Goal: Information Seeking & Learning: Find specific fact

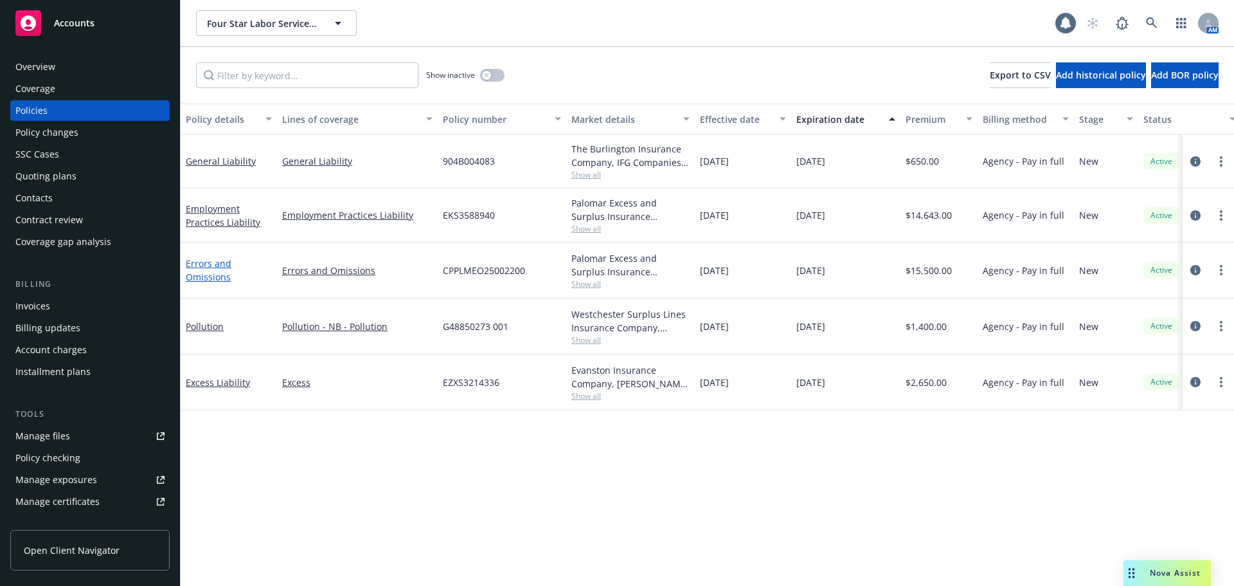
click at [201, 280] on link "Errors and Omissions" at bounding box center [209, 270] width 46 height 26
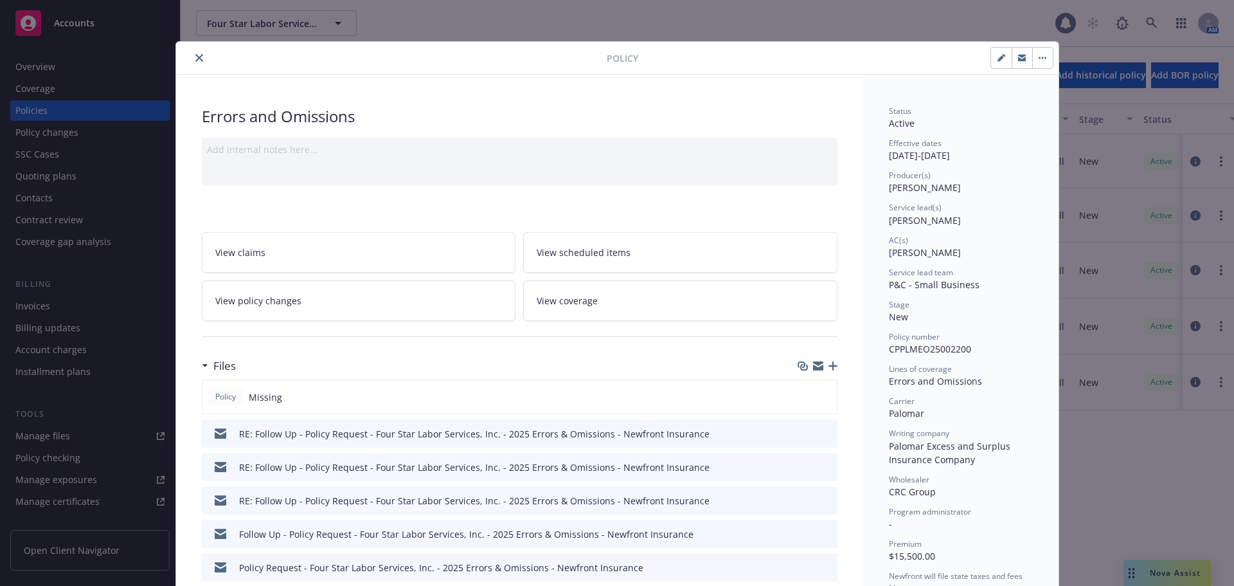
click at [829, 365] on icon "button" at bounding box center [833, 365] width 9 height 9
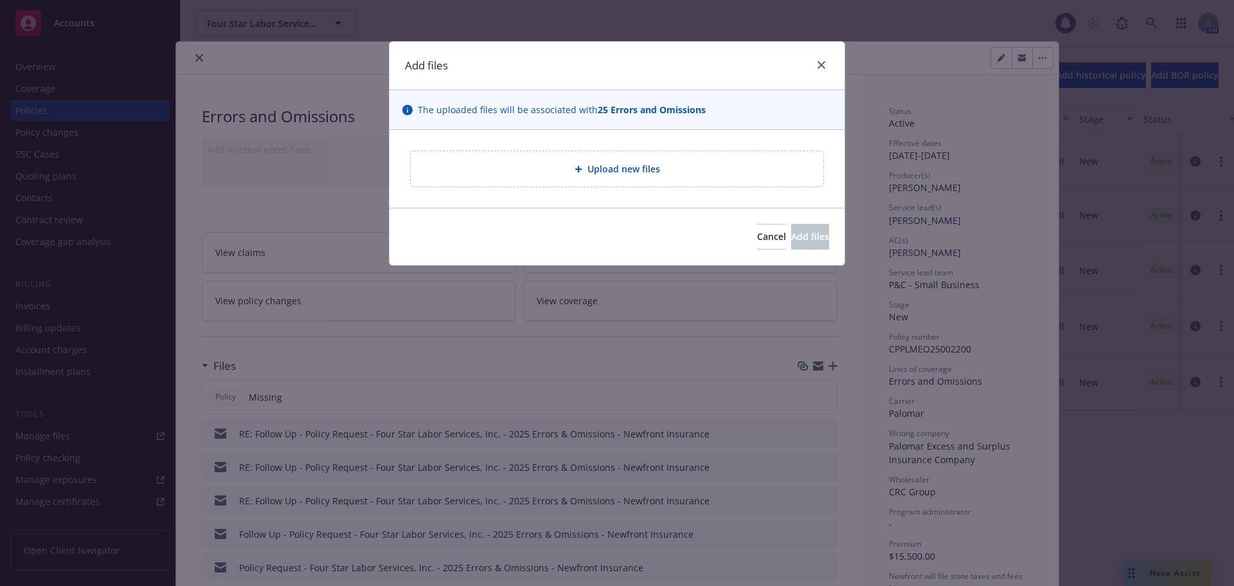
click at [647, 168] on span "Upload new files" at bounding box center [623, 168] width 73 height 13
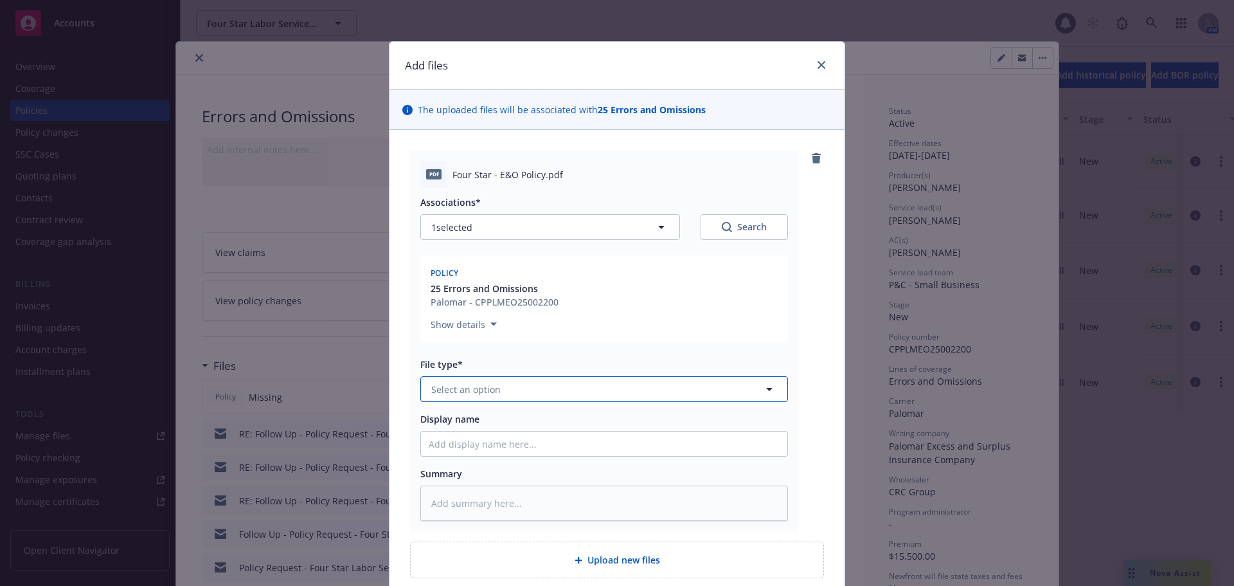
click at [503, 391] on button "Select an option" at bounding box center [604, 389] width 368 height 26
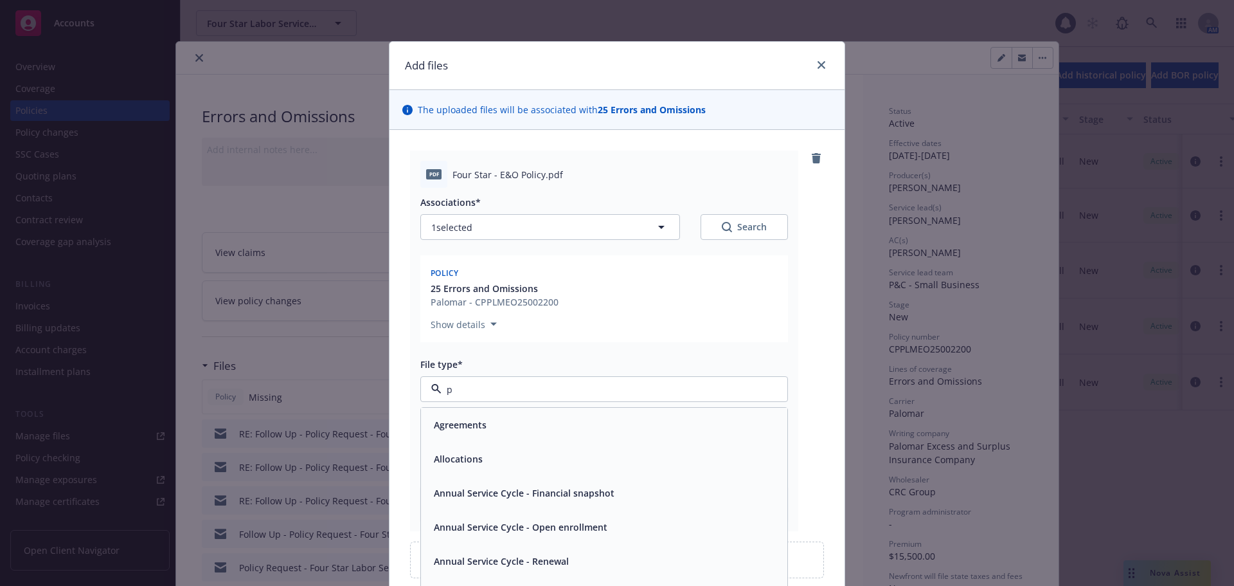
type input "po"
click at [503, 426] on div "Policy" at bounding box center [604, 424] width 351 height 19
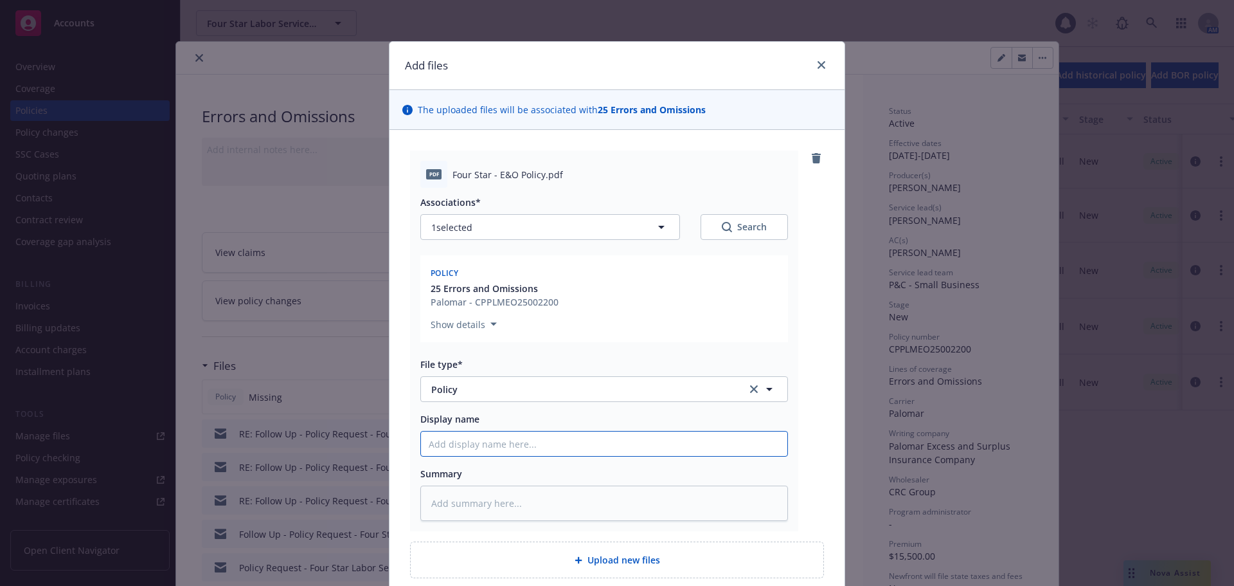
click at [505, 440] on input "Display name" at bounding box center [604, 443] width 366 height 24
type textarea "x"
type input "2"
type textarea "x"
type input "20"
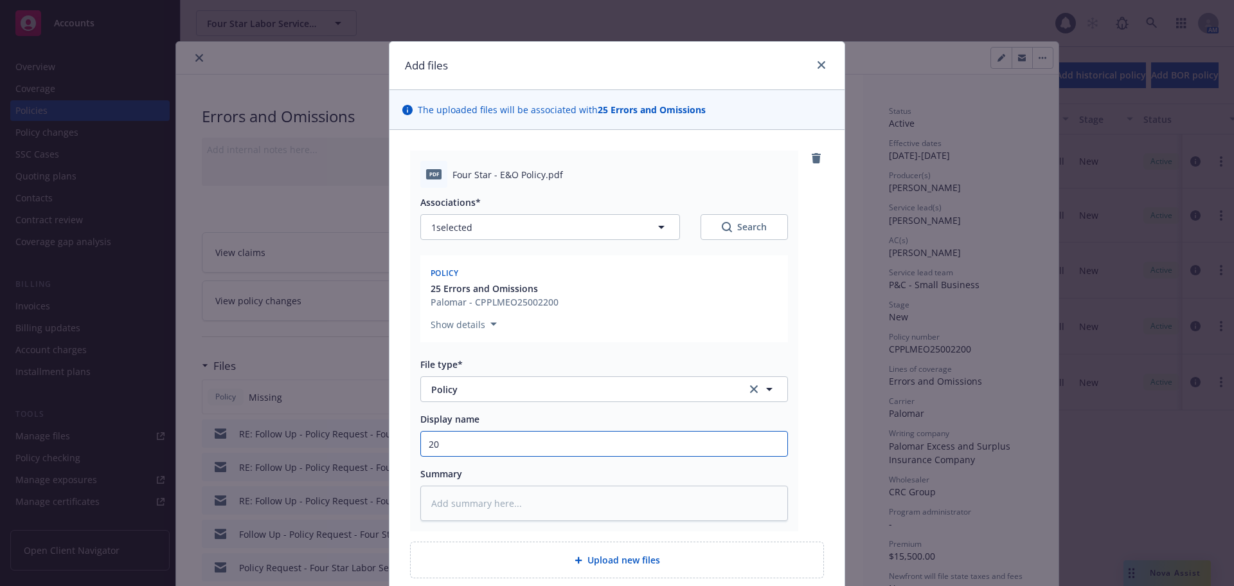
type textarea "x"
type input "202"
type textarea "x"
type input "2025"
type textarea "x"
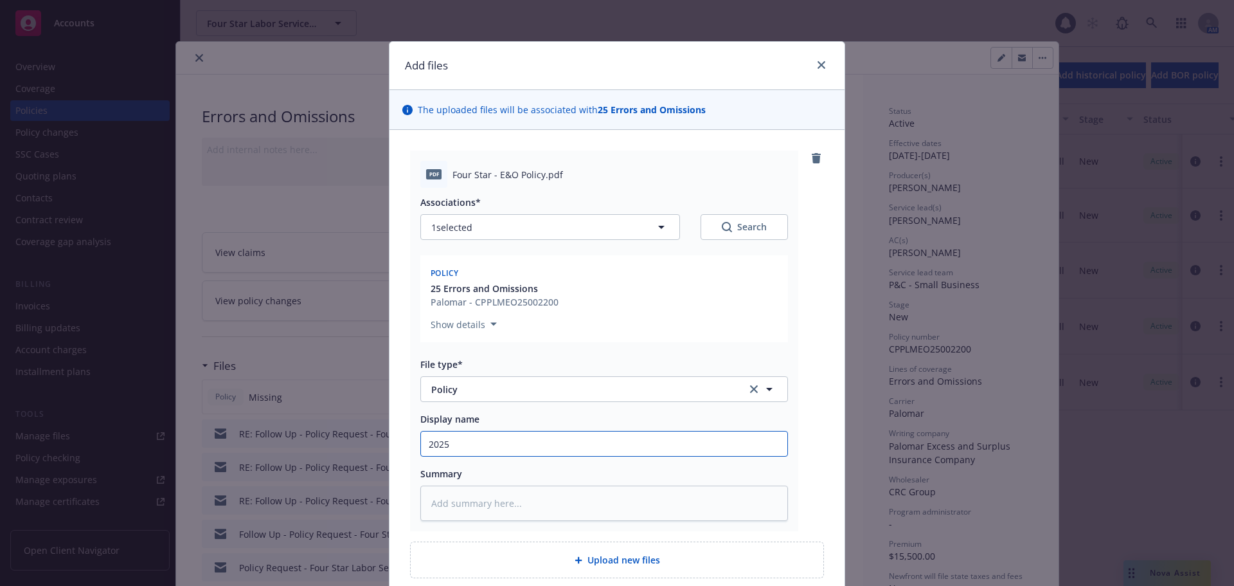
type input "2025"
type textarea "x"
type input "2025 W"
type textarea "x"
type input "2025"
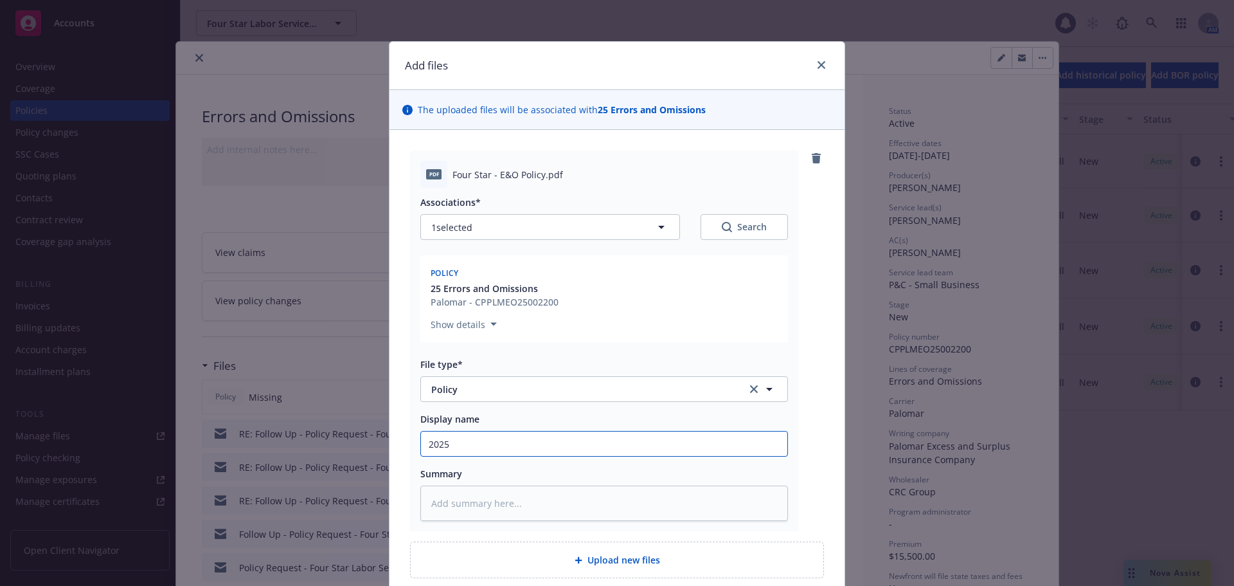
type textarea "x"
type input "2025 E"
type textarea "x"
type input "2025 EW"
type textarea "x"
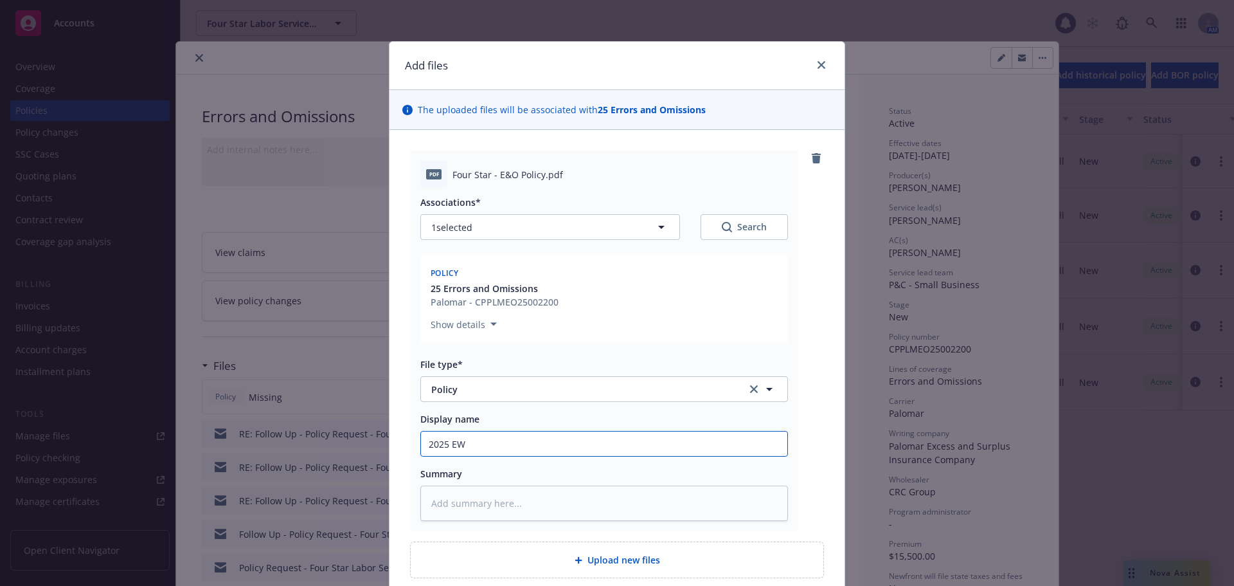
type input "2025 E"
type textarea "x"
type input "2025"
type textarea "x"
type input "2025 E"
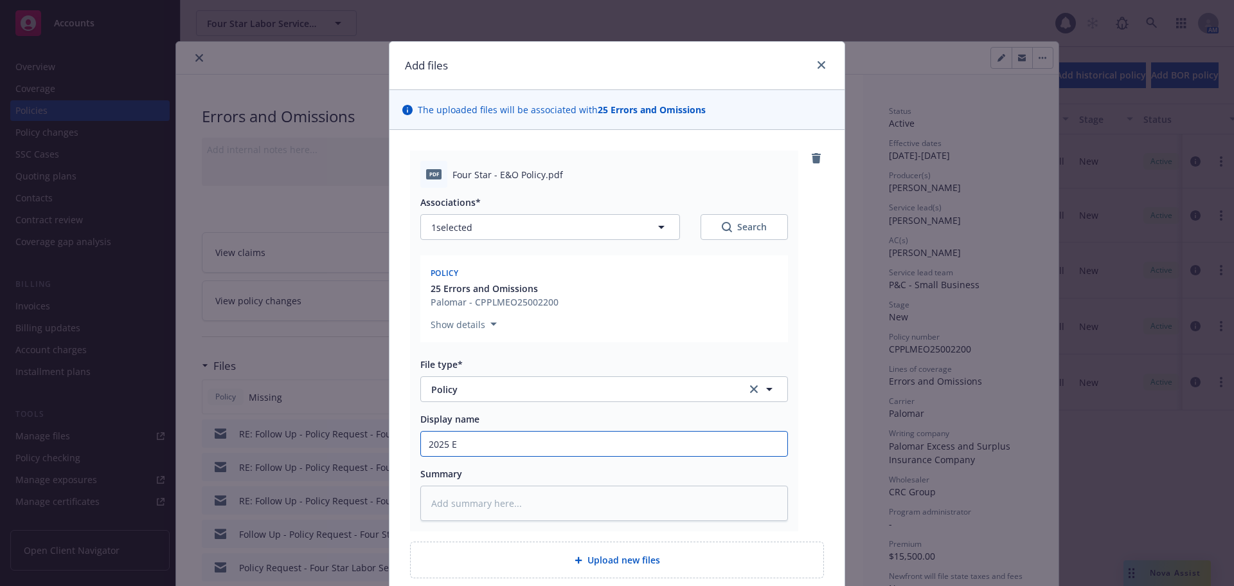
type textarea "x"
type input "2025 Er"
type textarea "x"
type input "2025 Err"
type textarea "x"
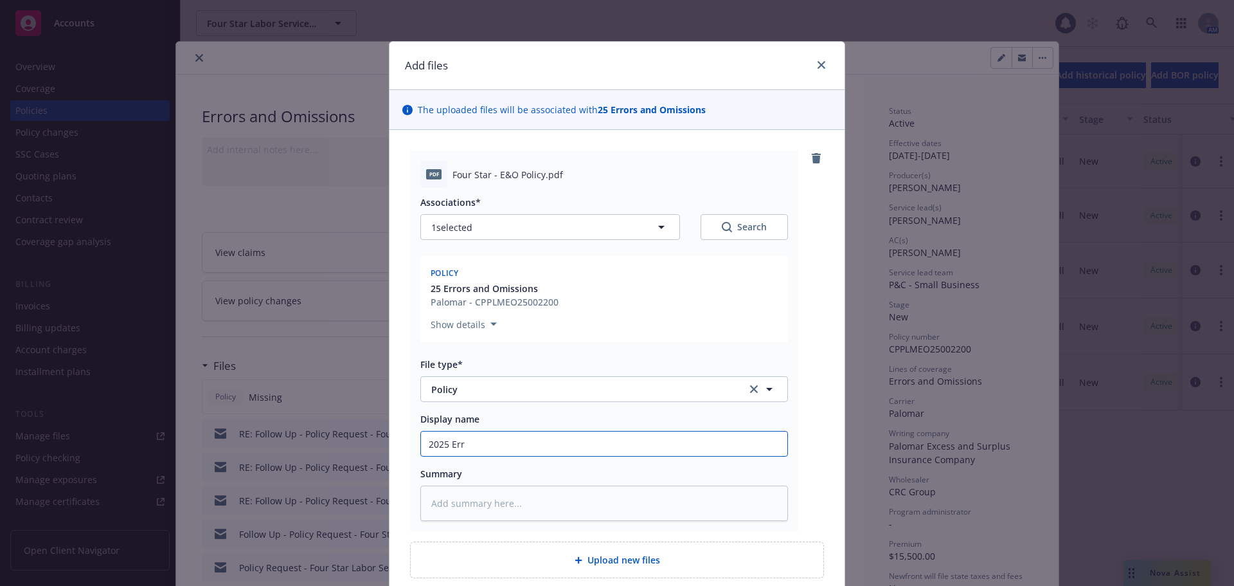
type input "2025 Erro"
type textarea "x"
type input "2025 Error"
type textarea "x"
type input "2025 Errors"
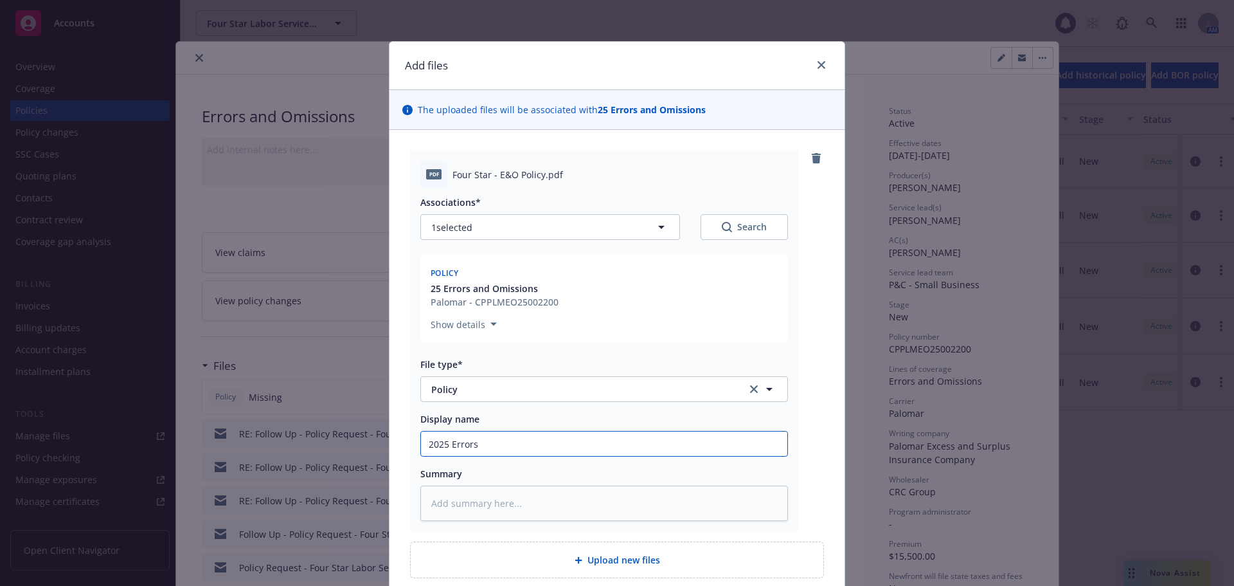
type textarea "x"
type input "2025 Errors"
type textarea "x"
type input "2025 Errors &"
type textarea "x"
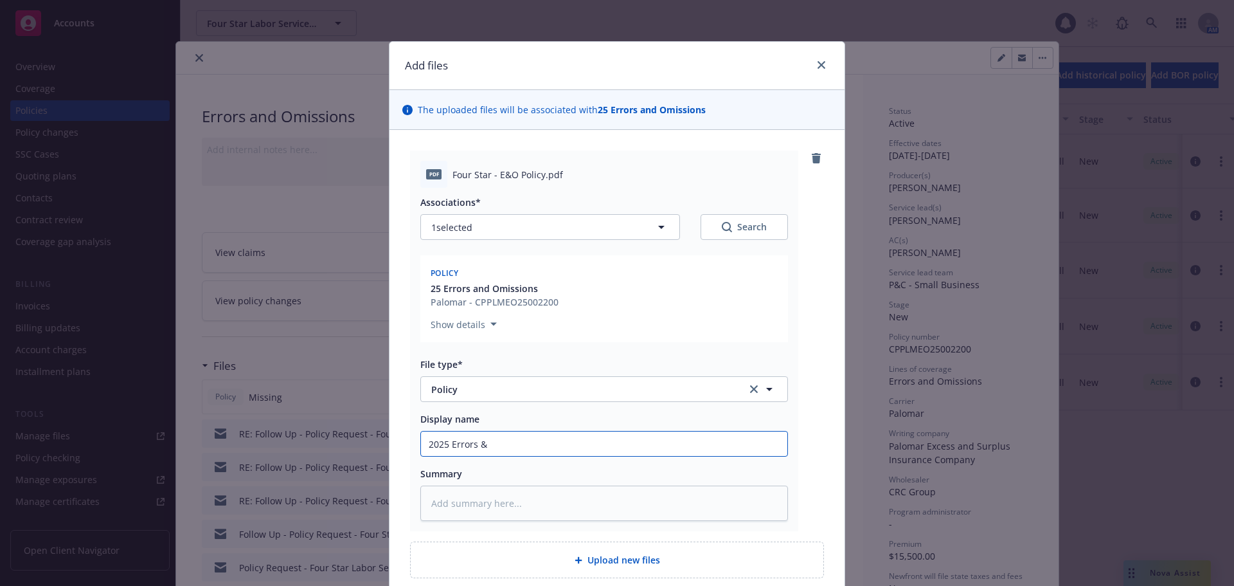
type input "2025 Errors &"
type textarea "x"
type input "2025 Errors & O"
type textarea "x"
type input "2025 Errors & Om"
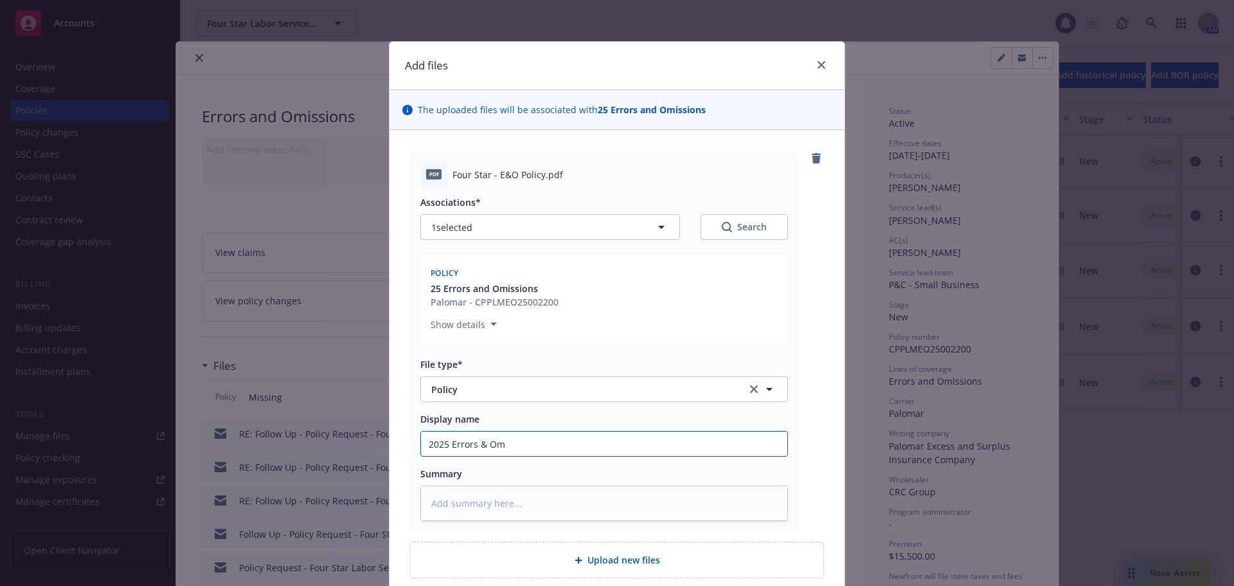
type textarea "x"
type input "2025 Errors & Omi"
type textarea "x"
type input "2025 Errors & Omis"
type textarea "x"
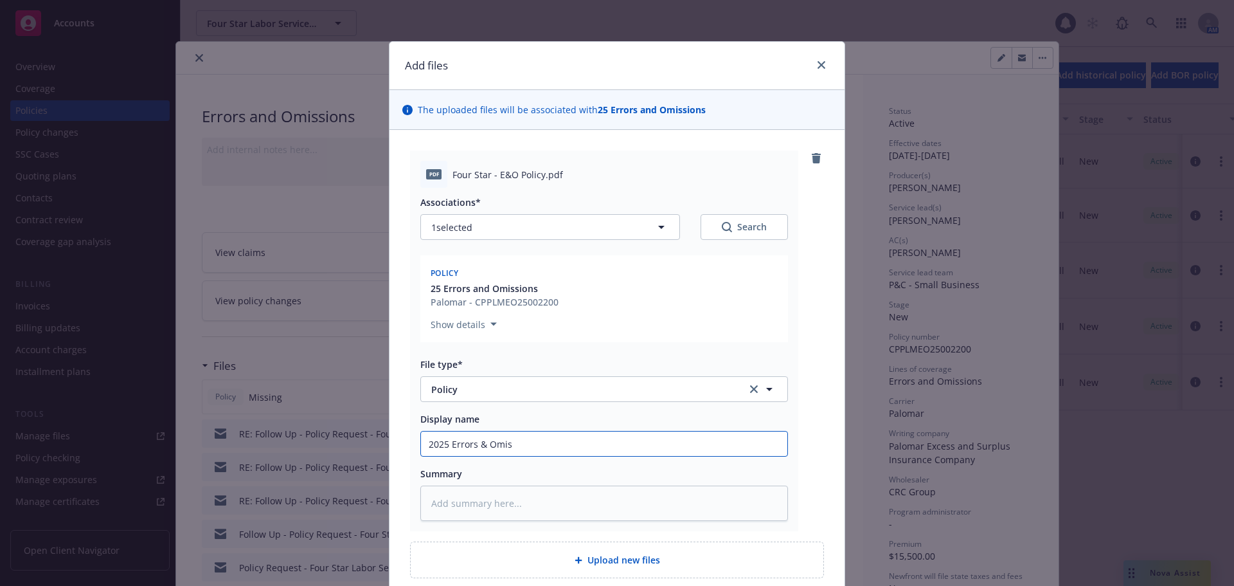
type input "2025 Errors & Omiss"
type textarea "x"
type input "2025 Errors & Omissi"
type textarea "x"
type input "2025 Errors & Omissio"
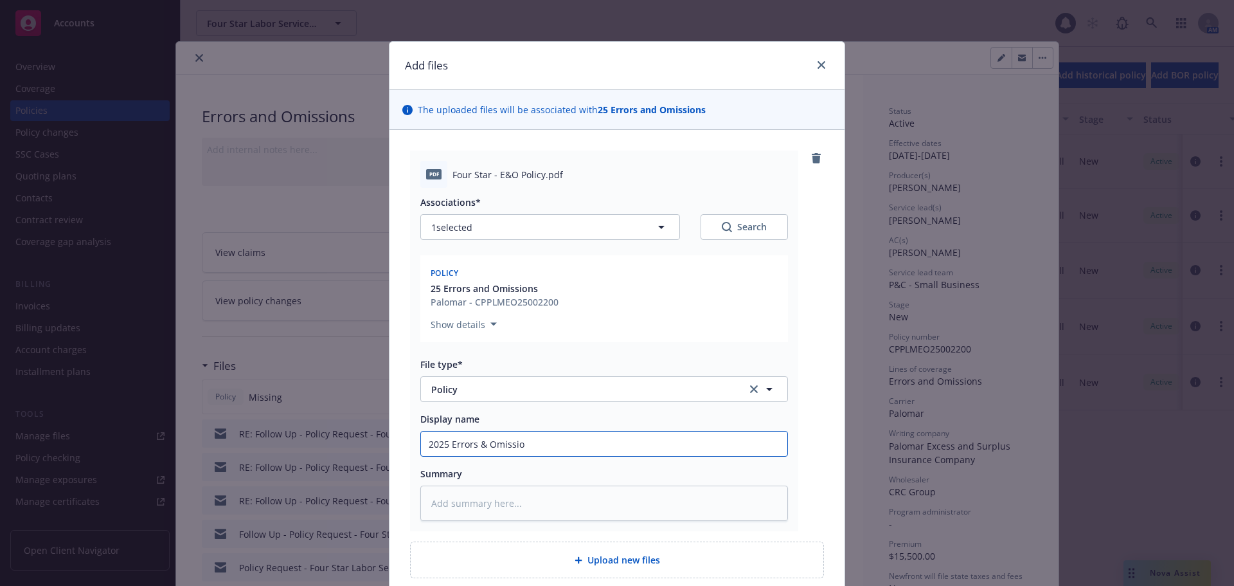
type textarea "x"
type input "2025 Errors & Omission"
type textarea "x"
type input "2025 Errors & Omissions"
type textarea "x"
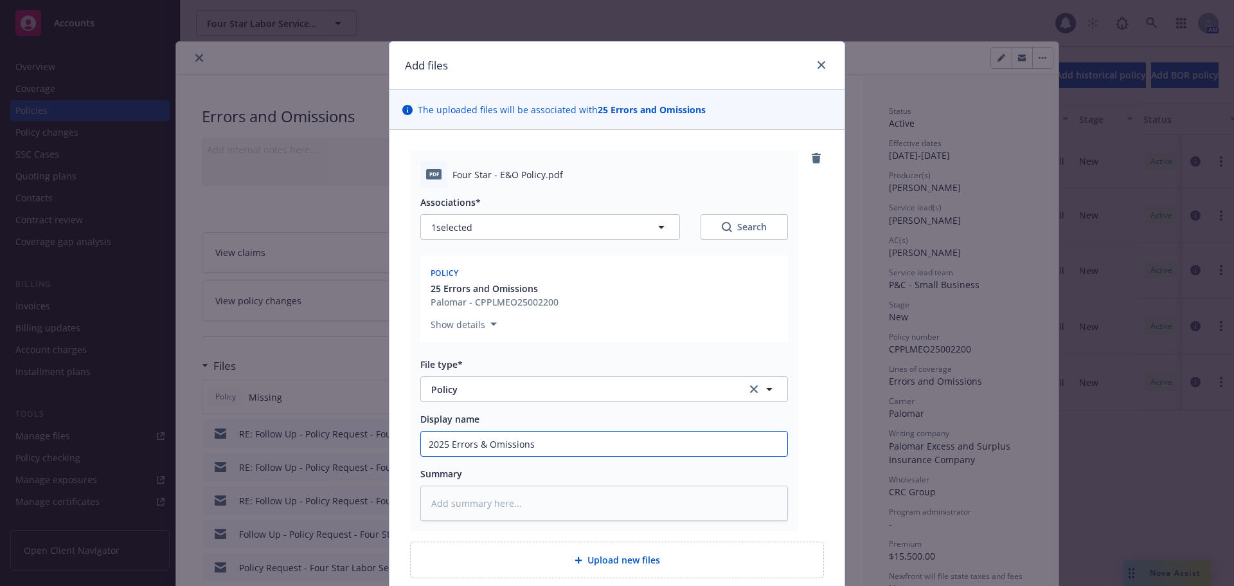
type input "2025 Errors & Omissions"
type textarea "x"
type input "2025 Errors & Omissions P"
type textarea "x"
type input "2025 Errors & Omissions Po"
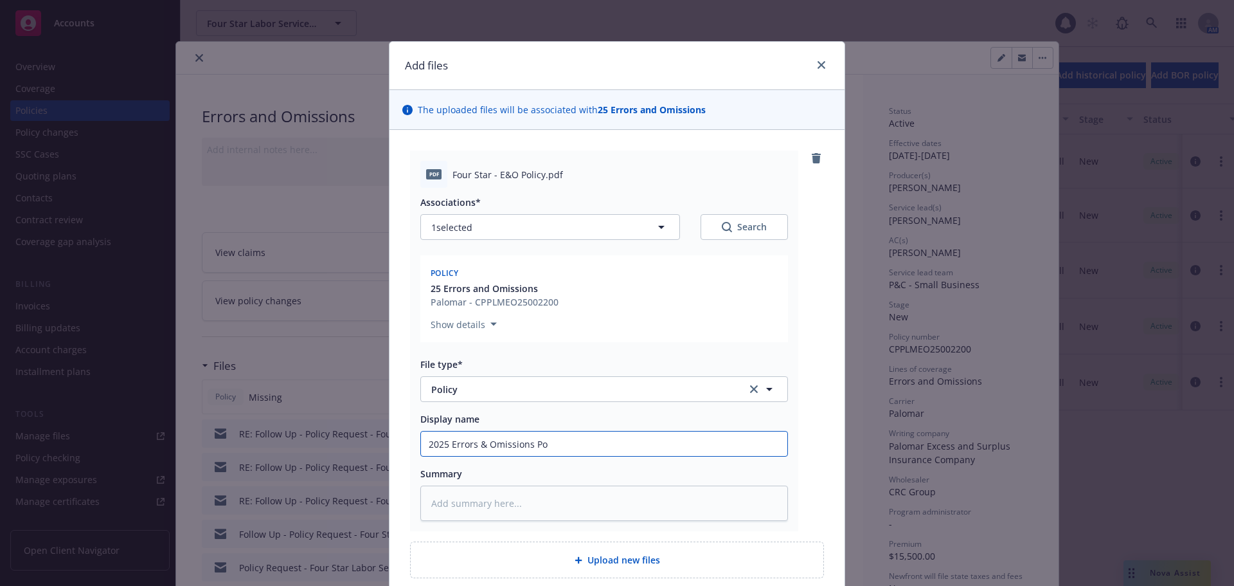
type textarea "x"
type input "2025 Errors & Omissions Pol"
type textarea "x"
type input "2025 Errors & Omissions Poli"
type textarea "x"
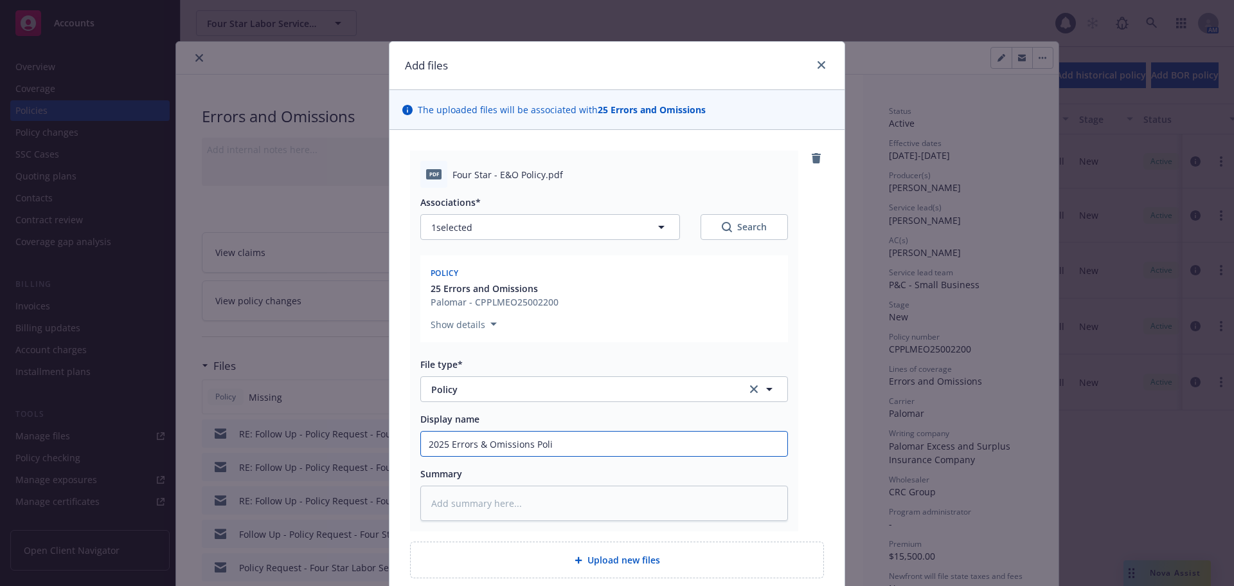
type input "2025 Errors & Omissions Polic"
type textarea "x"
type input "2025 Errors & Omissions Policy"
type textarea "x"
type input "2025 Errors & Omissions Policy"
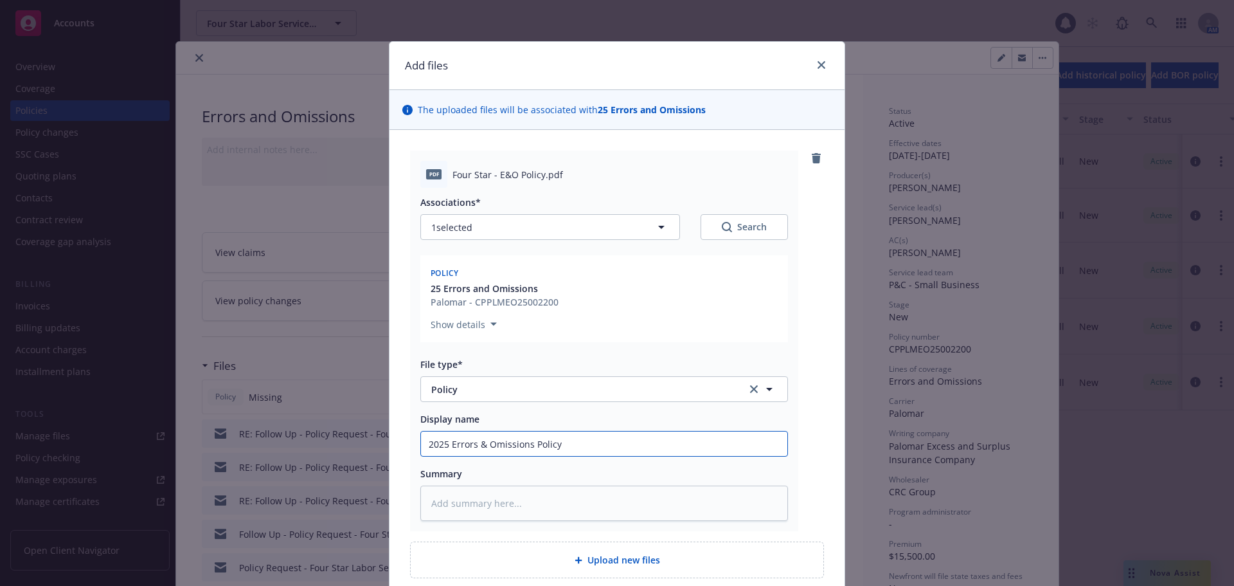
type textarea "x"
type input "2025 Errors & Omissions Policy -"
type textarea "x"
type input "2025 Errors & Omissions Policy -"
type textarea "x"
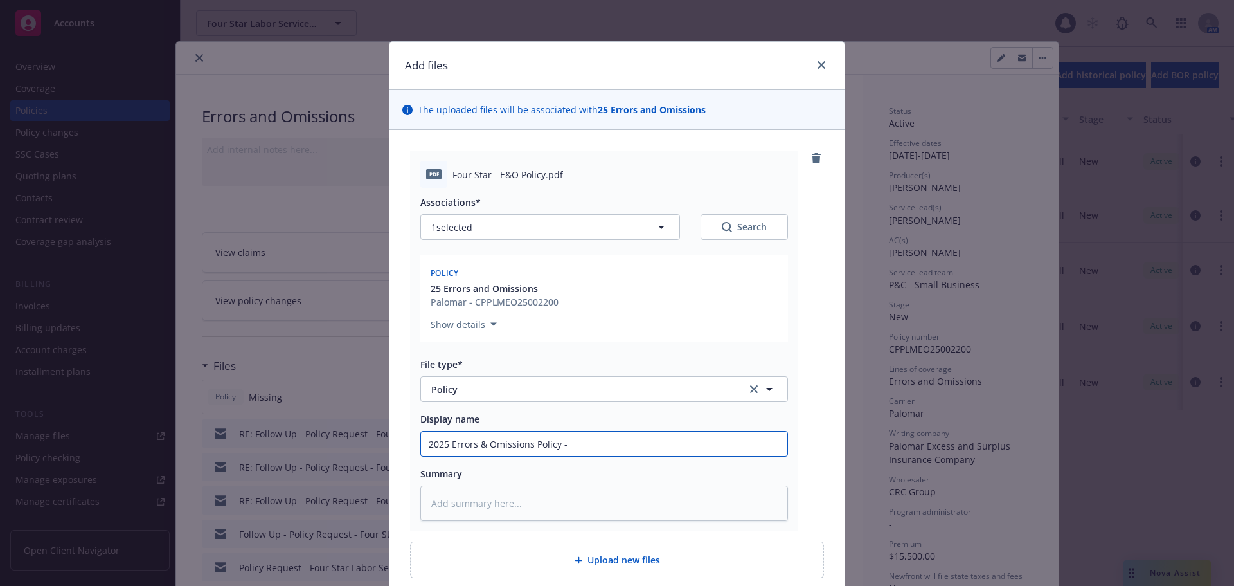
type input "2025 Errors & Omissions Policy - C"
type textarea "x"
type input "2025 Errors & Omissions Policy - CR"
type textarea "x"
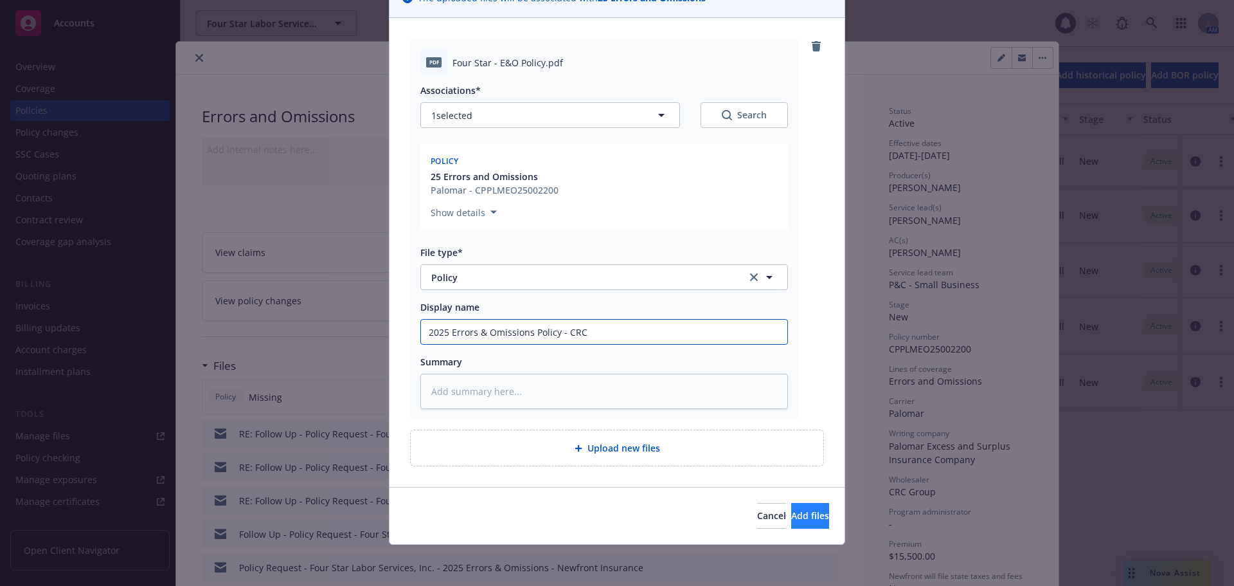
type input "2025 Errors & Omissions Policy - CRC"
click at [791, 517] on button "Add files" at bounding box center [810, 516] width 38 height 26
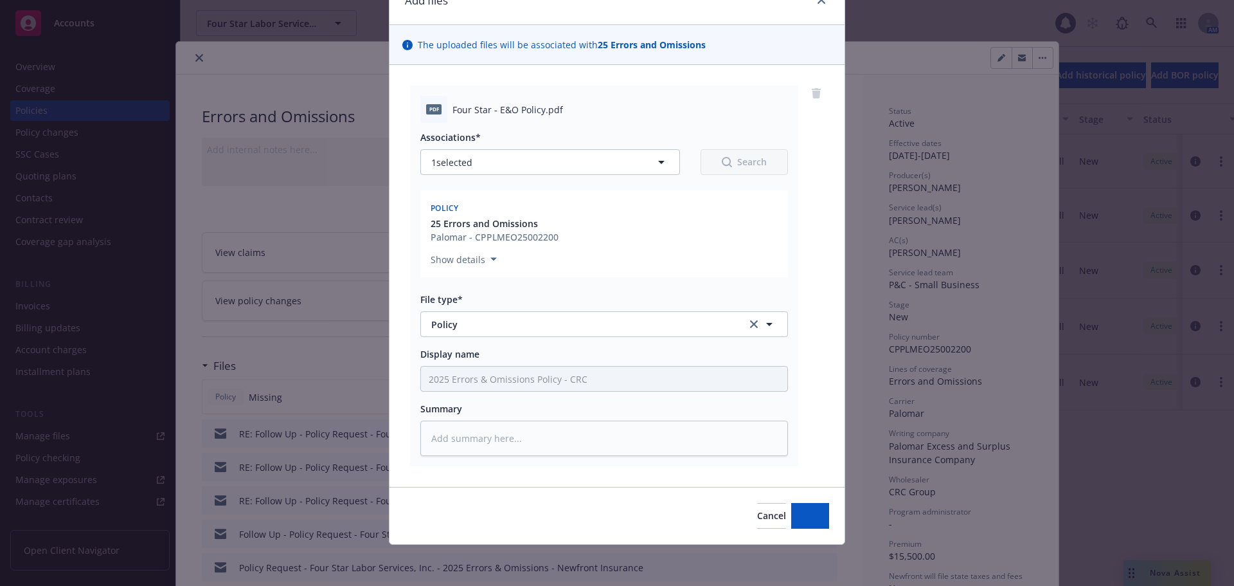
scroll to position [65, 0]
type textarea "x"
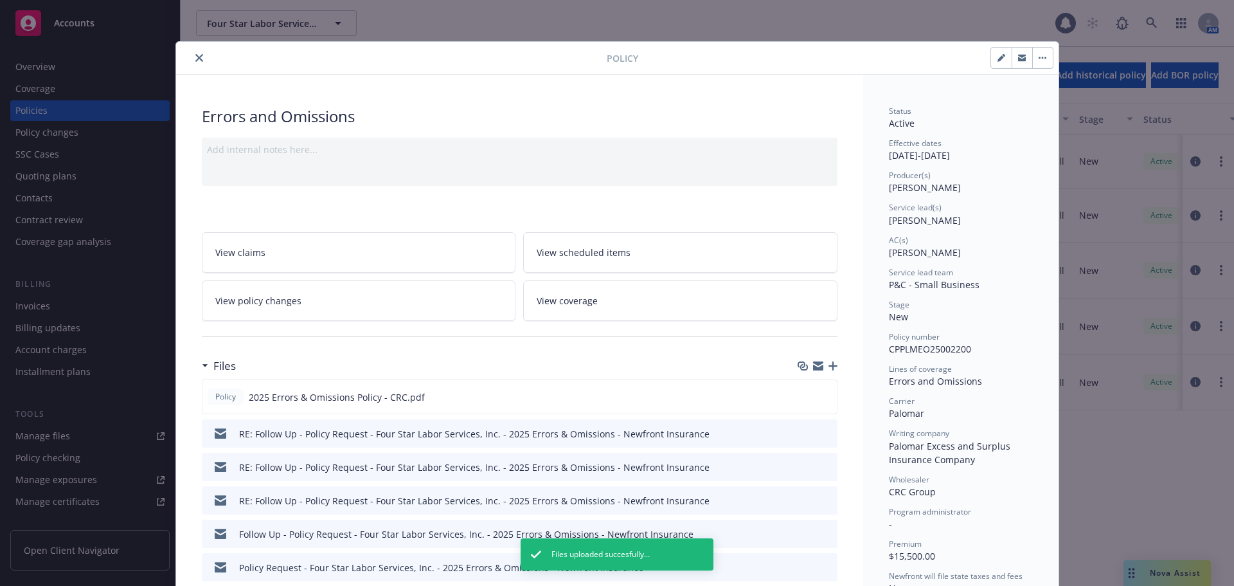
click at [192, 54] on button "close" at bounding box center [199, 57] width 15 height 15
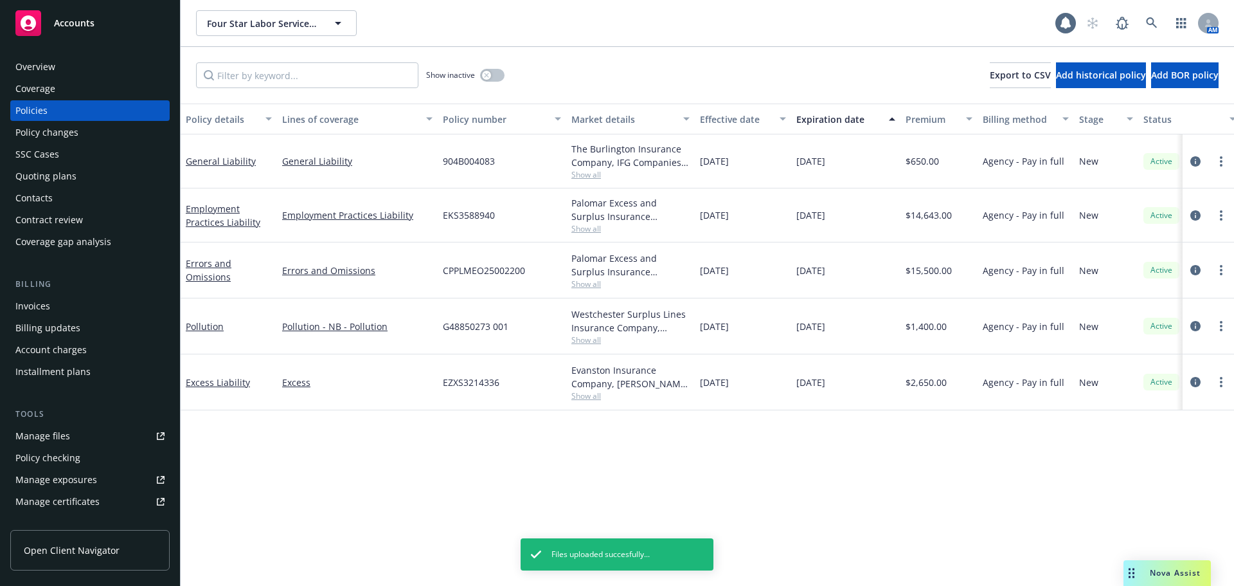
click at [75, 197] on div "Contacts" at bounding box center [89, 198] width 149 height 21
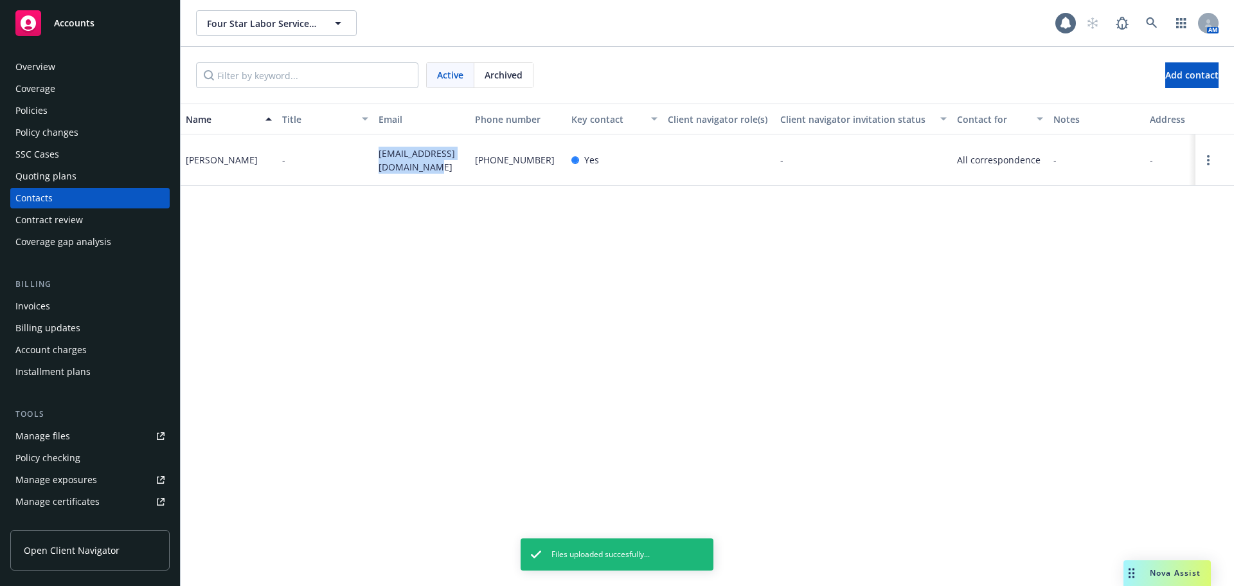
drag, startPoint x: 393, startPoint y: 163, endPoint x: 363, endPoint y: 153, distance: 31.9
click at [363, 153] on div "Denise Zamora - luist.compliance@gmail.com (559) 509-9659 Yes - All corresponde…" at bounding box center [708, 159] width 1054 height 51
copy div "luist.compliance@gmail.com"
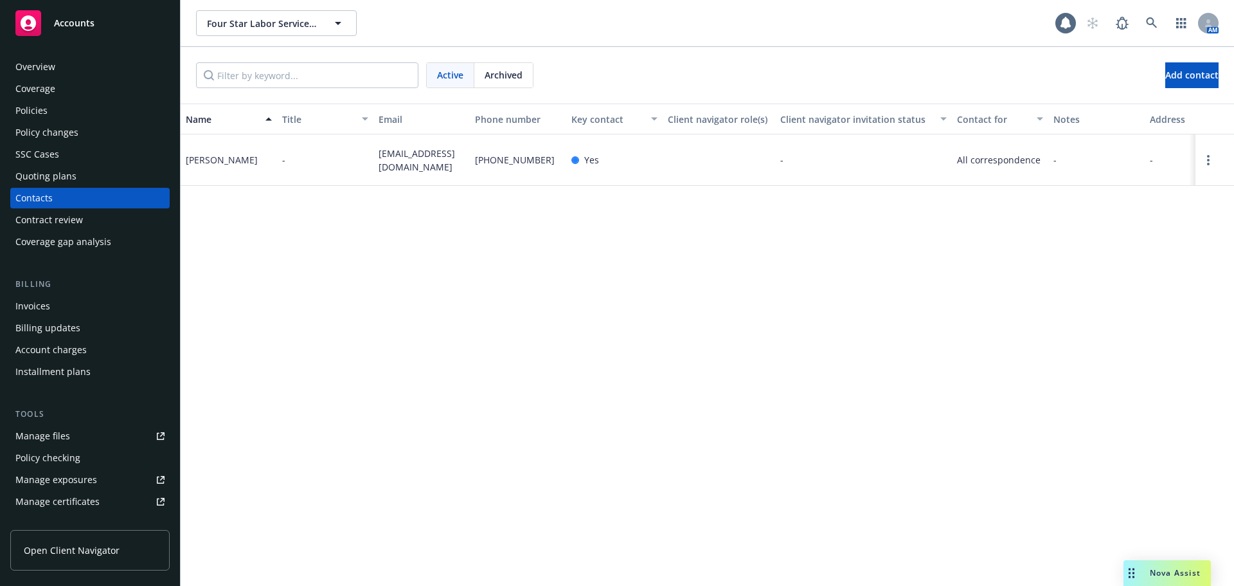
click at [76, 114] on div "Policies" at bounding box center [89, 110] width 149 height 21
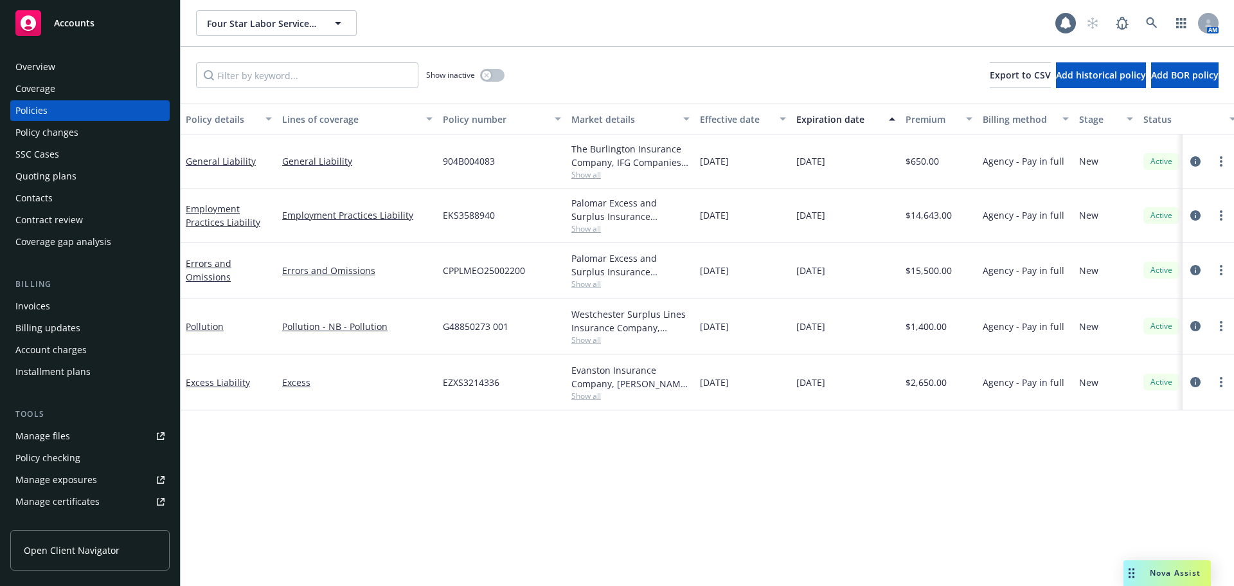
click at [1211, 267] on div at bounding box center [1208, 269] width 41 height 15
click at [1223, 273] on link "more" at bounding box center [1221, 269] width 15 height 15
click at [1148, 449] on link "Copy logging email" at bounding box center [1152, 451] width 151 height 26
drag, startPoint x: 753, startPoint y: 272, endPoint x: 695, endPoint y: 270, distance: 58.5
click at [695, 270] on div "08/26/2025" at bounding box center [743, 270] width 96 height 56
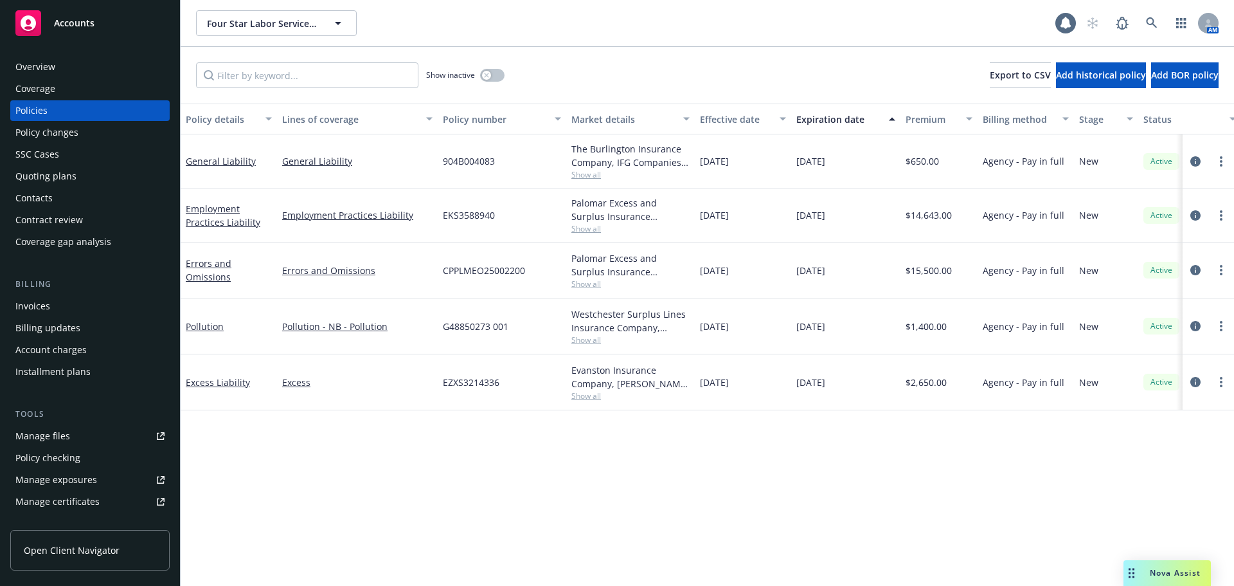
copy span "08/26/2025"
click at [552, 324] on div "G48850273 001" at bounding box center [502, 326] width 129 height 56
drag, startPoint x: 526, startPoint y: 270, endPoint x: 444, endPoint y: 271, distance: 82.3
click at [444, 271] on div "CPPLMEO25002200" at bounding box center [502, 270] width 129 height 56
copy span "CPPLMEO25002200"
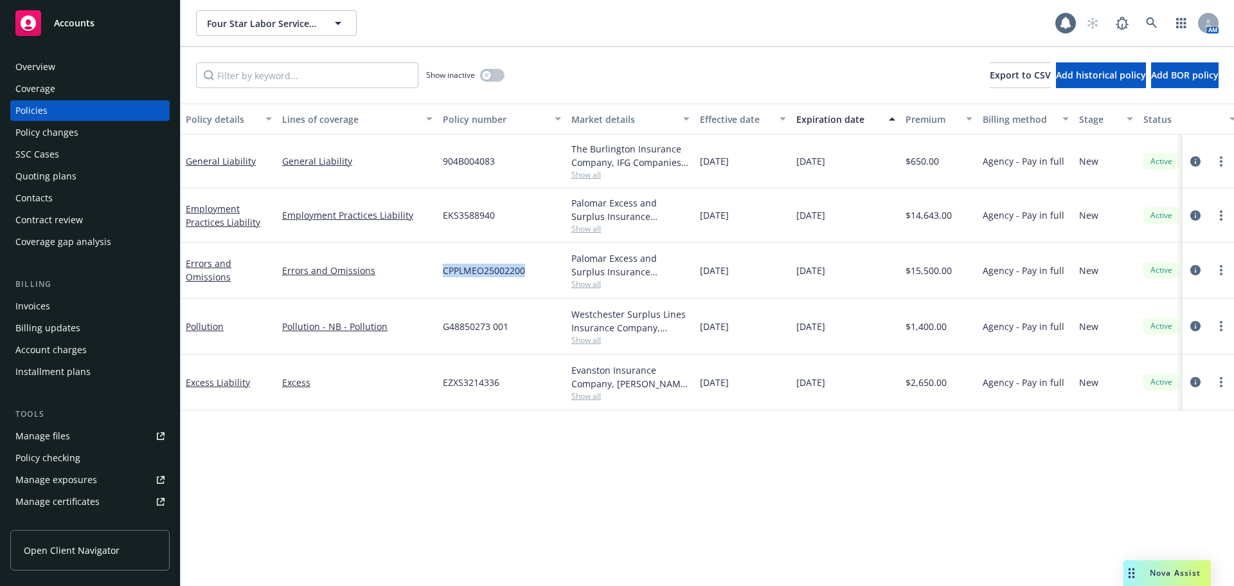
click at [47, 66] on div "Overview" at bounding box center [35, 67] width 40 height 21
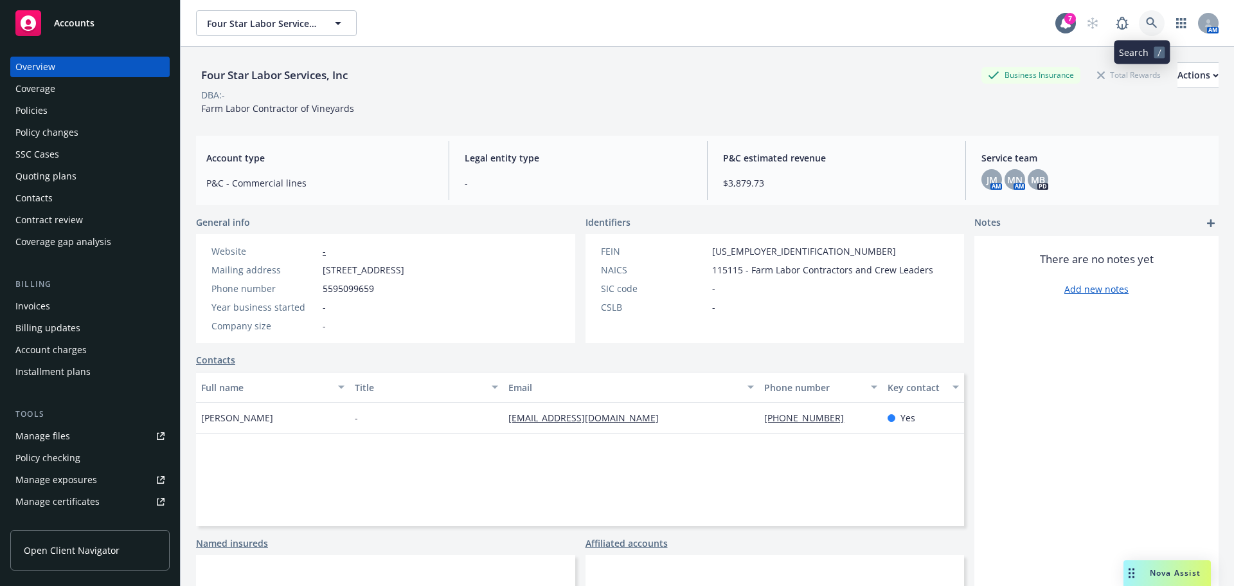
click at [1139, 26] on link at bounding box center [1152, 23] width 26 height 26
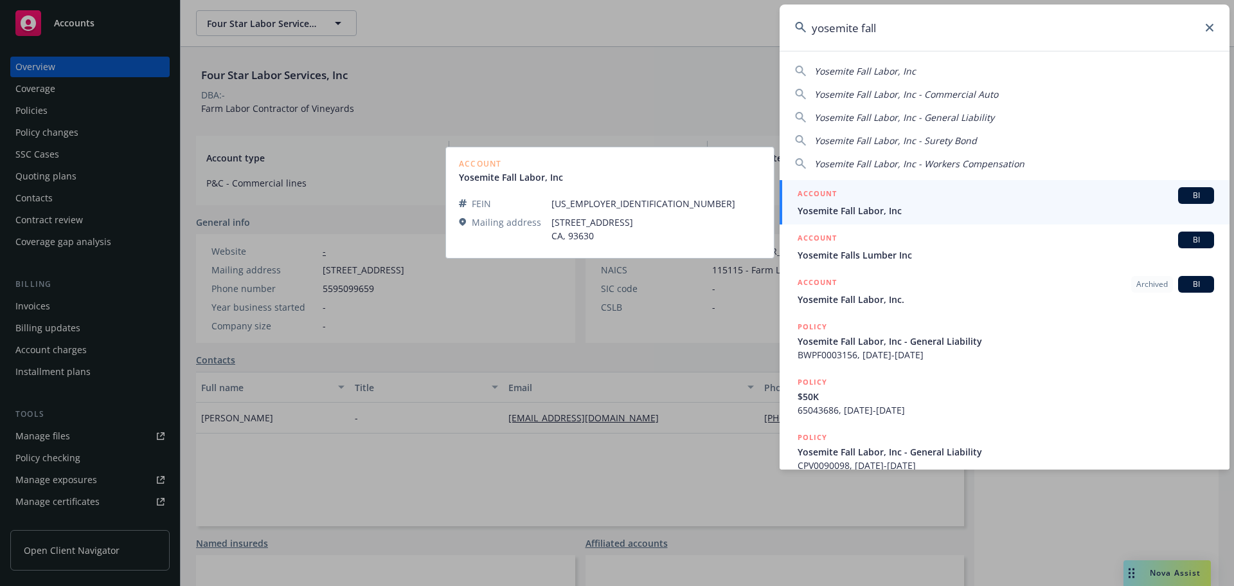
type input "yosemite fall"
click at [864, 202] on div "ACCOUNT BI" at bounding box center [1006, 195] width 417 height 17
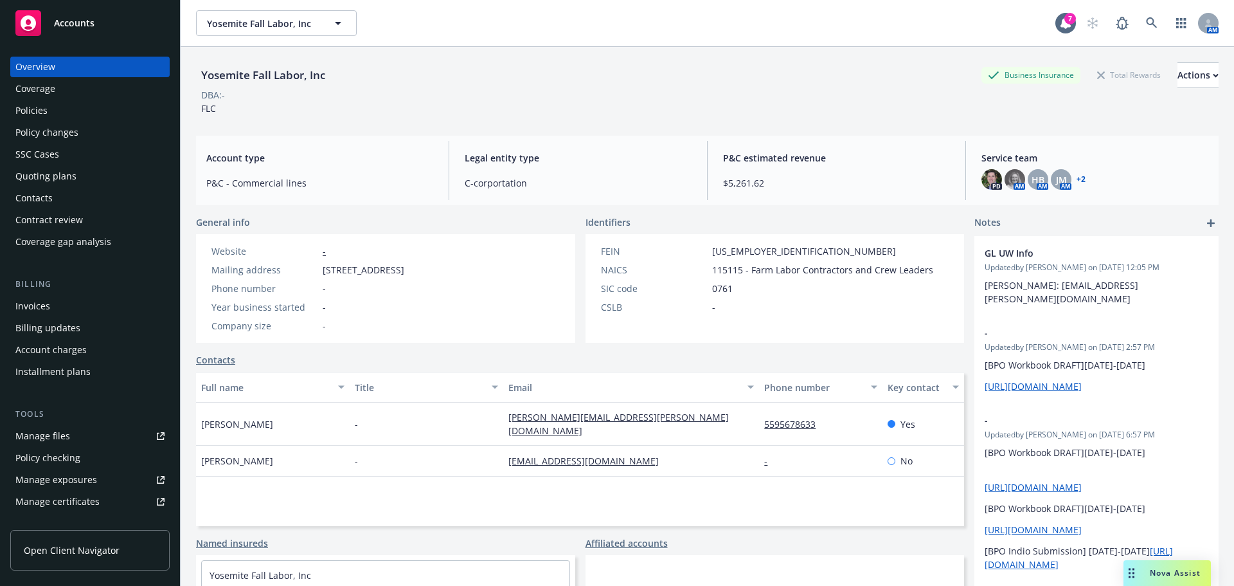
click at [75, 137] on div "Policy changes" at bounding box center [46, 132] width 63 height 21
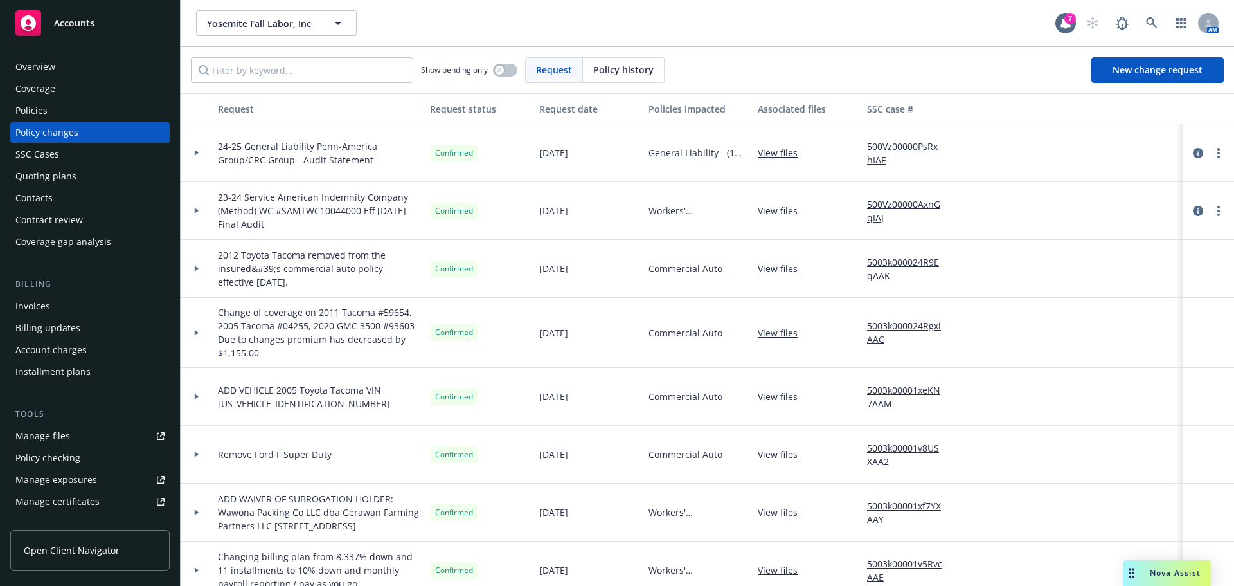
click at [201, 333] on div at bounding box center [197, 332] width 22 height 4
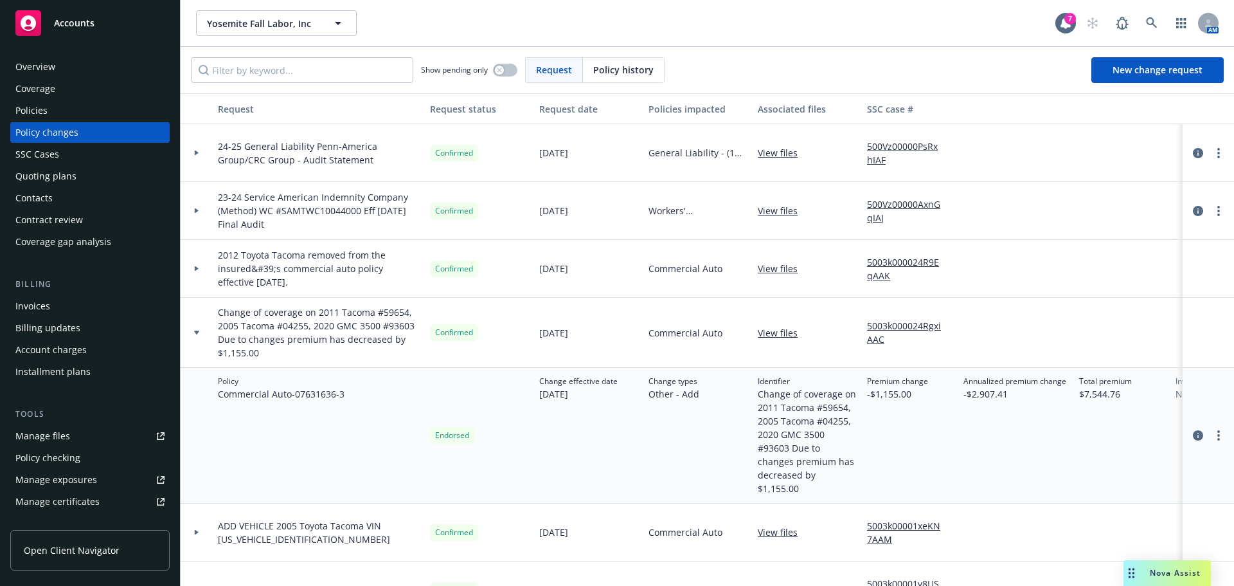
click at [201, 333] on div at bounding box center [197, 332] width 22 height 4
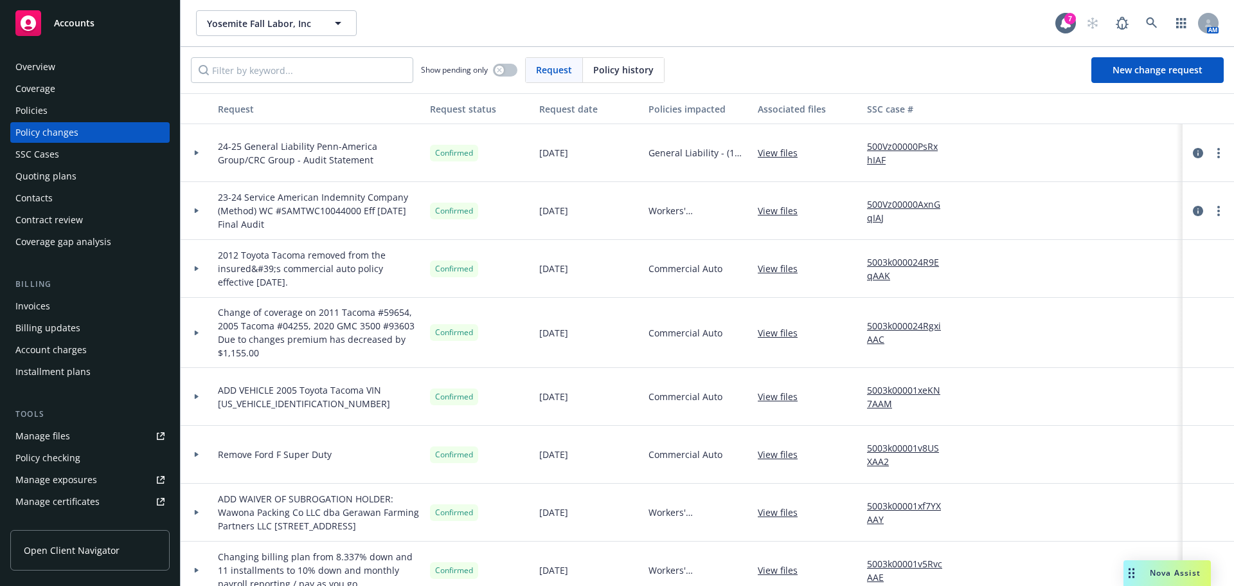
click at [201, 333] on div at bounding box center [197, 332] width 22 height 4
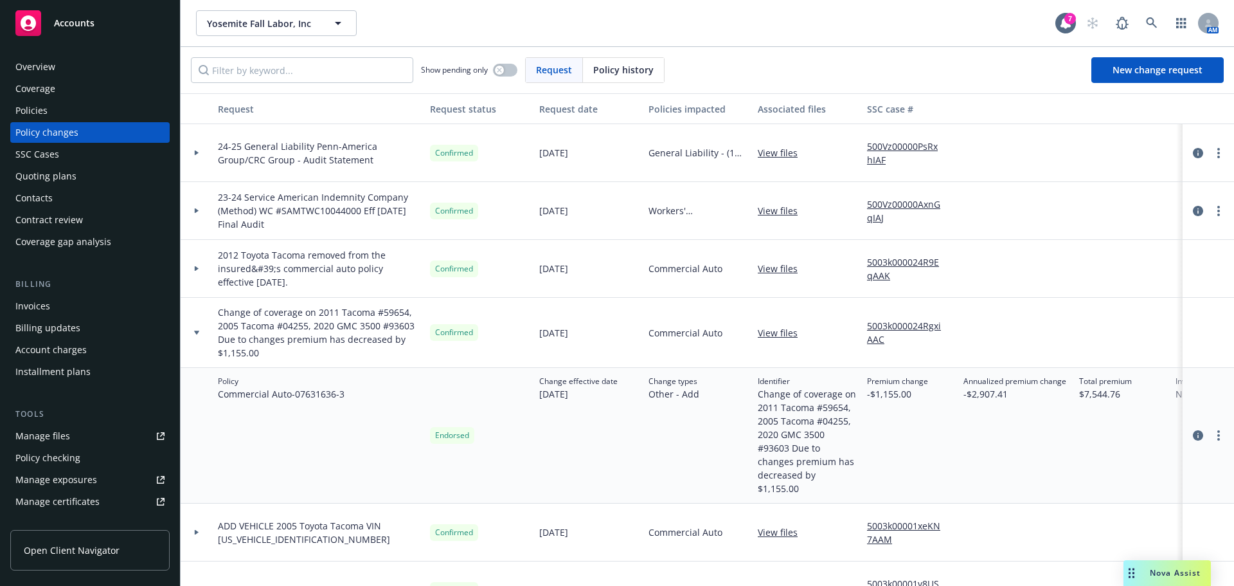
click at [196, 337] on div at bounding box center [197, 333] width 32 height 70
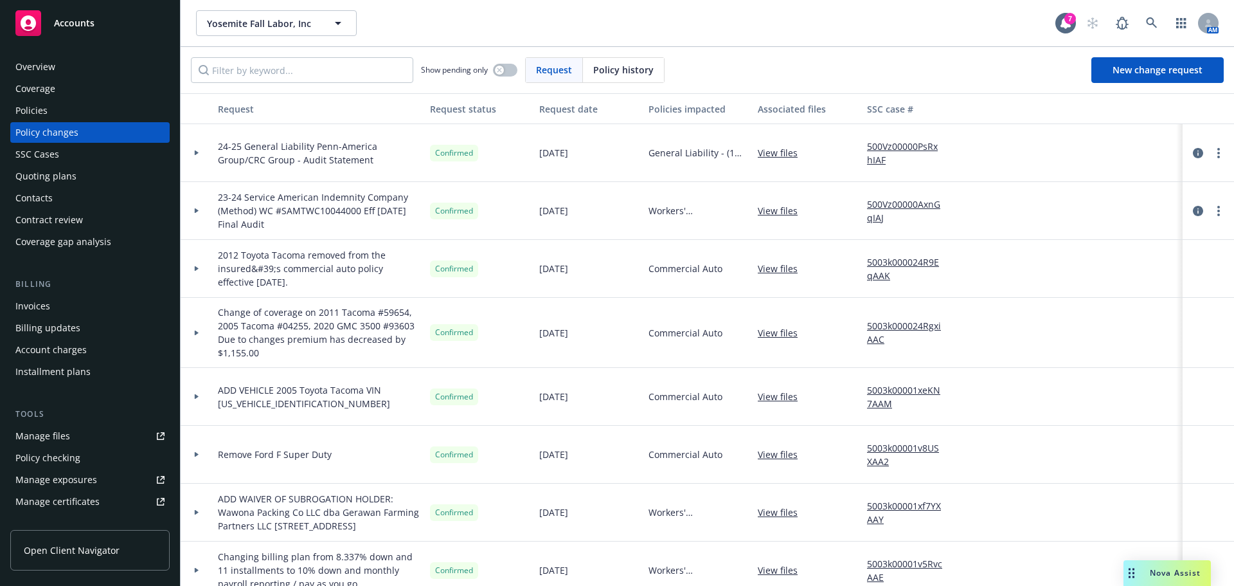
click at [60, 111] on div "Policies" at bounding box center [89, 110] width 149 height 21
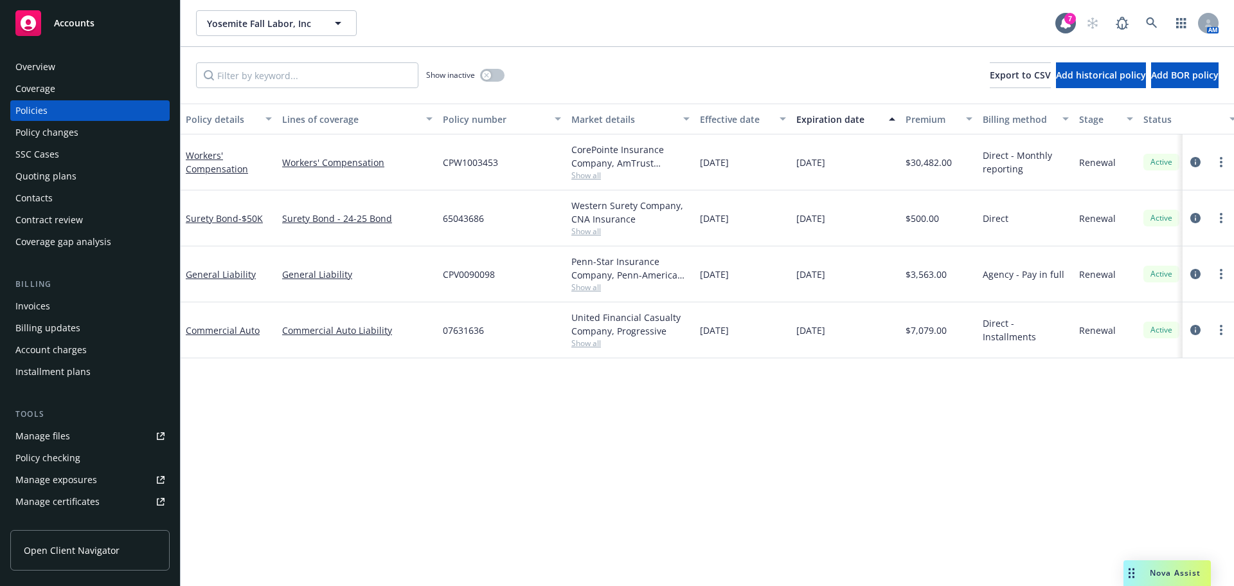
click at [231, 321] on div "Commercial Auto" at bounding box center [229, 330] width 96 height 56
click at [231, 329] on link "Commercial Auto" at bounding box center [223, 330] width 74 height 12
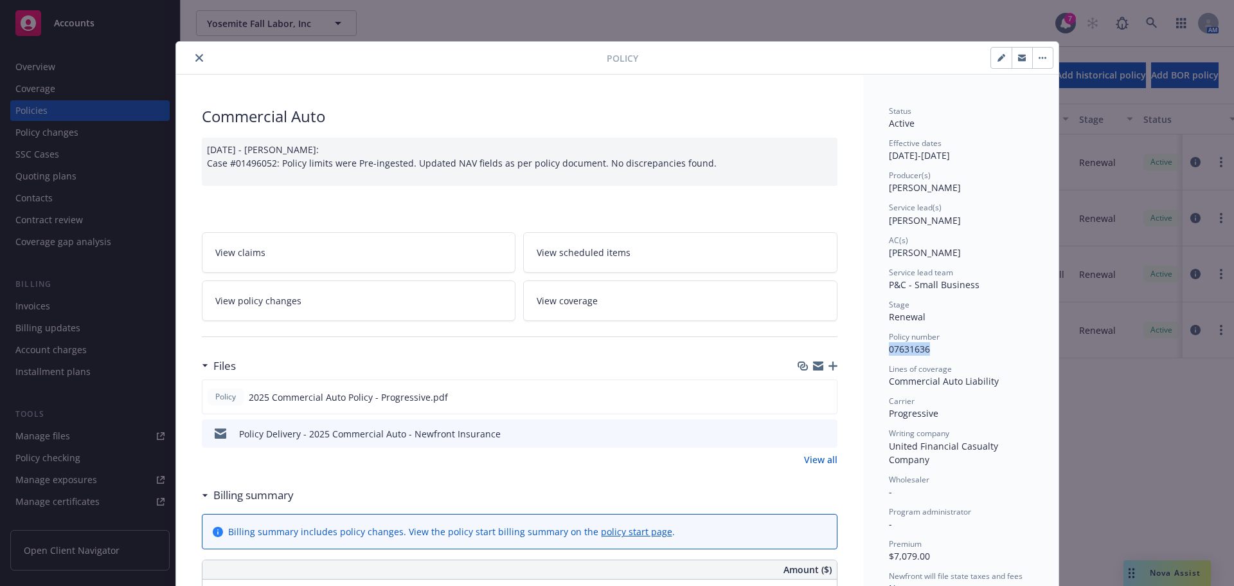
drag, startPoint x: 935, startPoint y: 346, endPoint x: 883, endPoint y: 350, distance: 51.6
copy span "07631636"
click at [195, 56] on icon "close" at bounding box center [199, 58] width 8 height 8
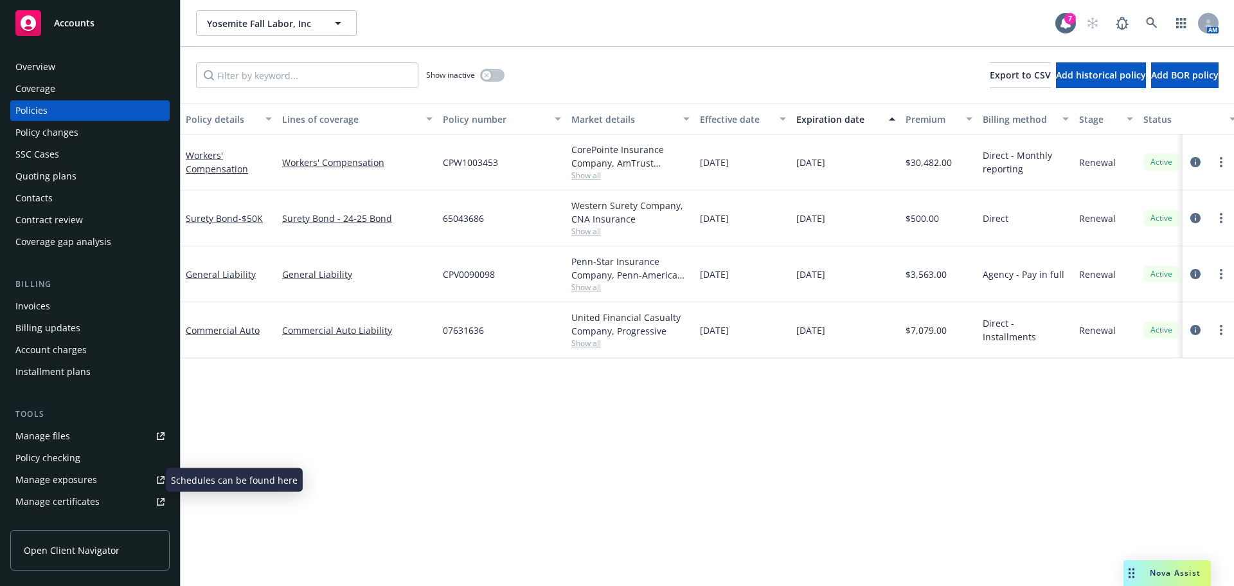
click at [75, 472] on div "Manage exposures" at bounding box center [56, 479] width 82 height 21
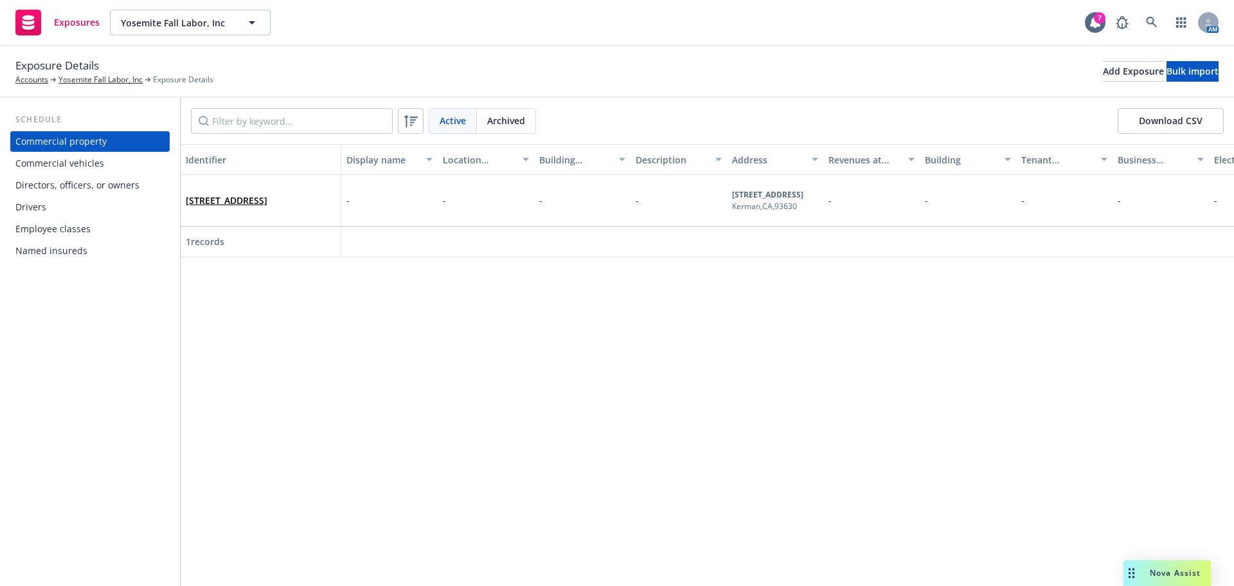
click at [62, 161] on div "Commercial vehicles" at bounding box center [59, 163] width 89 height 21
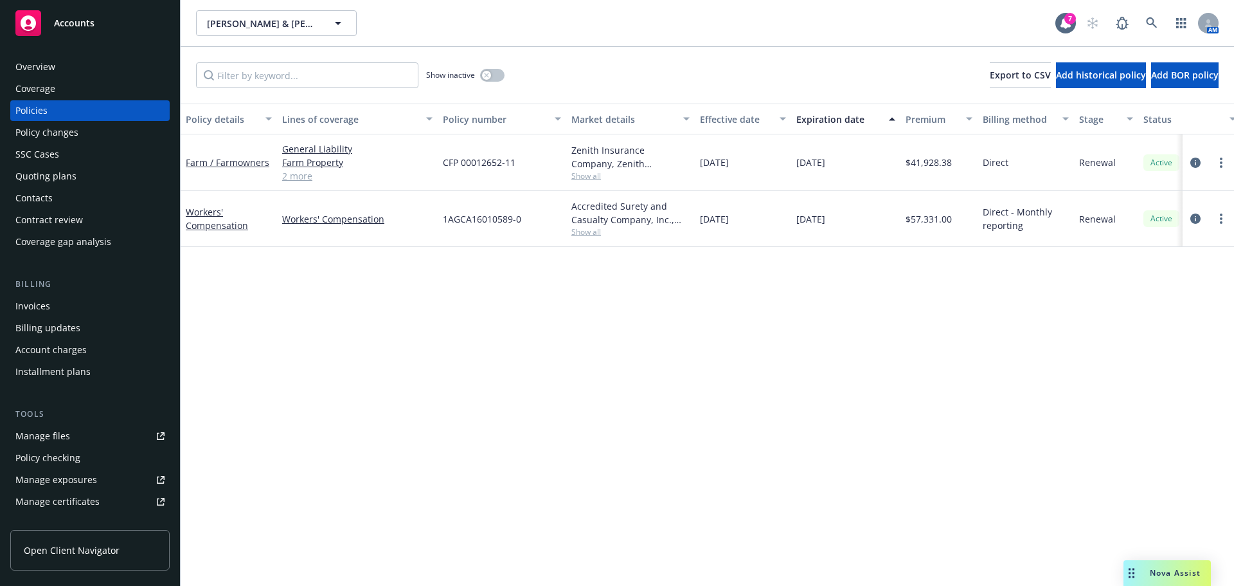
click at [602, 179] on span "Show all" at bounding box center [630, 175] width 118 height 11
click at [481, 375] on div "Policy details Lines of coverage Policy number Market details Effective date Ex…" at bounding box center [708, 344] width 1054 height 482
click at [219, 168] on div "Farm / Farmowners" at bounding box center [229, 162] width 86 height 13
click at [219, 163] on link "Farm / Farmowners" at bounding box center [228, 162] width 84 height 12
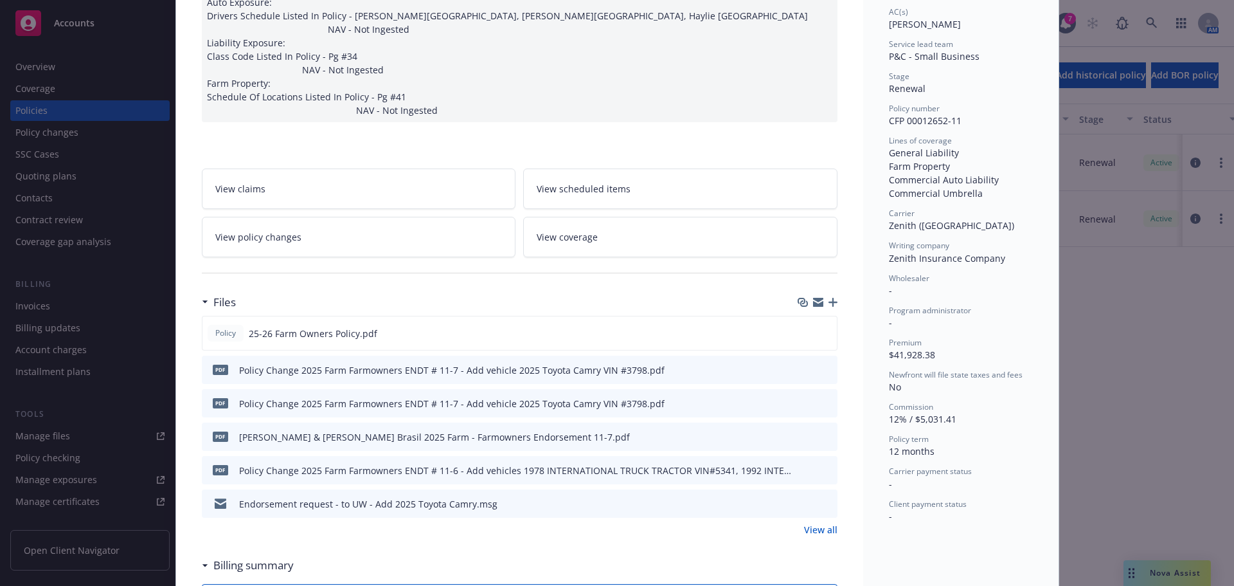
scroll to position [386, 0]
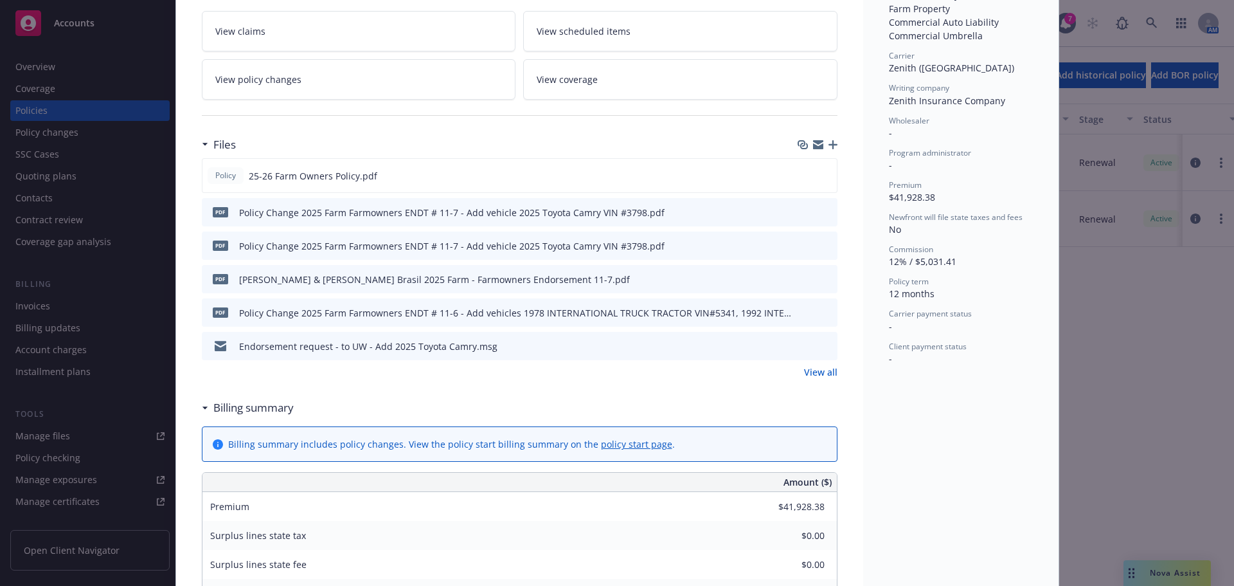
click at [821, 211] on icon "preview file" at bounding box center [826, 211] width 12 height 9
click at [824, 279] on icon "preview file" at bounding box center [826, 278] width 12 height 9
click at [820, 348] on icon "preview file" at bounding box center [826, 345] width 12 height 9
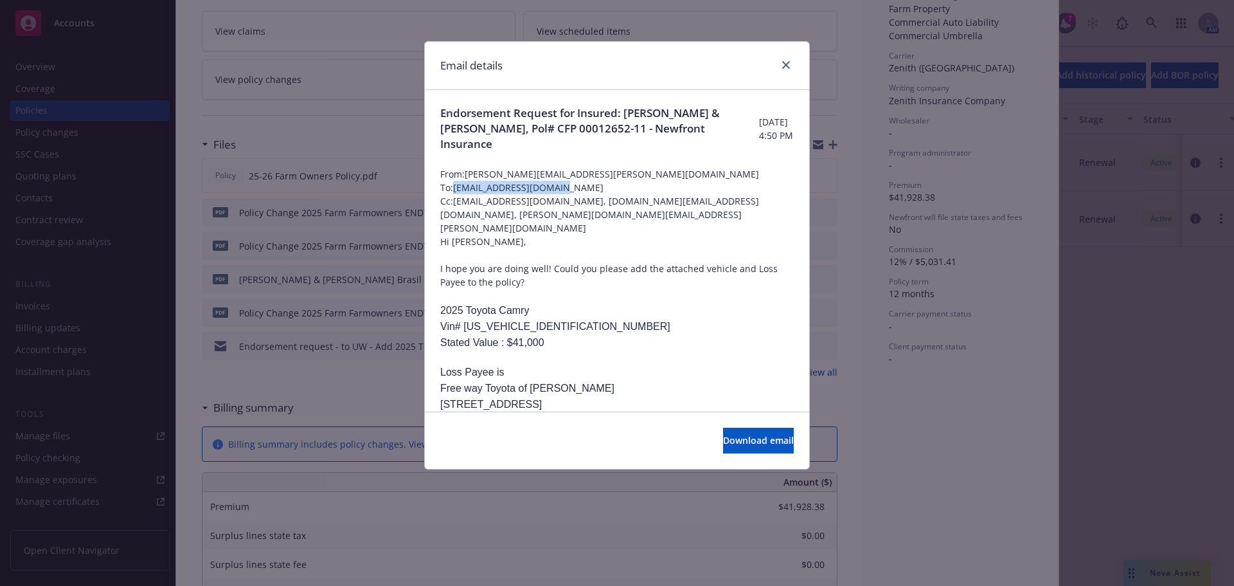
drag, startPoint x: 546, startPoint y: 183, endPoint x: 456, endPoint y: 181, distance: 90.0
click at [456, 181] on span "To: zproctor@thezenith.com" at bounding box center [617, 187] width 354 height 13
copy span "zproctor@thezenith.com"
click at [779, 64] on link "close" at bounding box center [785, 64] width 15 height 15
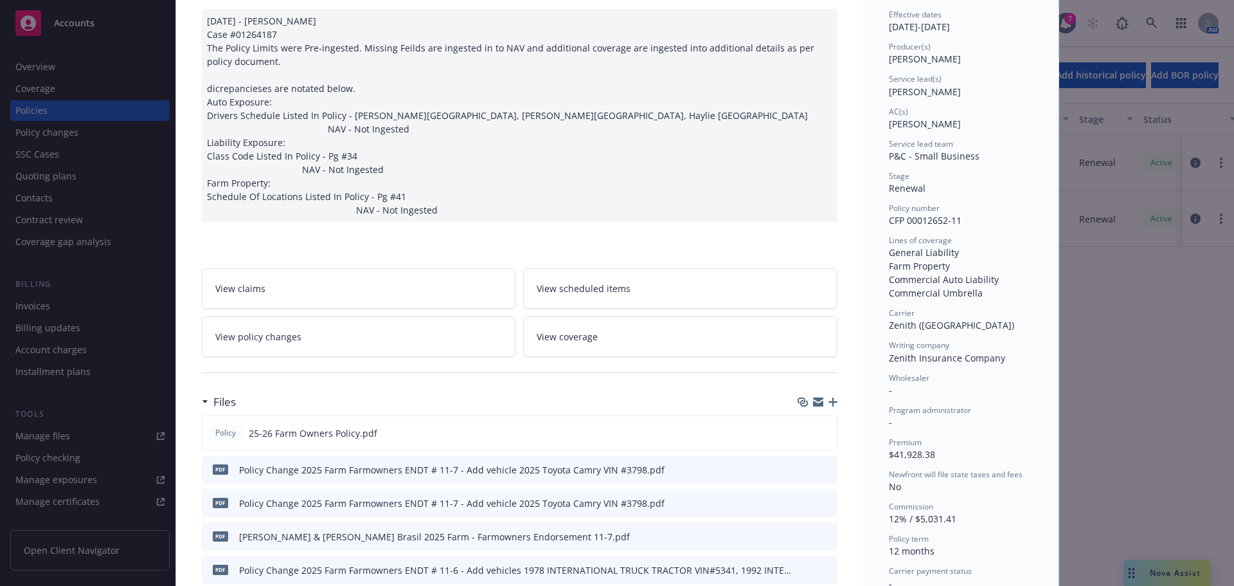
scroll to position [0, 0]
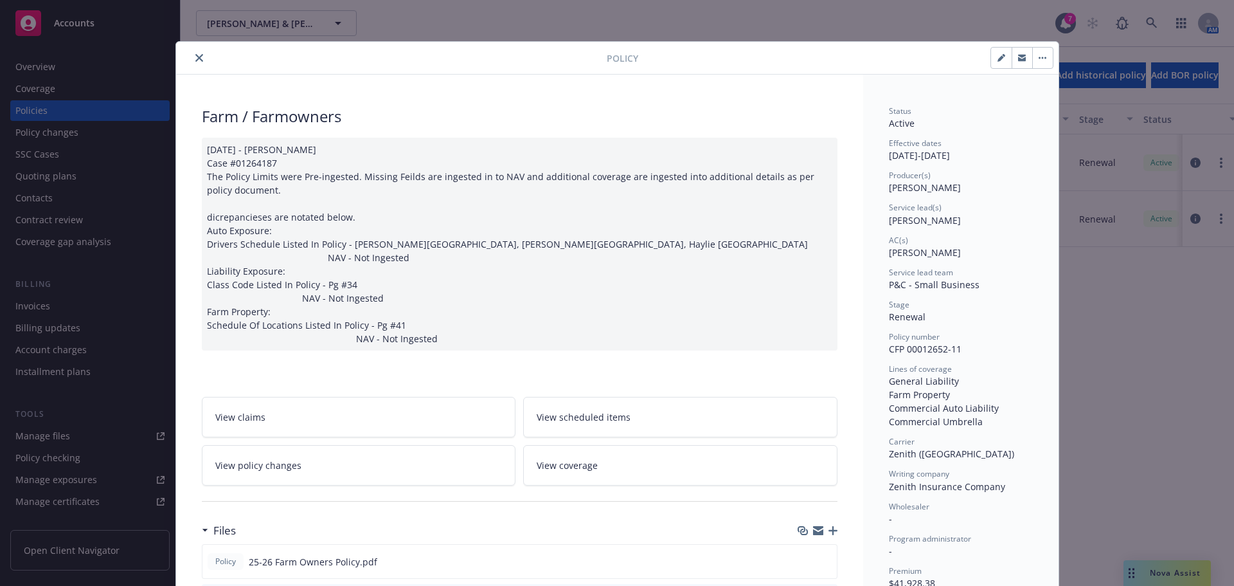
click at [195, 60] on icon "close" at bounding box center [199, 58] width 8 height 8
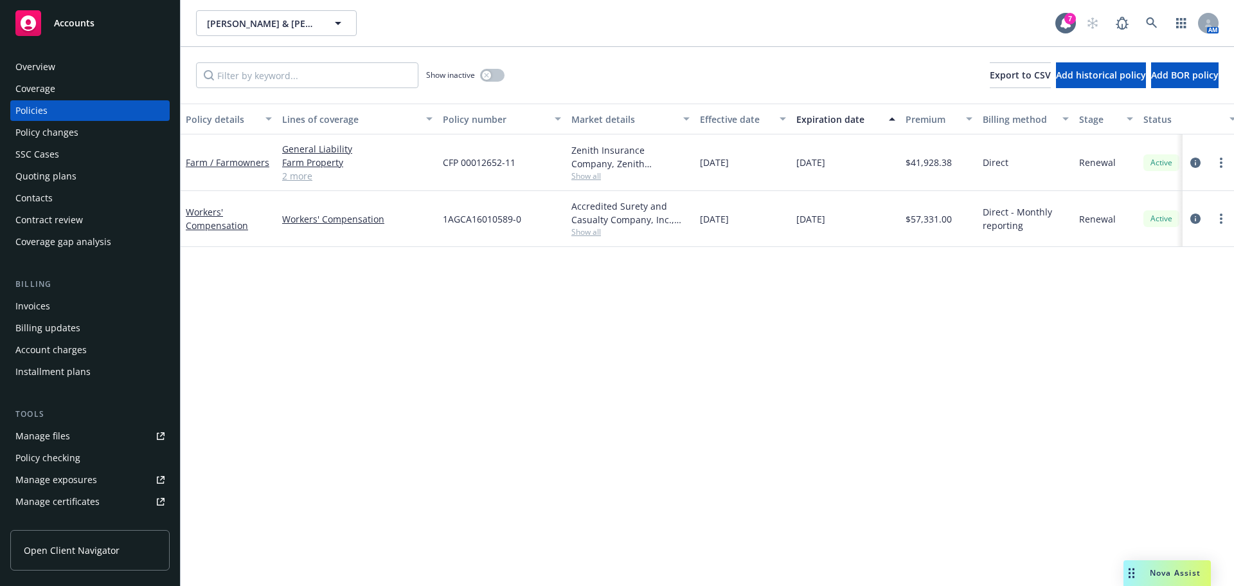
click at [49, 129] on div "Policy changes" at bounding box center [46, 132] width 63 height 21
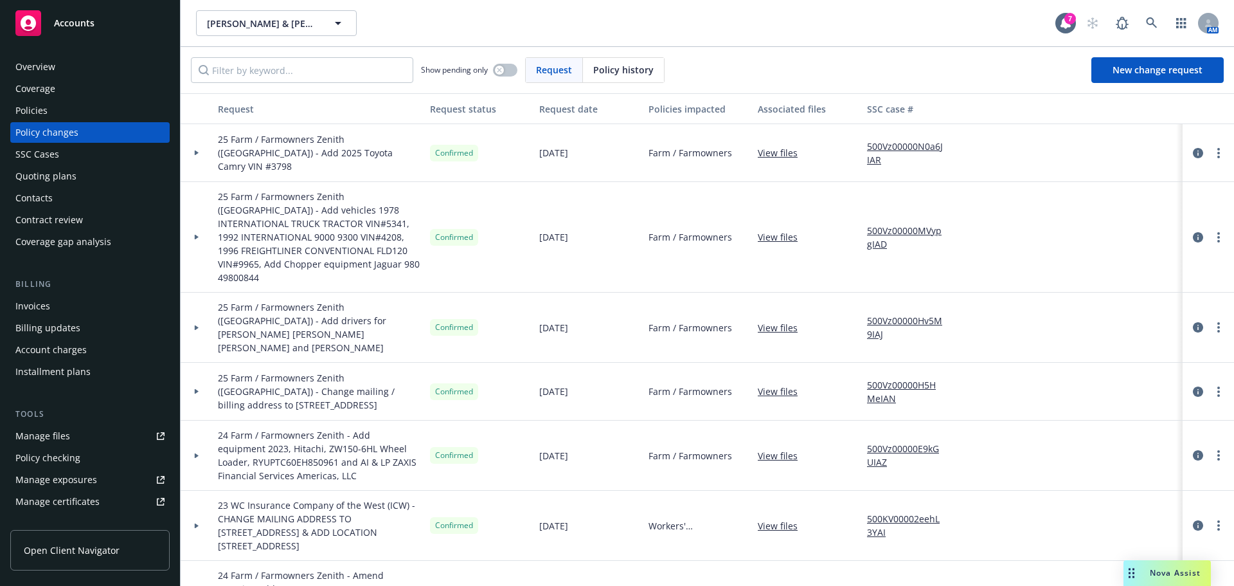
click at [71, 106] on div "Policies" at bounding box center [89, 110] width 149 height 21
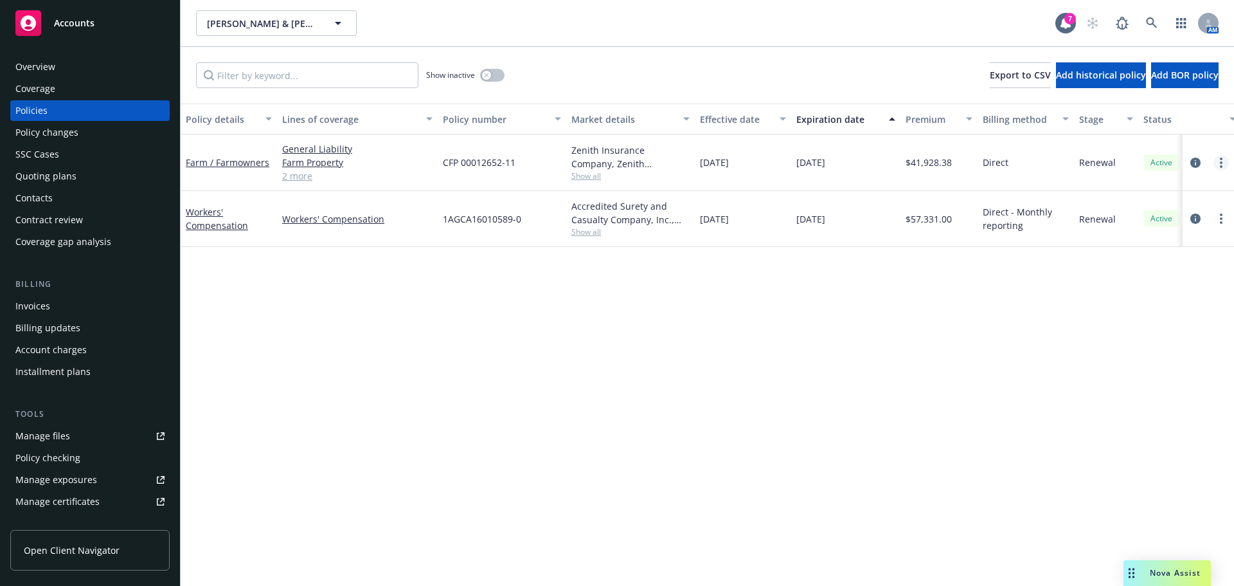
click at [1222, 166] on link "more" at bounding box center [1221, 162] width 15 height 15
click at [1127, 344] on link "Copy logging email" at bounding box center [1152, 343] width 151 height 26
click at [218, 168] on div "Farm / Farmowners" at bounding box center [229, 162] width 86 height 13
click at [222, 161] on link "Farm / Farmowners" at bounding box center [228, 162] width 84 height 12
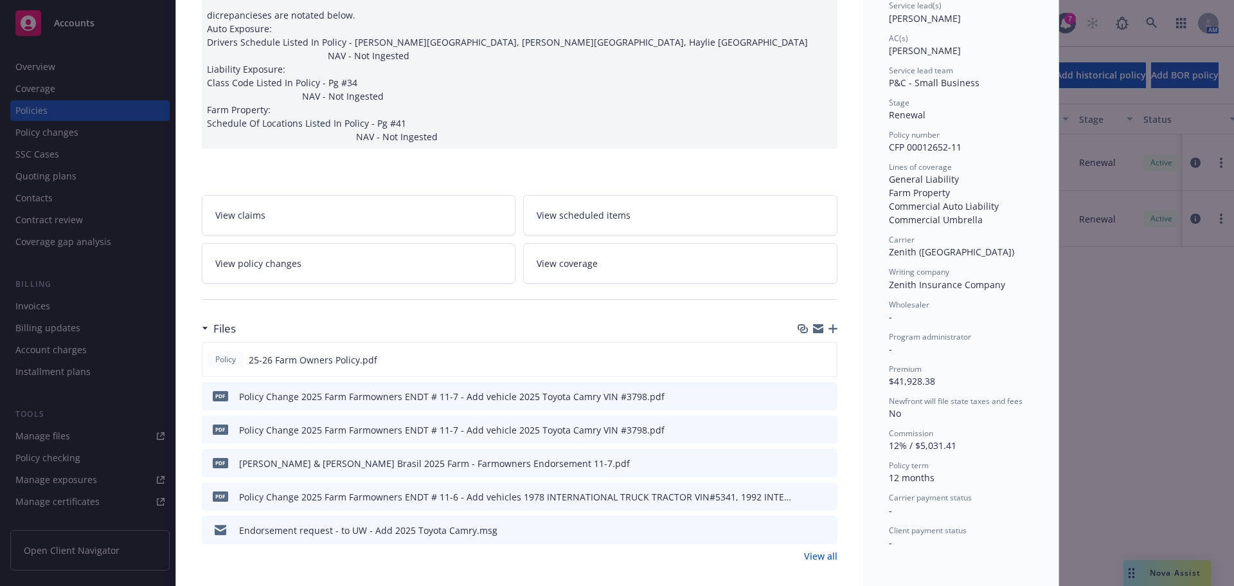
scroll to position [424, 0]
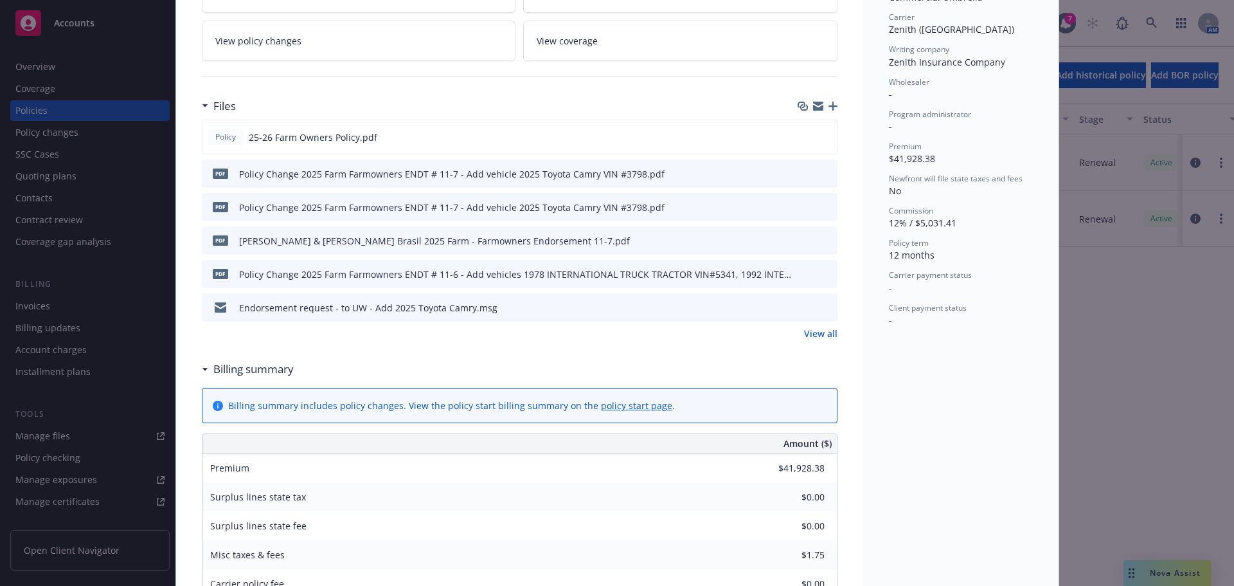
click at [819, 335] on link "View all" at bounding box center [820, 333] width 33 height 13
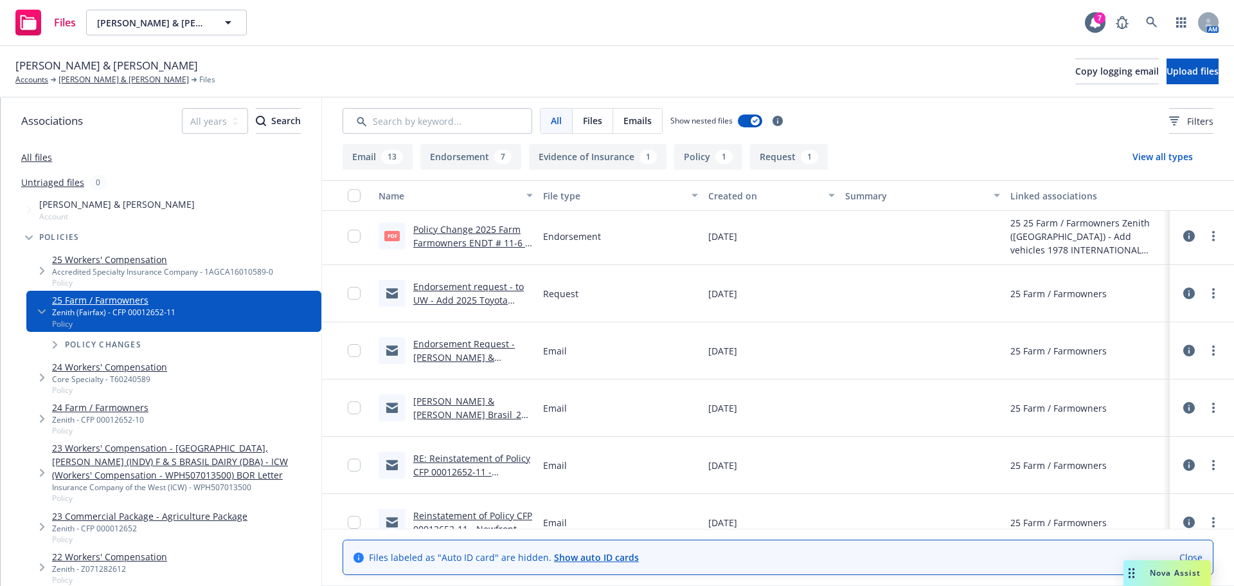
scroll to position [129, 0]
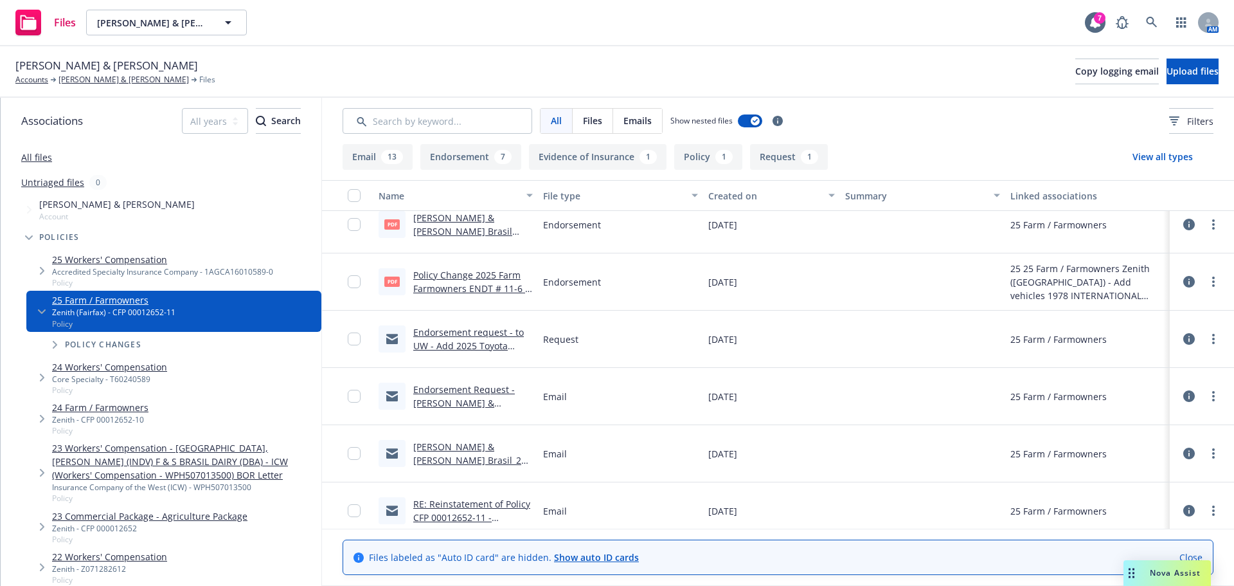
click at [444, 346] on link "Endorsement request - to UW - Add 2025 Toyota Camry.msg" at bounding box center [468, 345] width 111 height 39
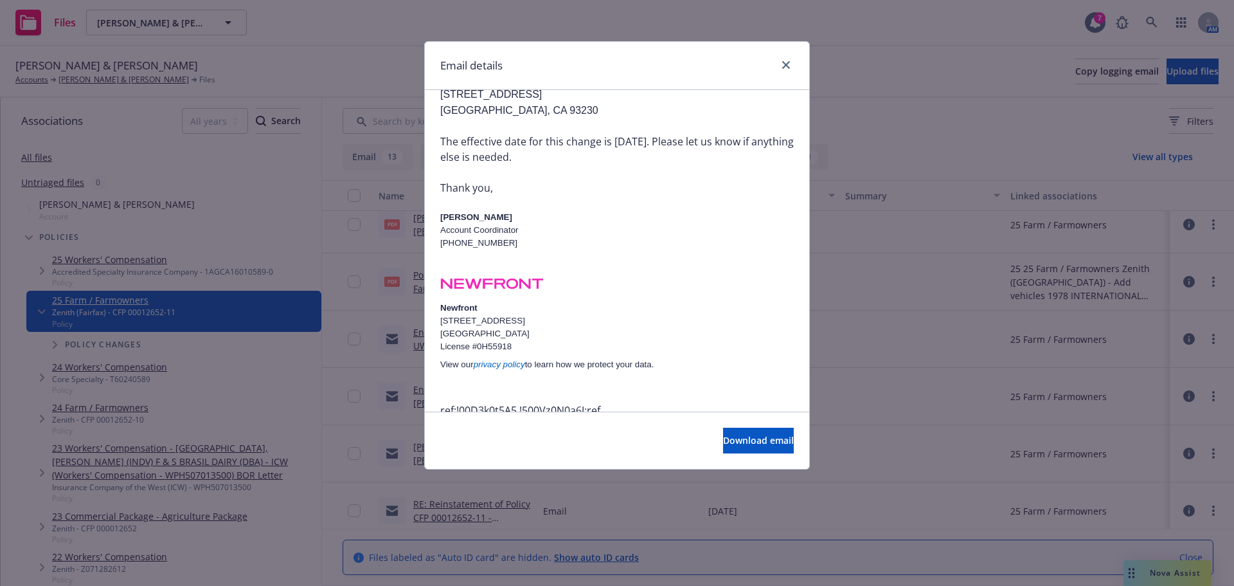
scroll to position [323, 0]
click at [787, 59] on link "close" at bounding box center [785, 64] width 15 height 15
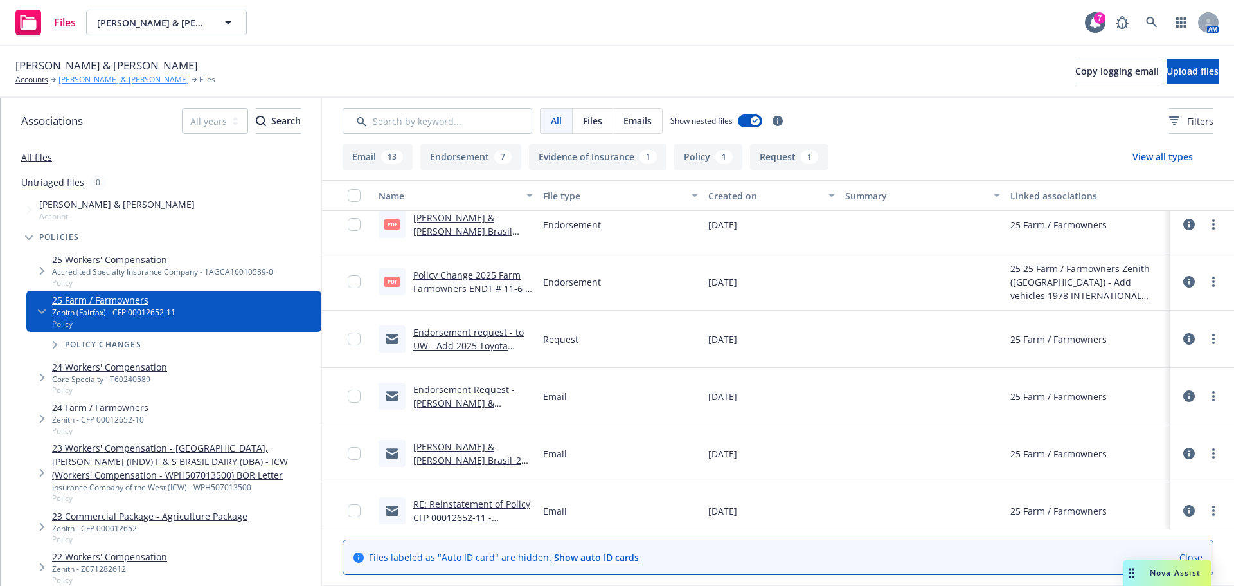
click at [86, 82] on link "[PERSON_NAME] & [PERSON_NAME]" at bounding box center [123, 80] width 130 height 12
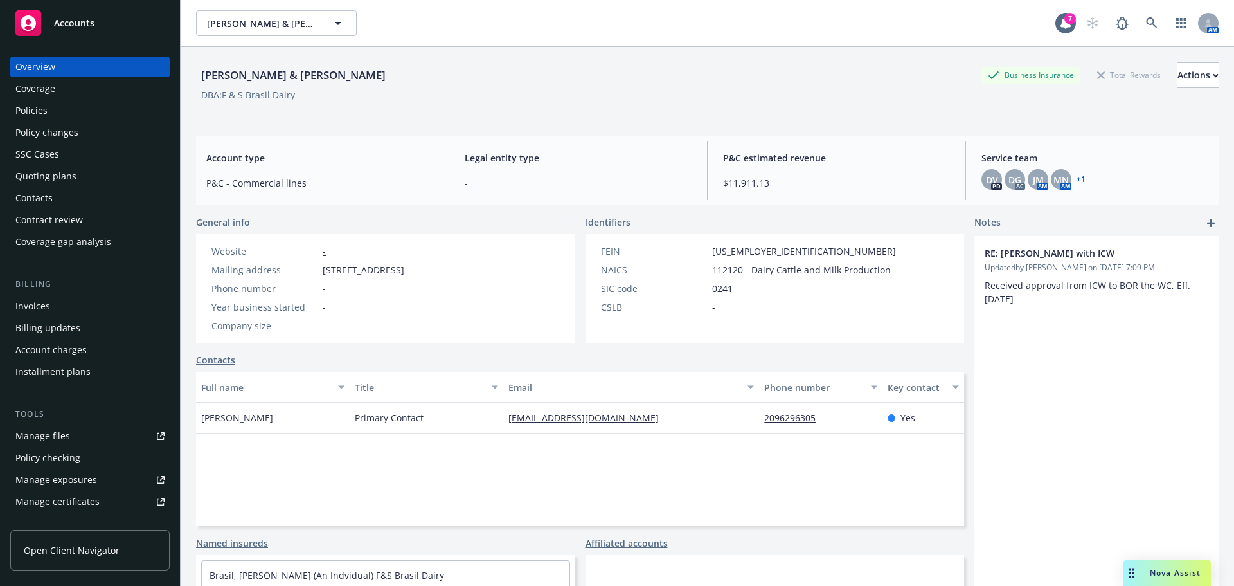
click at [82, 116] on div "Policies" at bounding box center [89, 110] width 149 height 21
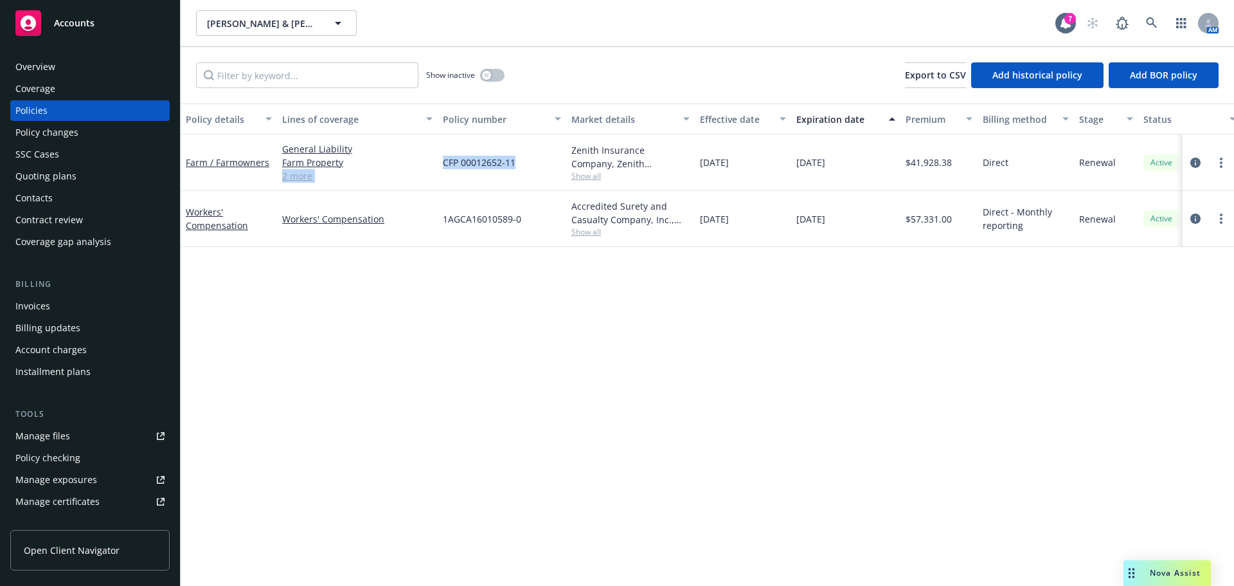
drag, startPoint x: 517, startPoint y: 163, endPoint x: 435, endPoint y: 163, distance: 82.9
click at [435, 163] on div "Farm / Farmowners General Liability Farm Property Commercial Auto Liability Com…" at bounding box center [801, 162] width 1241 height 57
click at [456, 224] on span "1AGCA16010589-0" at bounding box center [482, 218] width 78 height 13
drag, startPoint x: 515, startPoint y: 165, endPoint x: 453, endPoint y: 166, distance: 61.7
click at [435, 161] on div "Farm / Farmowners General Liability Farm Property Commercial Auto Liability Com…" at bounding box center [801, 162] width 1241 height 57
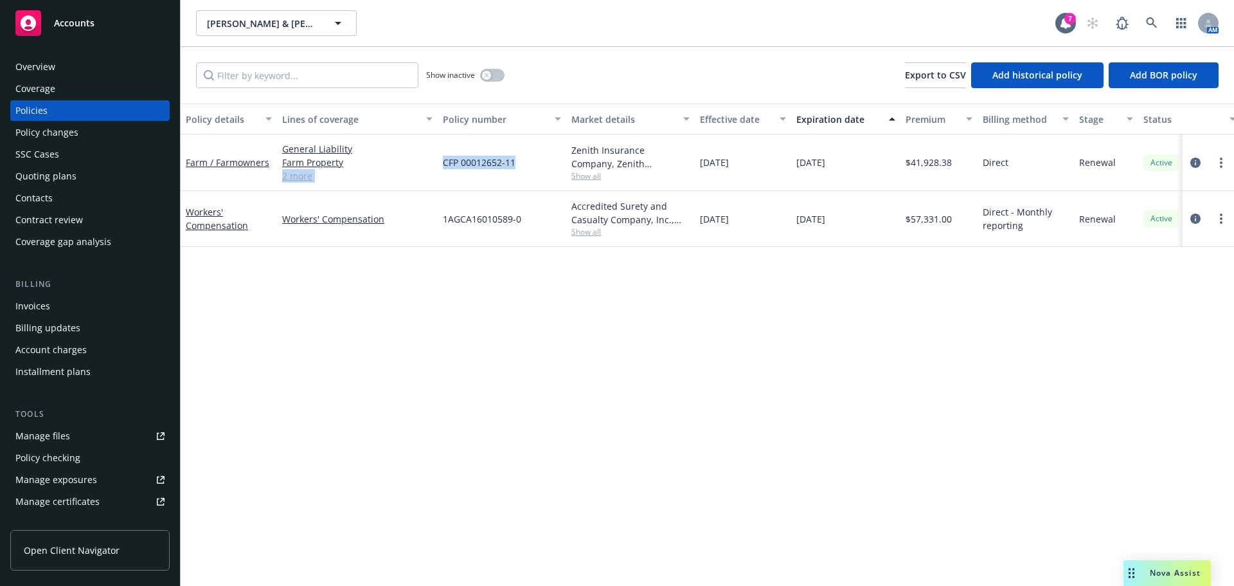
click at [453, 166] on span "CFP 00012652-11" at bounding box center [479, 162] width 73 height 13
drag, startPoint x: 517, startPoint y: 165, endPoint x: 444, endPoint y: 166, distance: 73.3
click at [444, 166] on div "CFP 00012652-11" at bounding box center [502, 162] width 129 height 57
copy span "CFP 00012652-11"
click at [63, 476] on div "Manage exposures" at bounding box center [56, 479] width 82 height 21
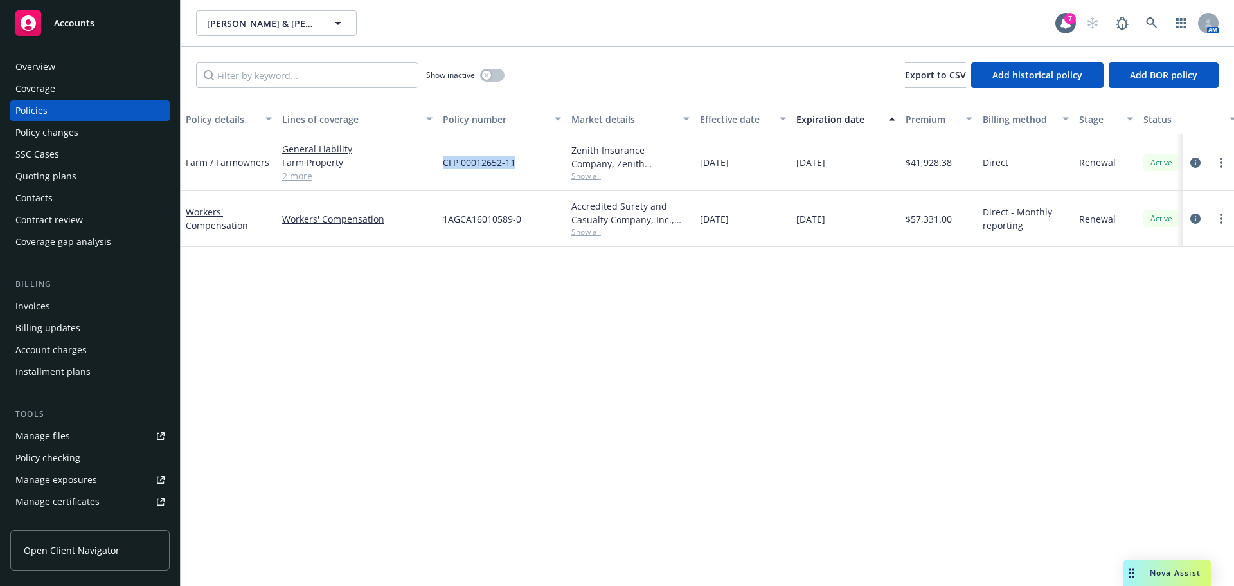
click at [79, 199] on div "Contacts" at bounding box center [89, 198] width 149 height 21
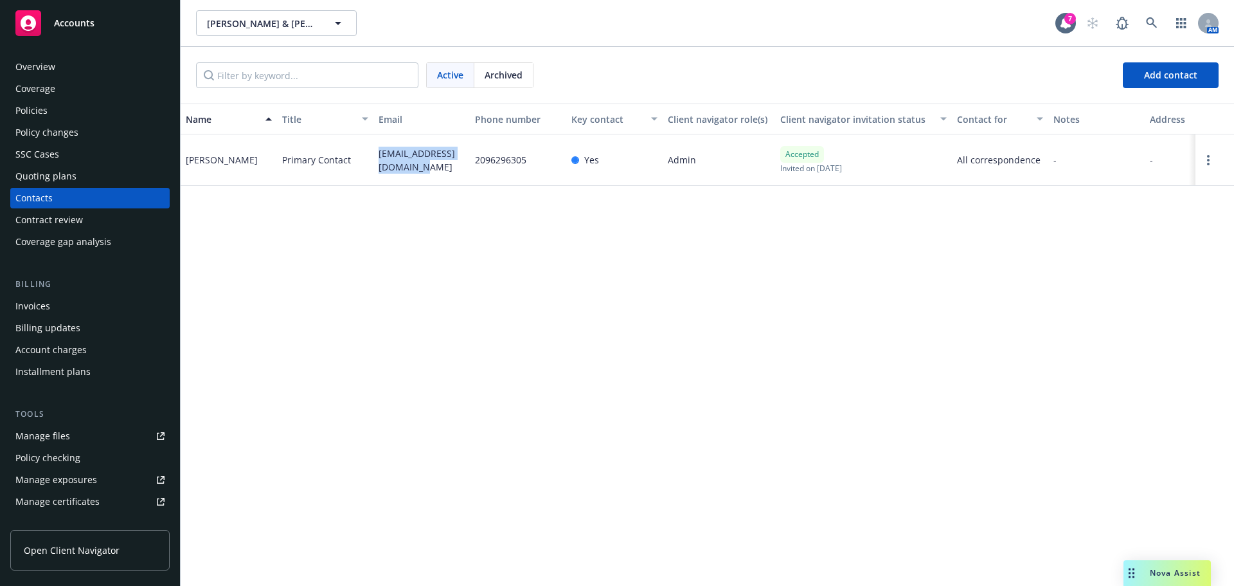
drag, startPoint x: 404, startPoint y: 168, endPoint x: 373, endPoint y: 157, distance: 33.6
click at [373, 157] on div "Sarah Brasil Primary Contact fsbrasil_dairy@yahoo.com 2096296305 Yes Admin Acce…" at bounding box center [708, 159] width 1054 height 51
copy div "fsbrasil_dairy@yahoo.com"
click at [92, 105] on div "Policies" at bounding box center [89, 110] width 149 height 21
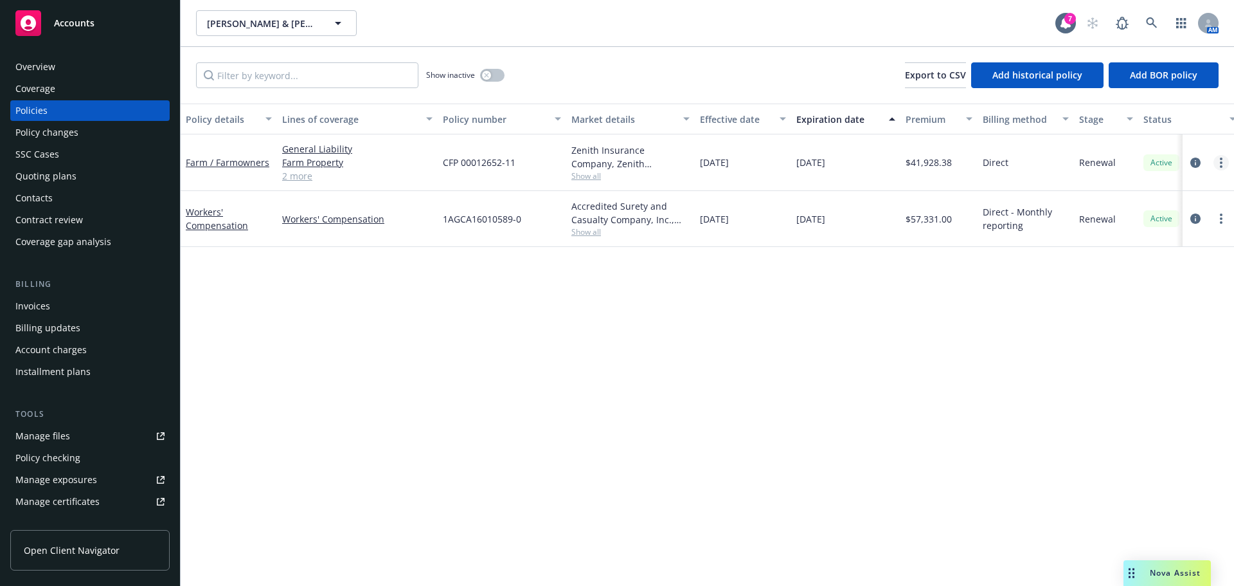
click at [1217, 165] on link "more" at bounding box center [1221, 162] width 15 height 15
click at [1172, 340] on link "Copy logging email" at bounding box center [1152, 343] width 151 height 26
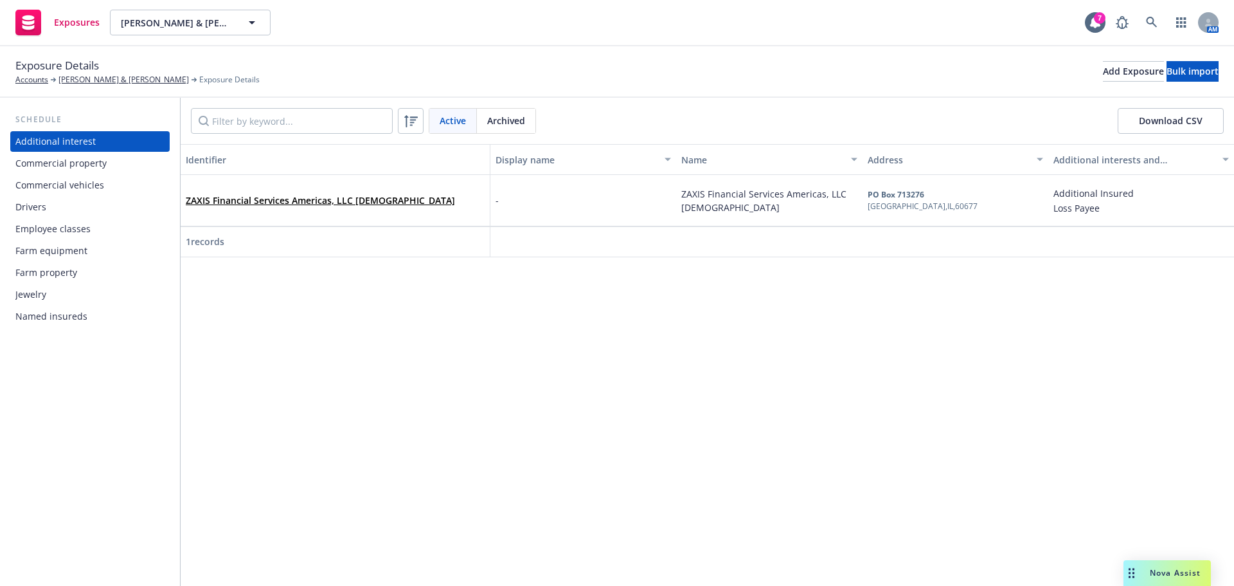
click at [80, 177] on div "Commercial vehicles" at bounding box center [59, 185] width 89 height 21
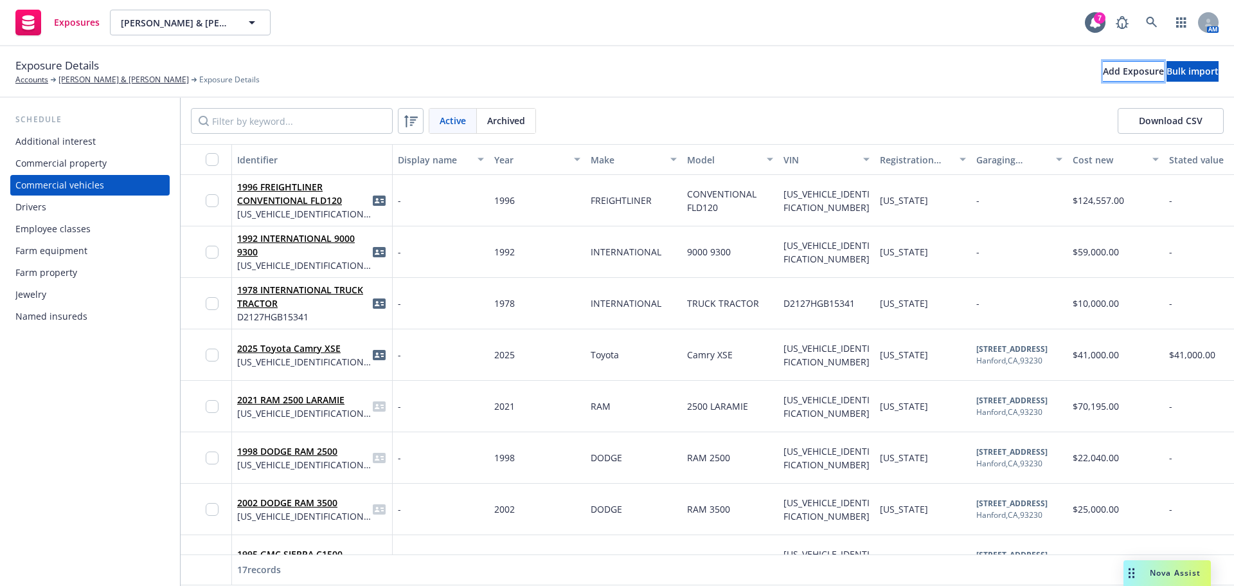
click at [1103, 69] on div "Add Exposure" at bounding box center [1133, 71] width 61 height 19
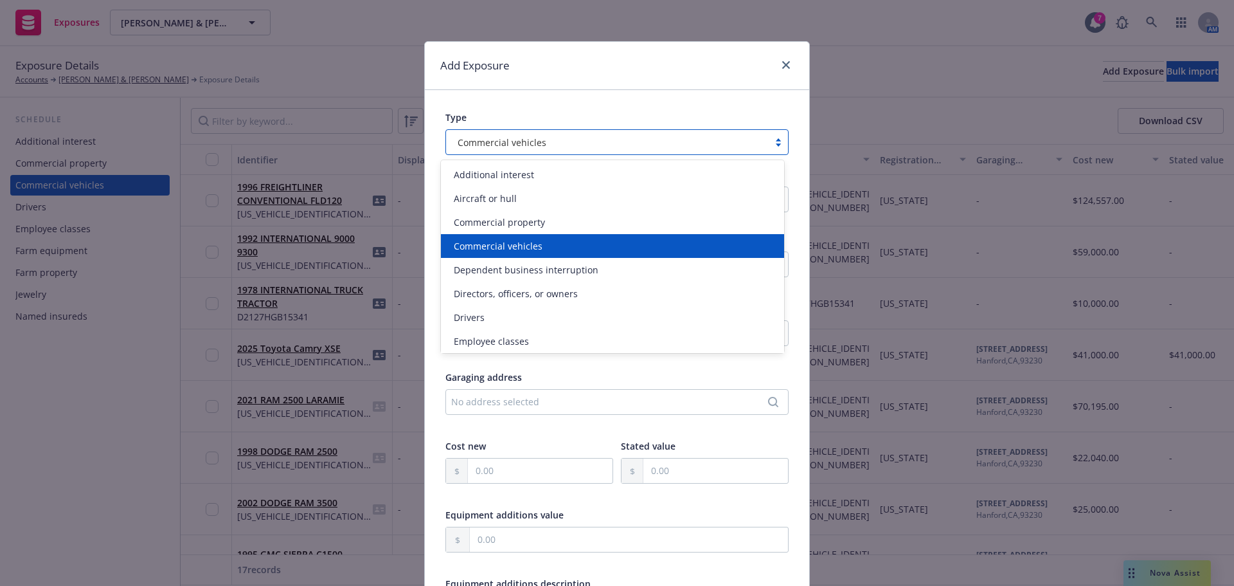
click at [496, 149] on div at bounding box center [608, 141] width 310 height 15
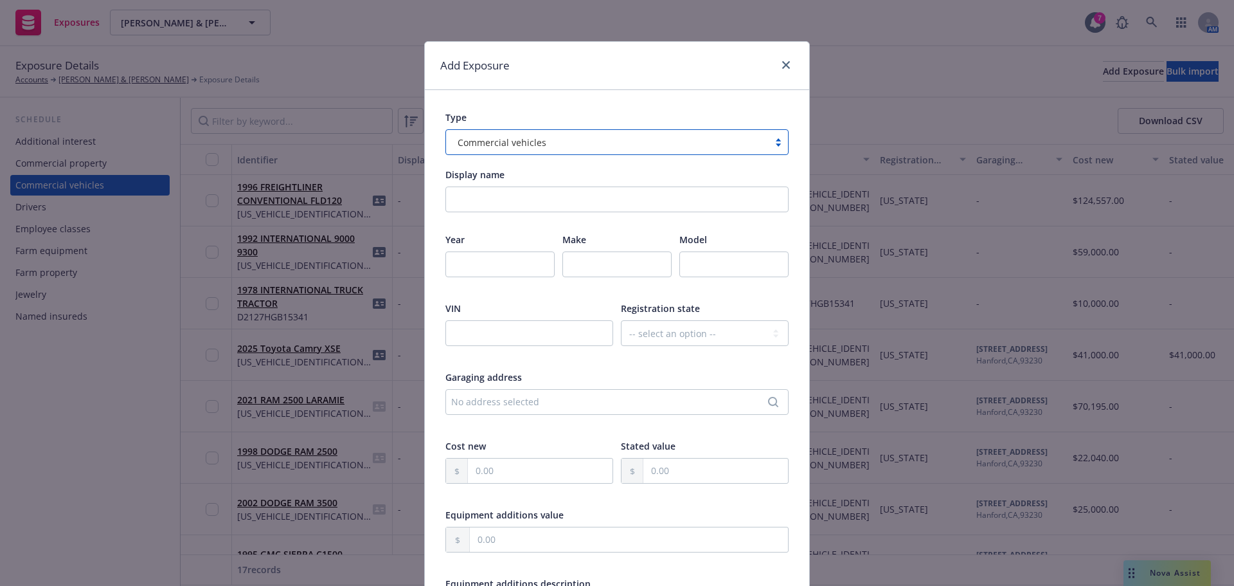
click at [496, 149] on div at bounding box center [608, 141] width 310 height 15
click at [463, 262] on input "number" at bounding box center [499, 264] width 109 height 26
type input "2012"
type input "Volkswagen"
click at [725, 262] on input "text" at bounding box center [733, 264] width 109 height 26
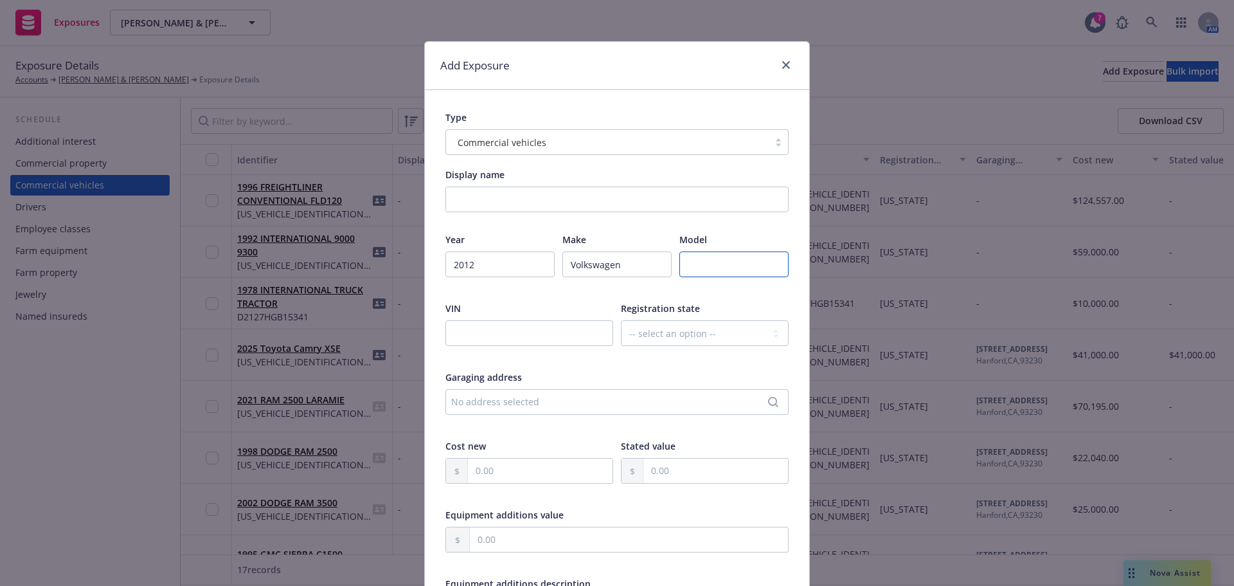
type input "V"
type input "Beetle"
click at [492, 339] on input "text" at bounding box center [529, 333] width 168 height 26
click at [474, 337] on input "text" at bounding box center [529, 333] width 168 height 26
paste input "3VWVA7AT2CM642948"
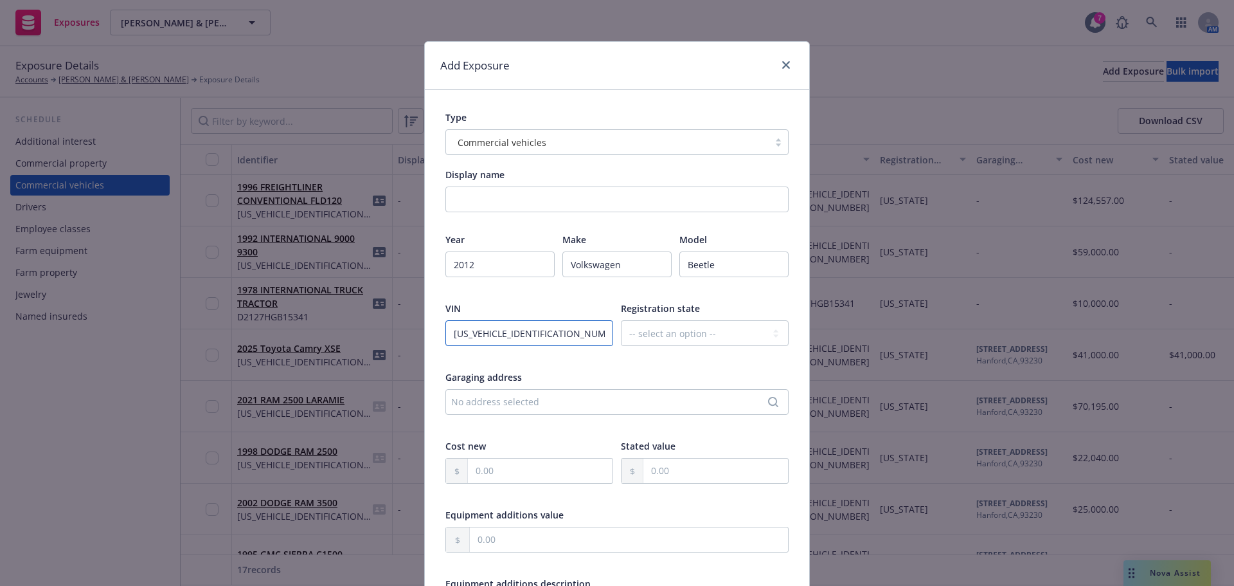
type input "3VWVA7AT2CM642948"
click at [515, 279] on div "2012" at bounding box center [499, 272] width 109 height 42
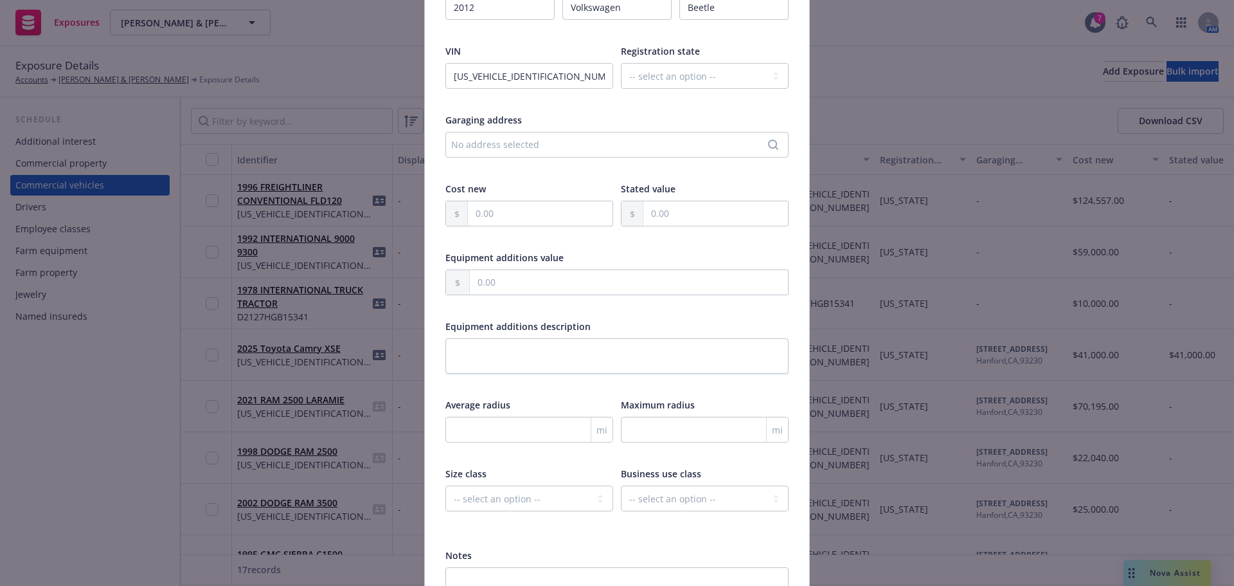
scroll to position [129, 0]
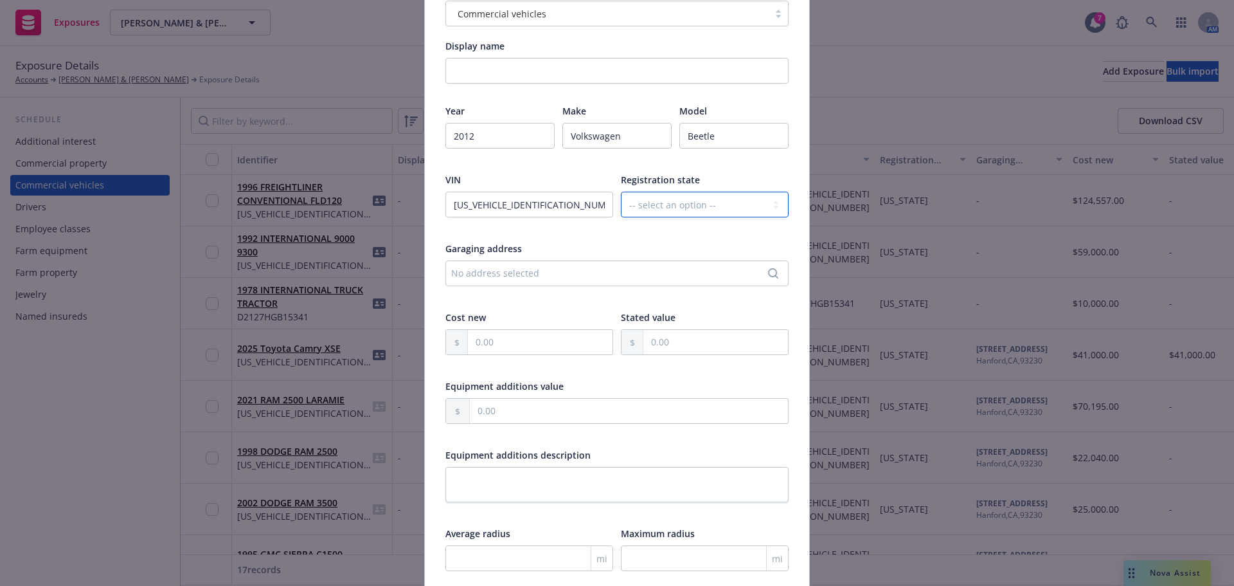
click at [667, 195] on select "-- select an option -- Alaska Alabama Arkansas American Samoa Arizona Californi…" at bounding box center [705, 205] width 168 height 26
select select "CA"
click at [621, 192] on select "-- select an option -- Alaska Alabama Arkansas American Samoa Arizona Californi…" at bounding box center [705, 205] width 168 height 26
click at [593, 243] on div "Garaging address" at bounding box center [616, 248] width 343 height 13
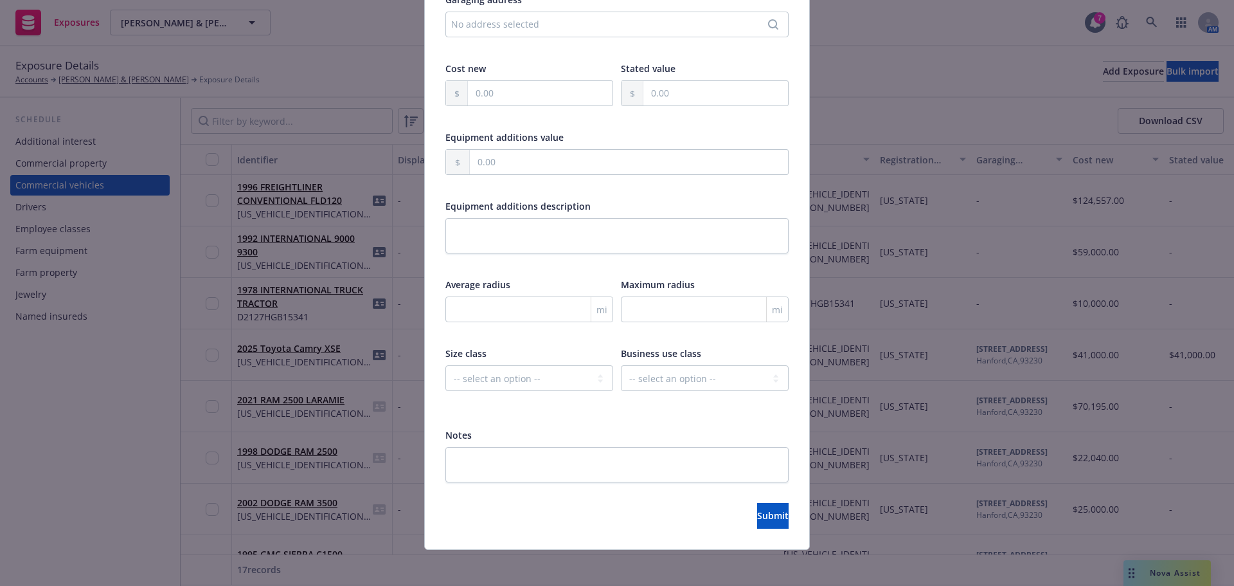
scroll to position [382, 0]
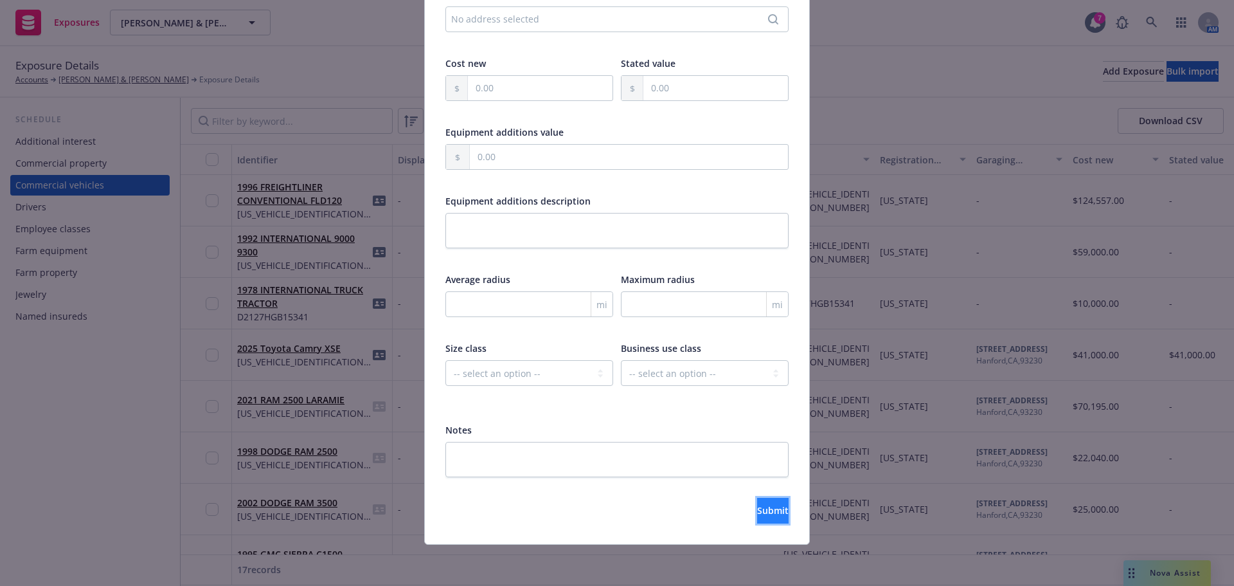
click at [757, 508] on button "Submit" at bounding box center [772, 511] width 31 height 26
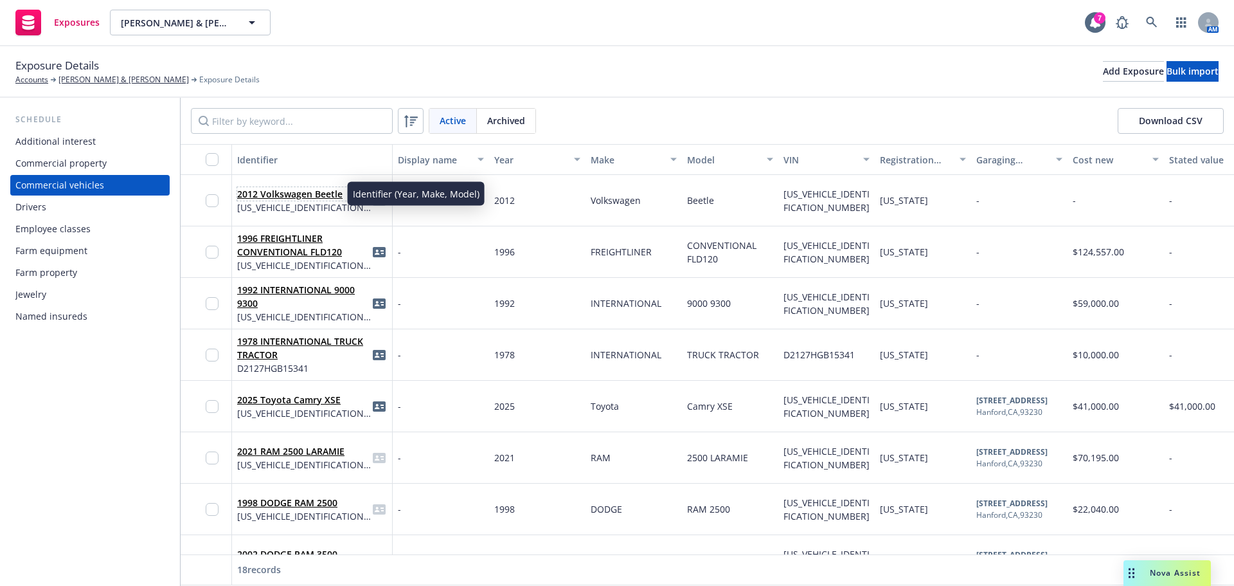
click at [296, 193] on link "2012 Volkswagen Beetle" at bounding box center [289, 194] width 105 height 12
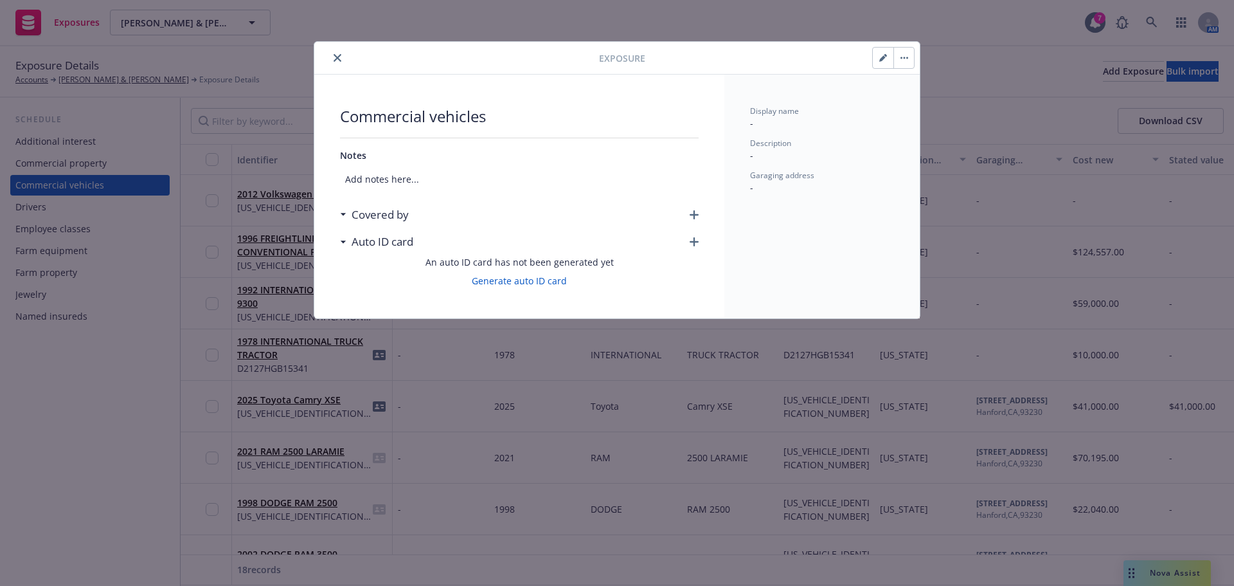
click at [699, 212] on div "Commercial vehicles Notes Add notes here... Covered by Auto ID card An auto ID …" at bounding box center [519, 197] width 410 height 244
click at [697, 213] on icon "button" at bounding box center [694, 214] width 9 height 9
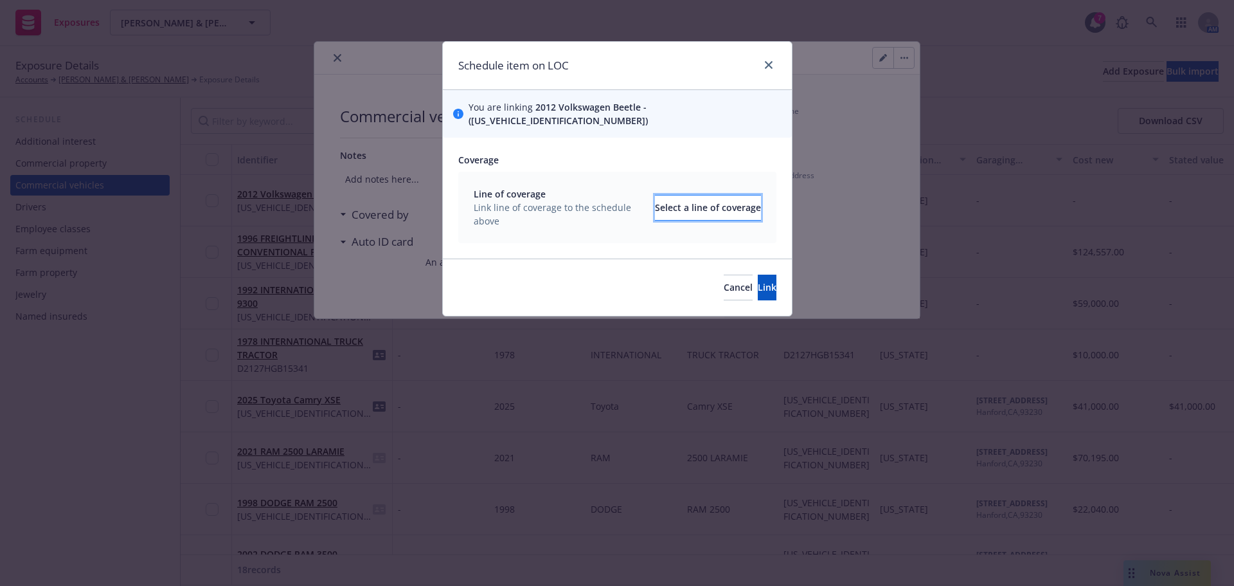
click at [704, 202] on div "Select a line of coverage" at bounding box center [708, 207] width 106 height 24
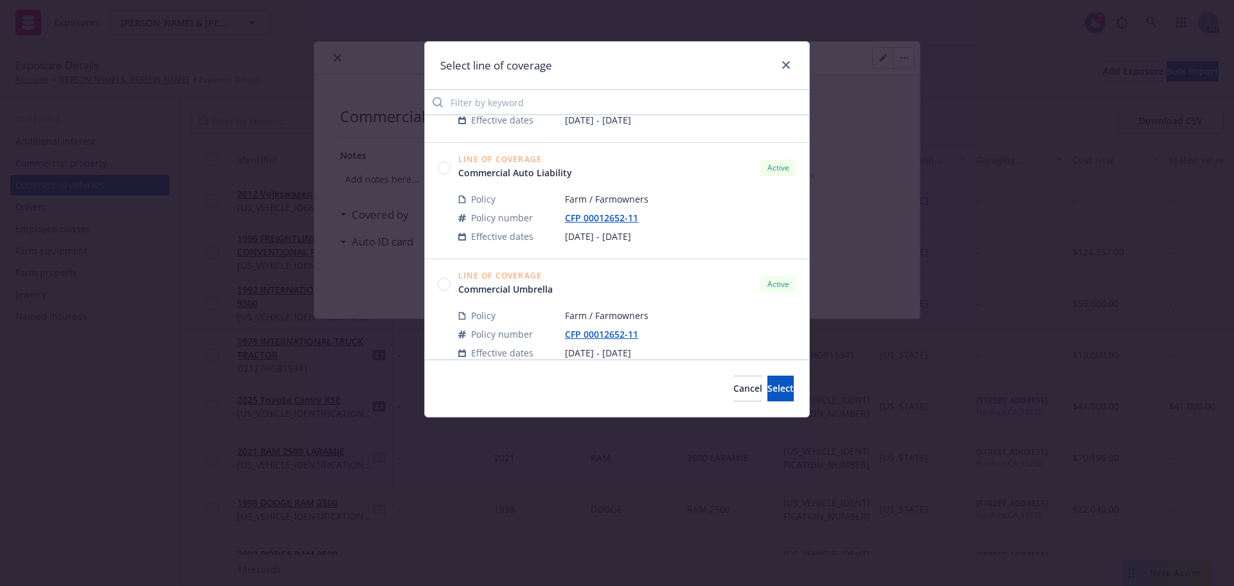
scroll to position [348, 0]
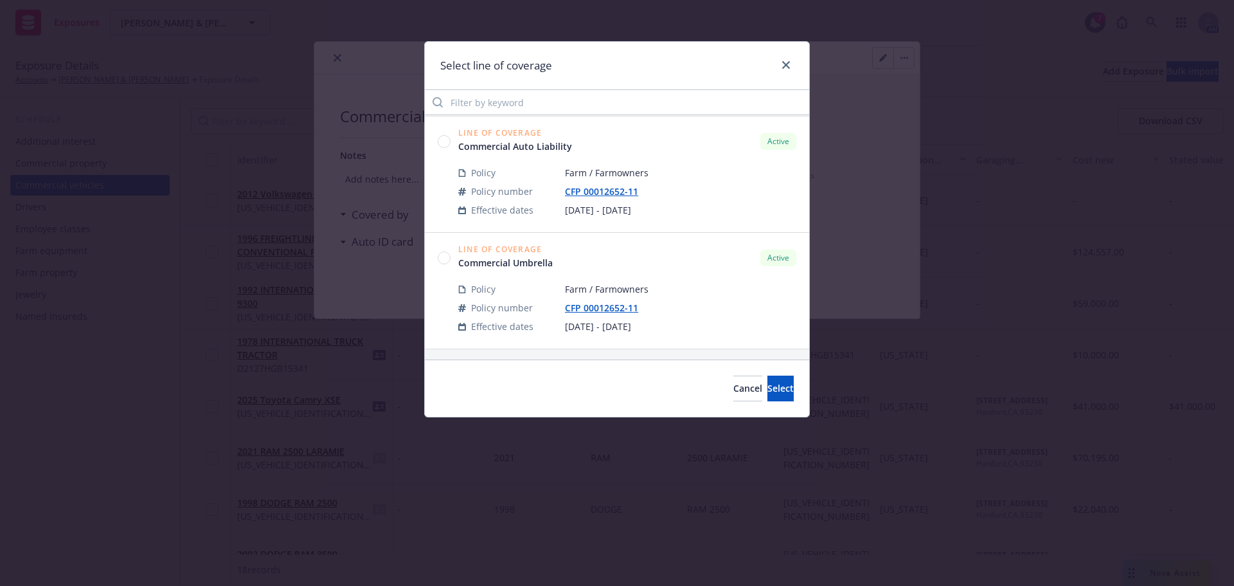
click at [438, 143] on circle at bounding box center [444, 141] width 12 height 12
click at [755, 375] on div "Cancel Select" at bounding box center [617, 387] width 384 height 57
click at [767, 394] on span "Select" at bounding box center [780, 388] width 26 height 12
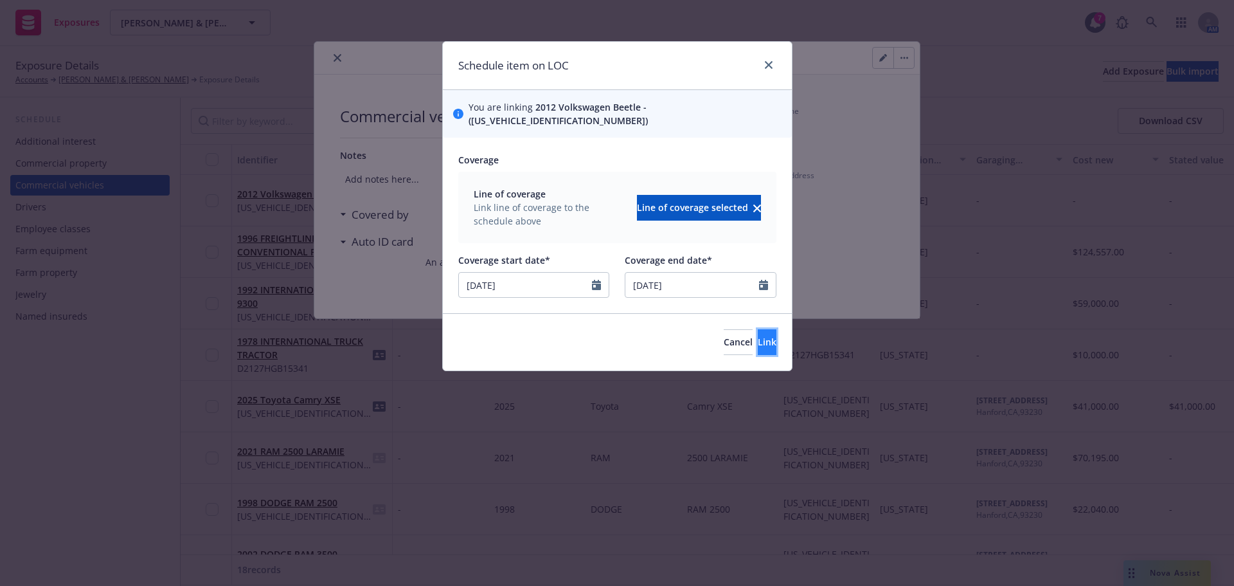
click at [758, 336] on span "Link" at bounding box center [767, 342] width 19 height 12
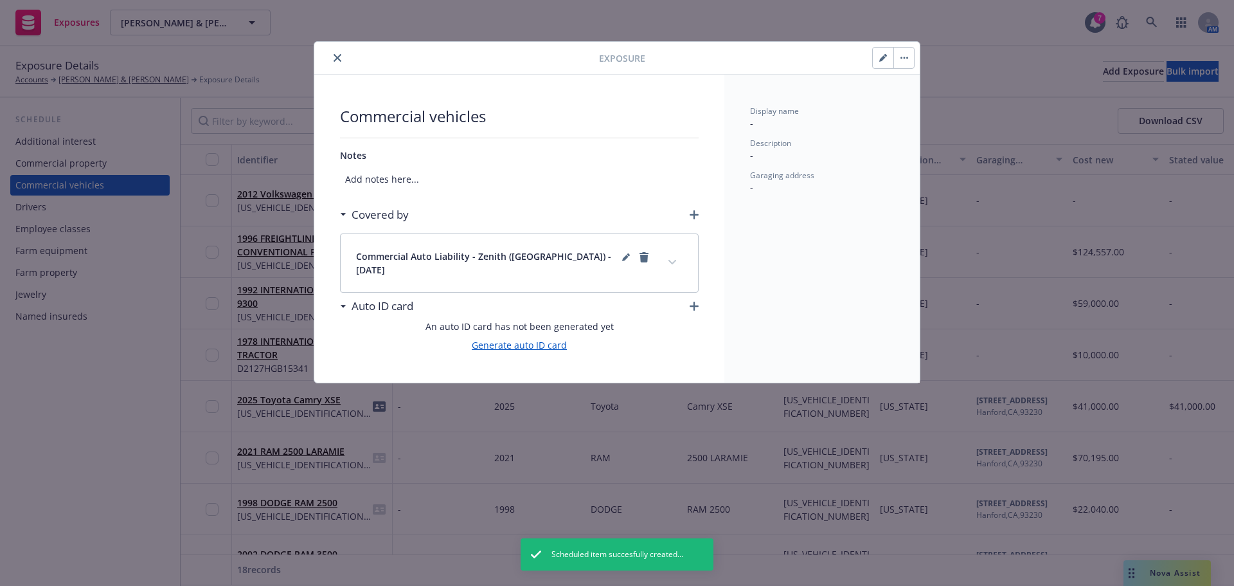
click at [514, 341] on link "Generate auto ID card" at bounding box center [519, 344] width 95 height 13
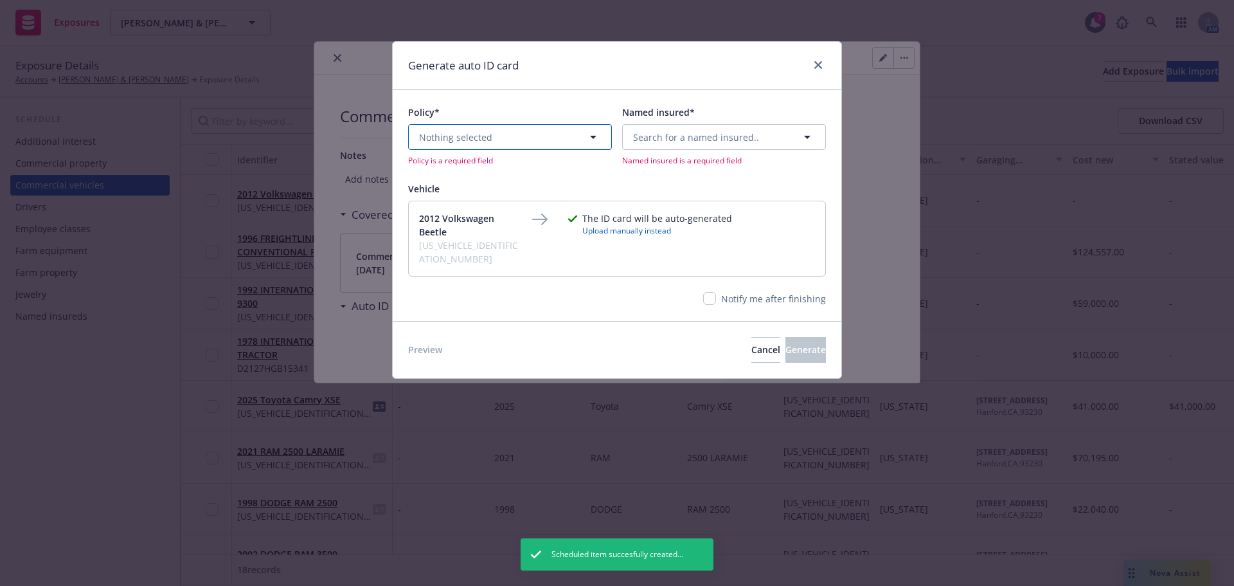
click at [523, 139] on button "Nothing selected" at bounding box center [510, 137] width 204 height 26
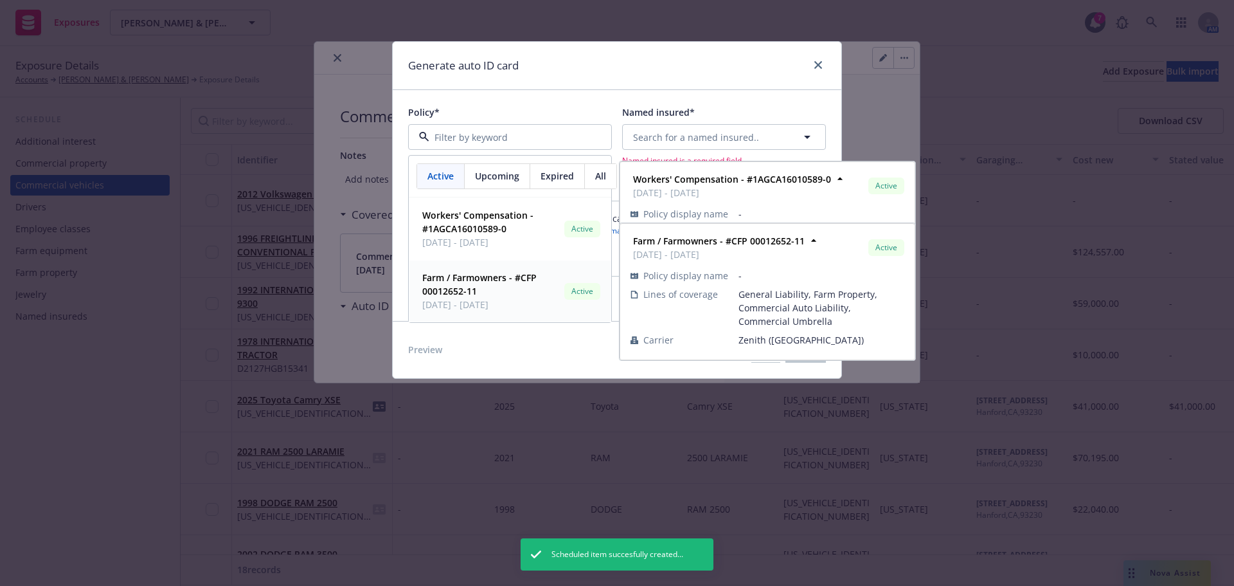
click at [478, 282] on strong "Farm / Farmowners - #CFP 00012652-11" at bounding box center [479, 284] width 114 height 26
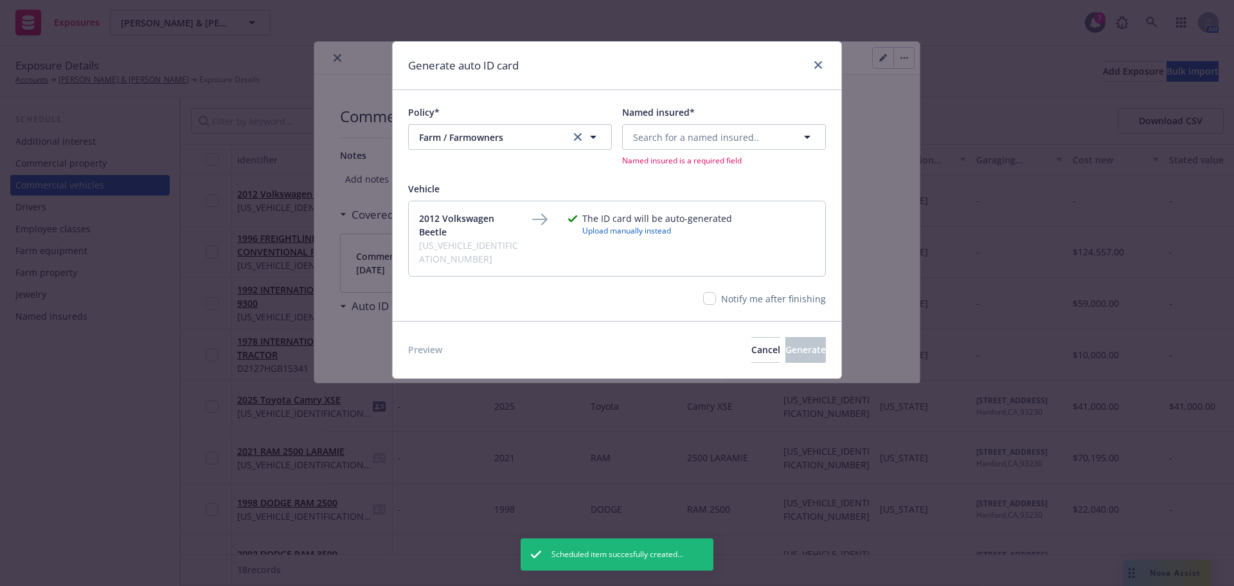
click at [666, 150] on div "Search for a named insured.. Named insured is a required field" at bounding box center [724, 145] width 204 height 42
click at [665, 140] on span "Search for a named insured.." at bounding box center [696, 136] width 126 height 13
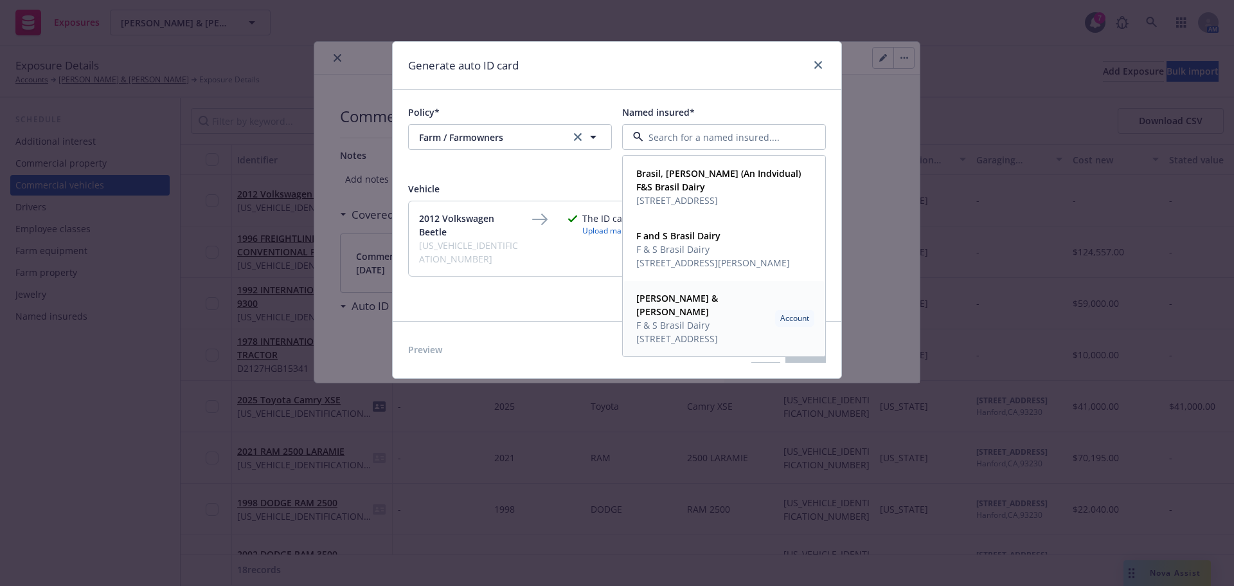
click at [687, 332] on span "14353 Kent Ave, Hanford, CA, 93230, USA" at bounding box center [703, 338] width 134 height 13
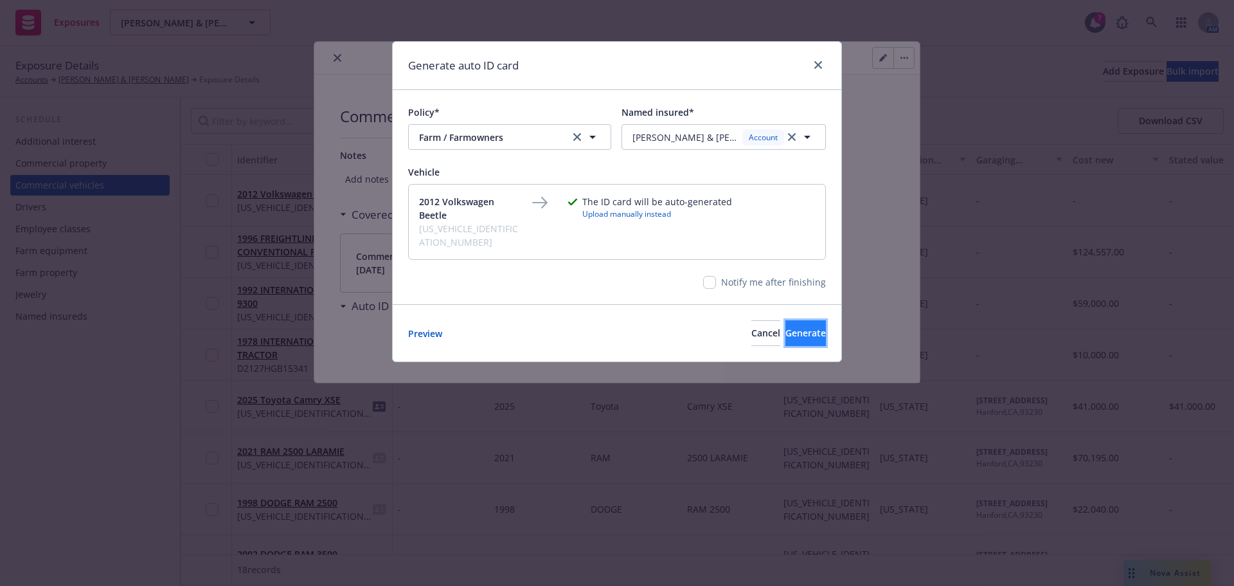
click at [794, 327] on span "Generate" at bounding box center [805, 333] width 40 height 12
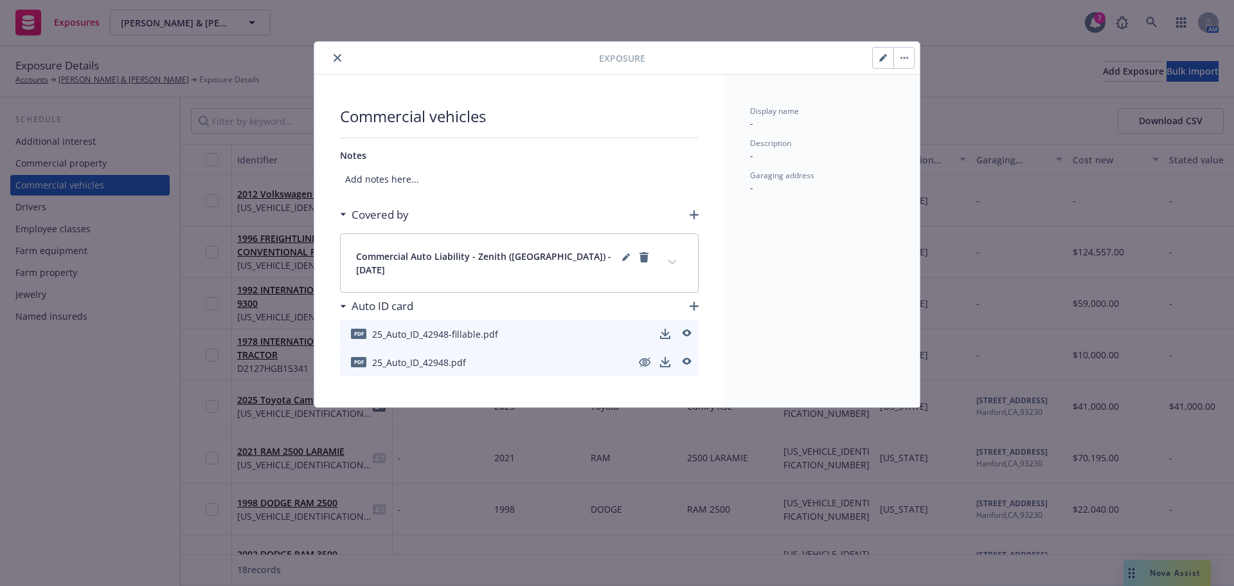
click at [339, 57] on icon "close" at bounding box center [338, 58] width 8 height 8
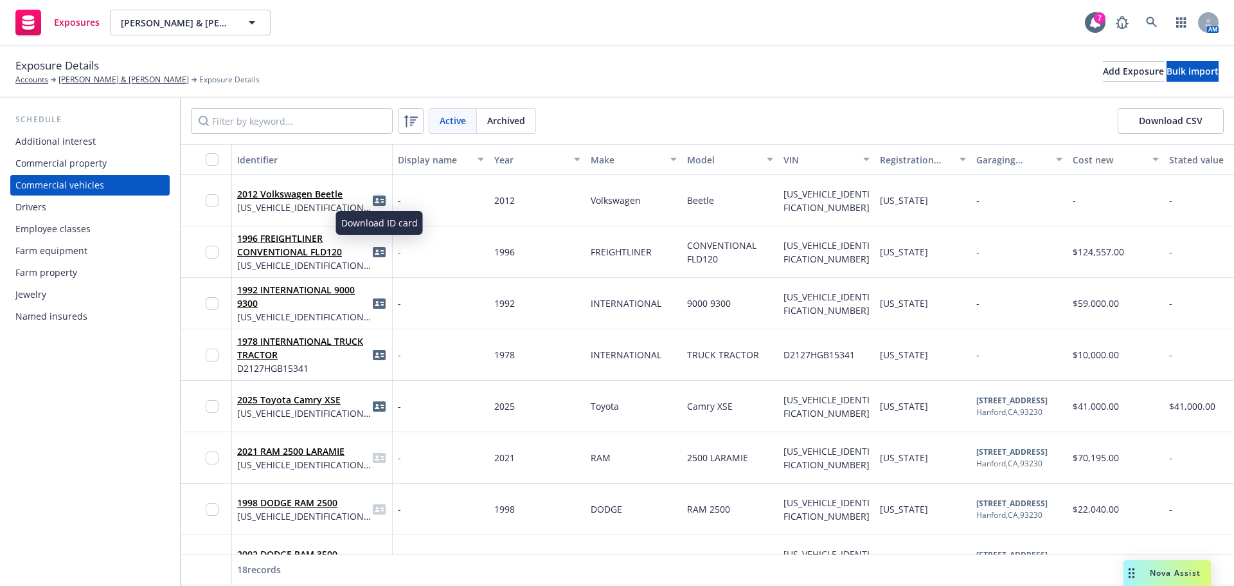
click at [381, 197] on icon "idCard" at bounding box center [379, 200] width 13 height 10
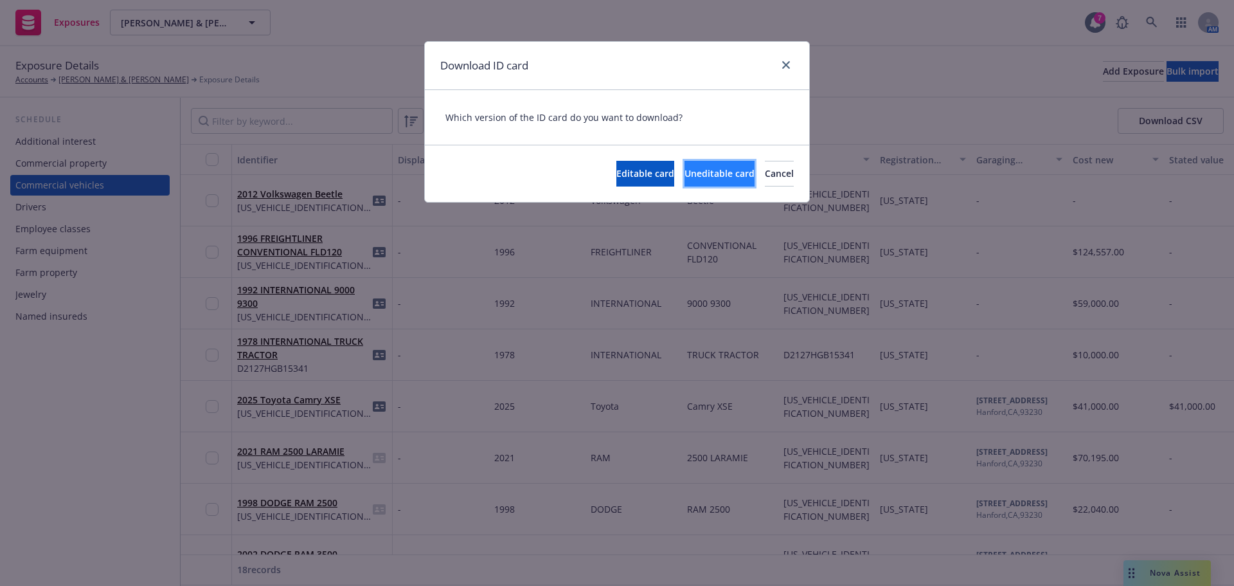
click at [703, 174] on button "Uneditable card" at bounding box center [720, 174] width 70 height 26
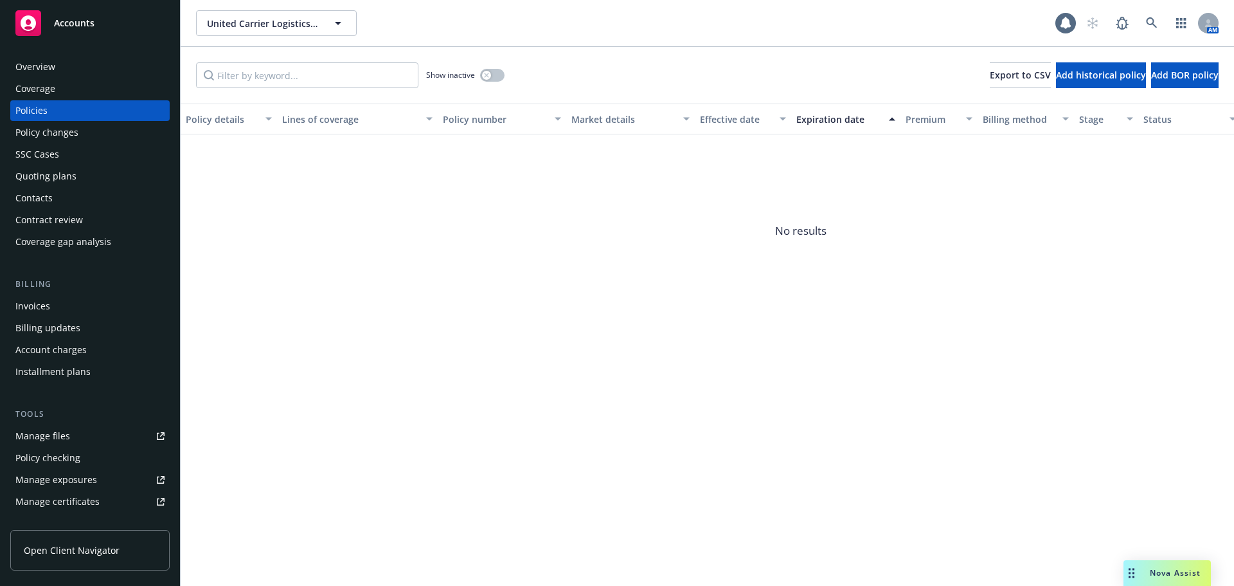
click at [89, 58] on div "Overview Coverage Policies Policy changes SSC Cases Quoting plans Contacts Cont…" at bounding box center [90, 313] width 180 height 544
click at [86, 67] on div "Overview" at bounding box center [89, 67] width 149 height 21
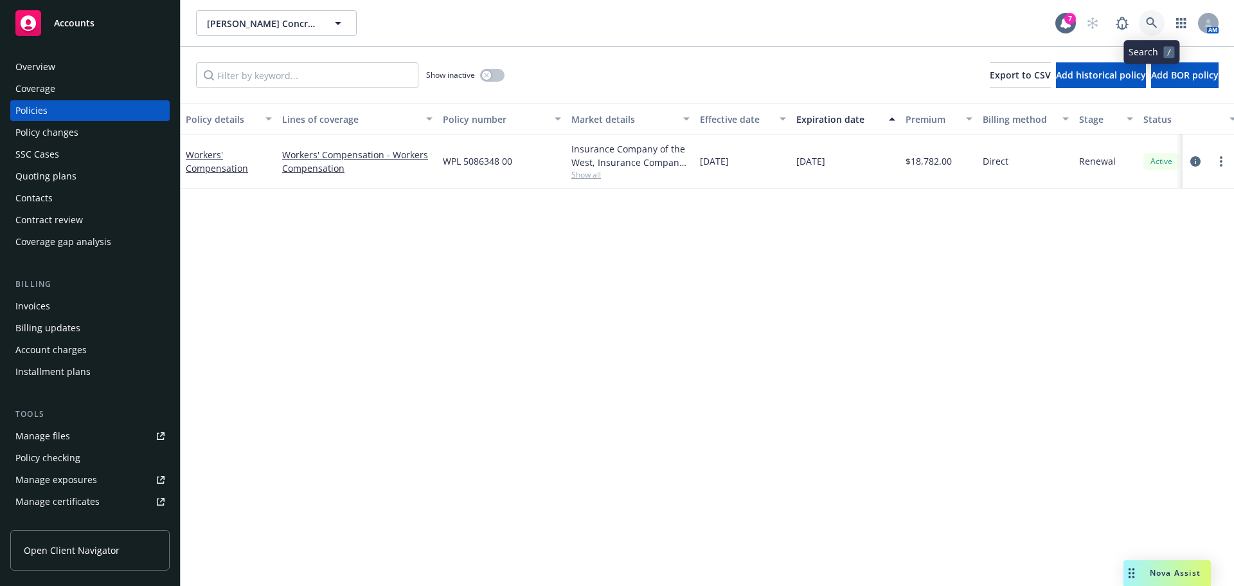
click at [1160, 31] on link at bounding box center [1152, 23] width 26 height 26
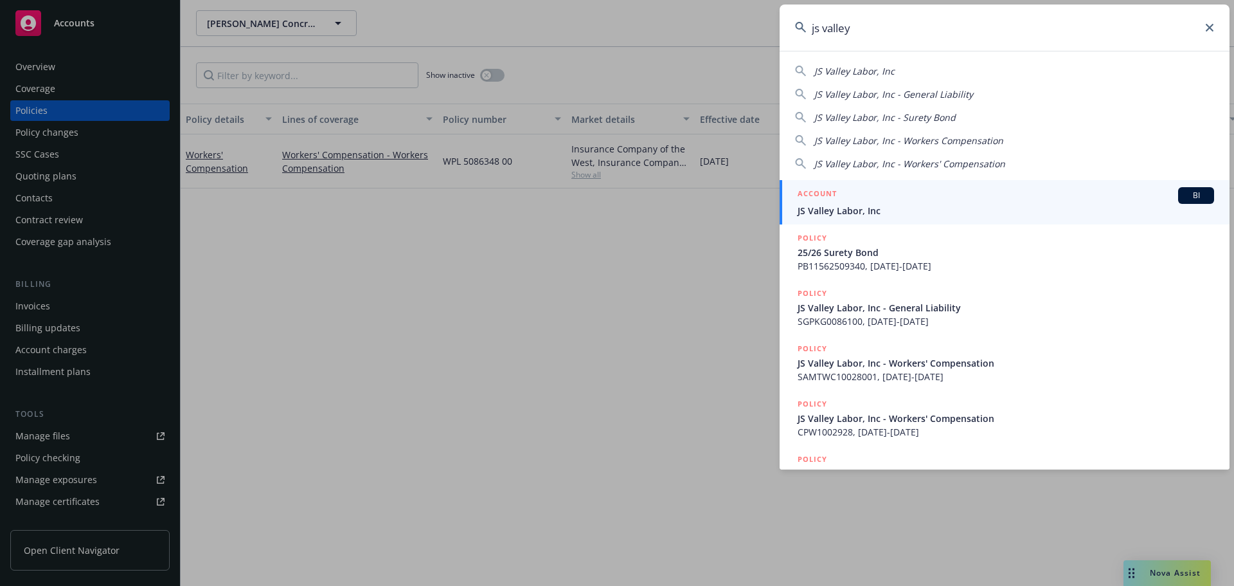
type input "js valley"
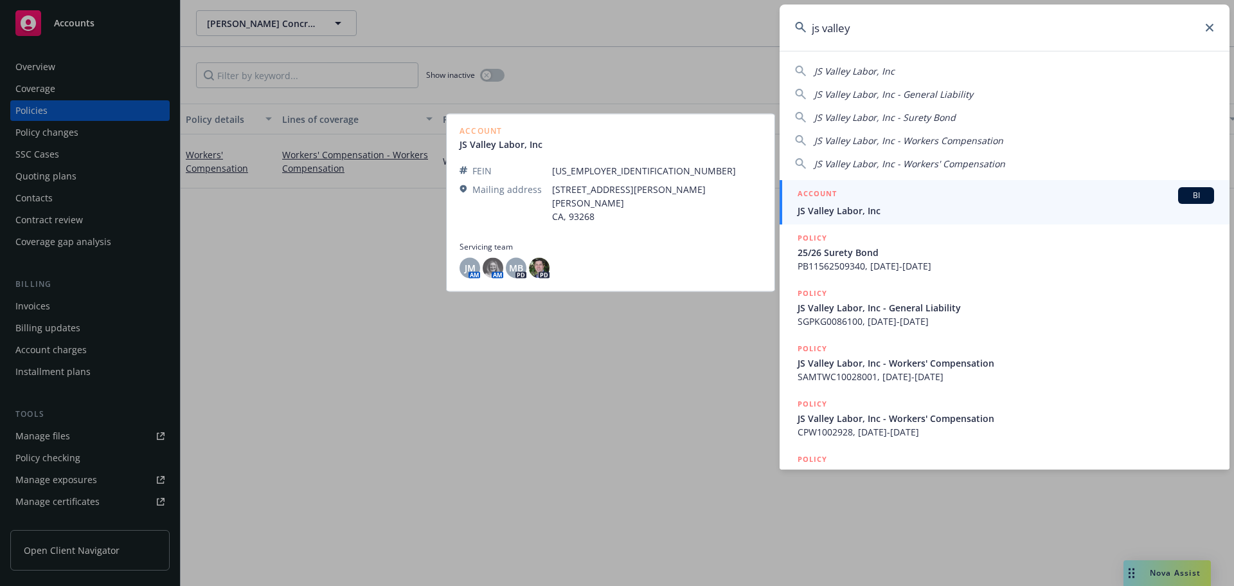
click at [877, 205] on span "JS Valley Labor, Inc" at bounding box center [1006, 210] width 417 height 13
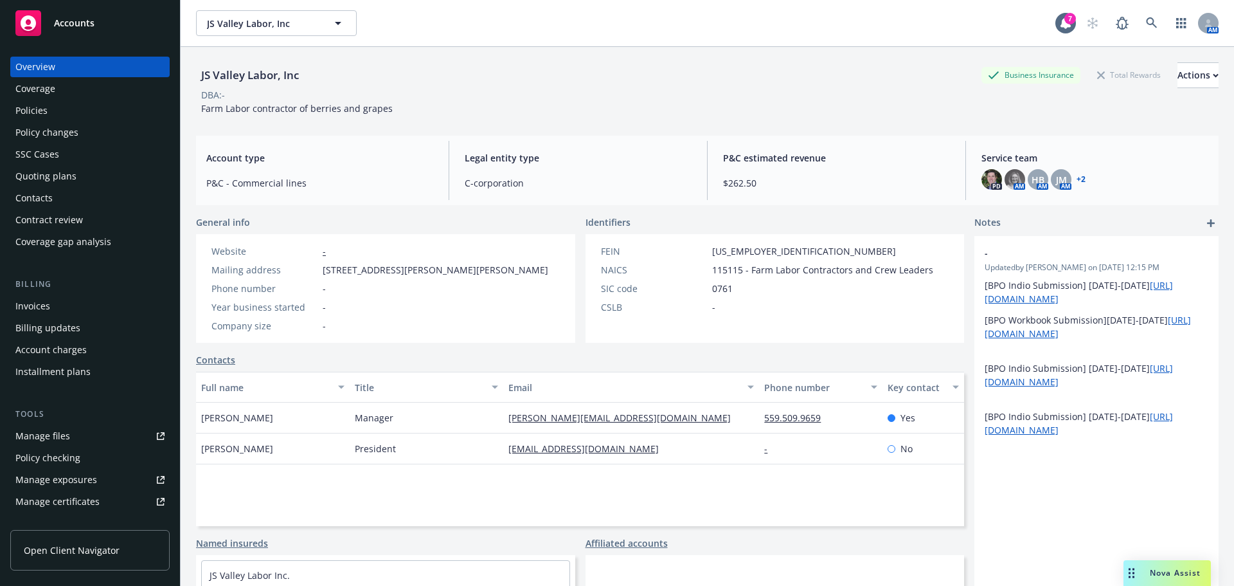
click at [84, 116] on div "Policies" at bounding box center [89, 110] width 149 height 21
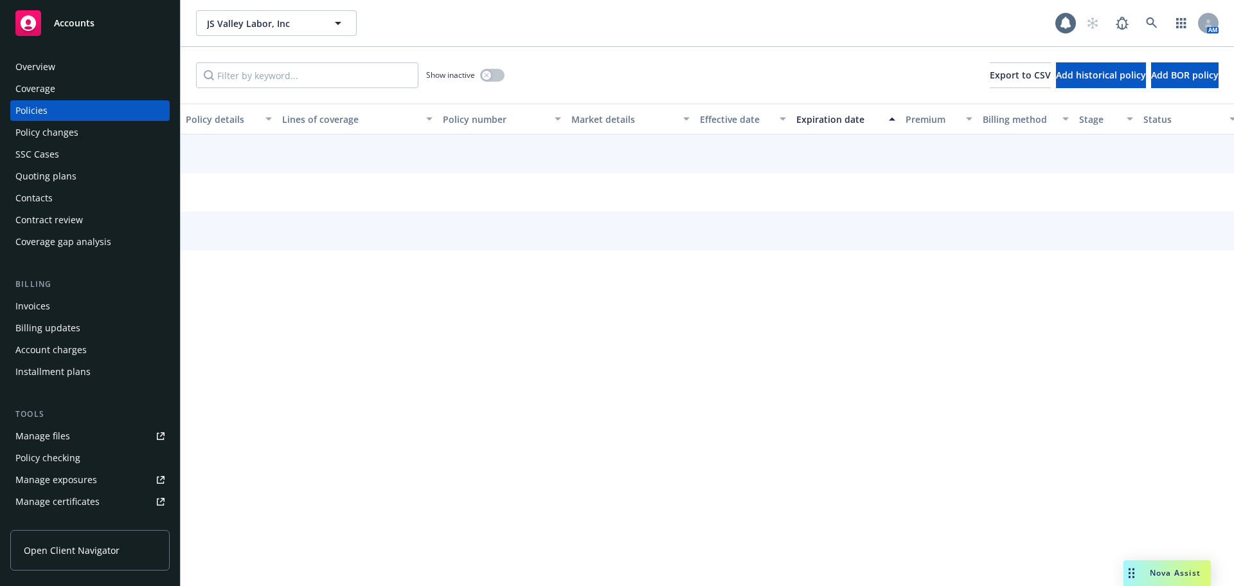
click at [55, 177] on div "Quoting plans" at bounding box center [45, 176] width 61 height 21
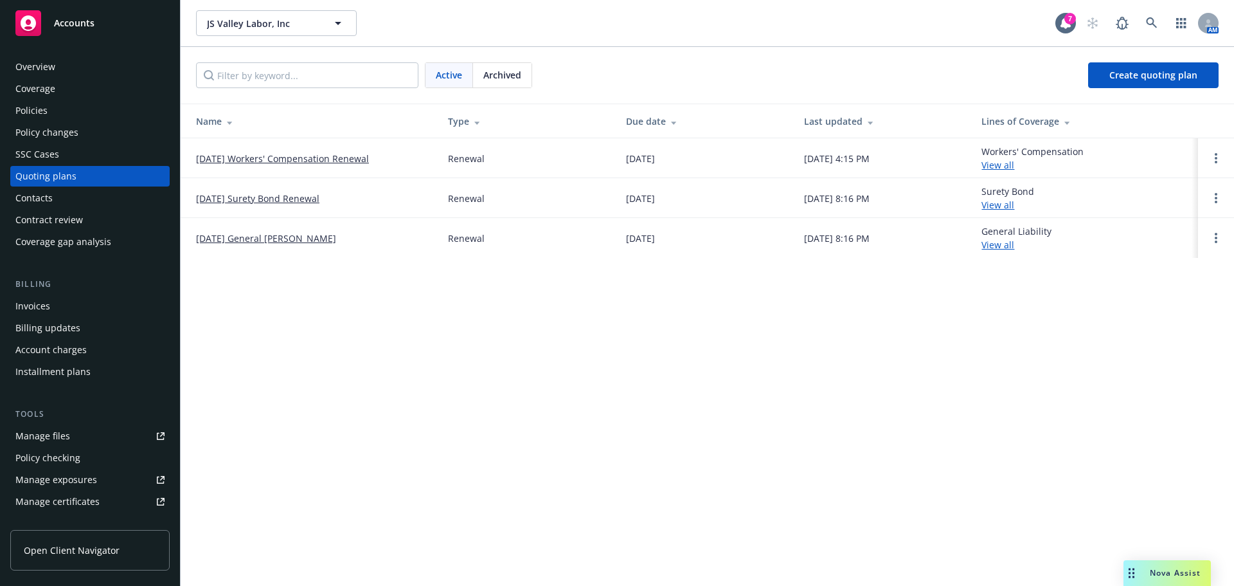
click at [249, 157] on link "[DATE] Workers' Compensation Renewal" at bounding box center [282, 158] width 173 height 13
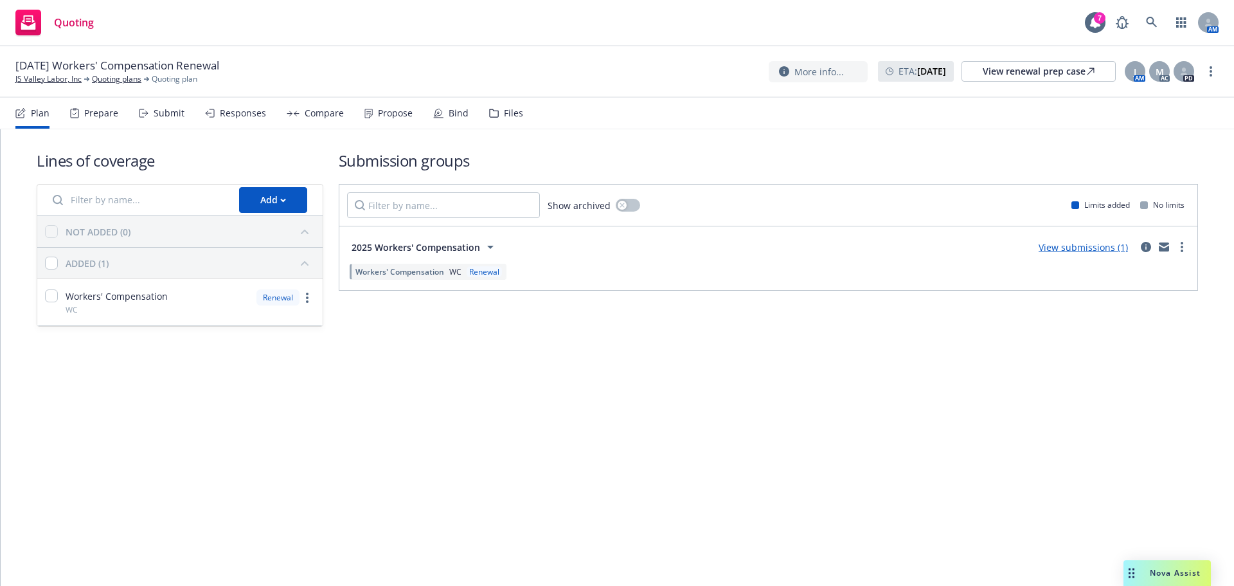
click at [239, 115] on div "Responses" at bounding box center [243, 113] width 46 height 10
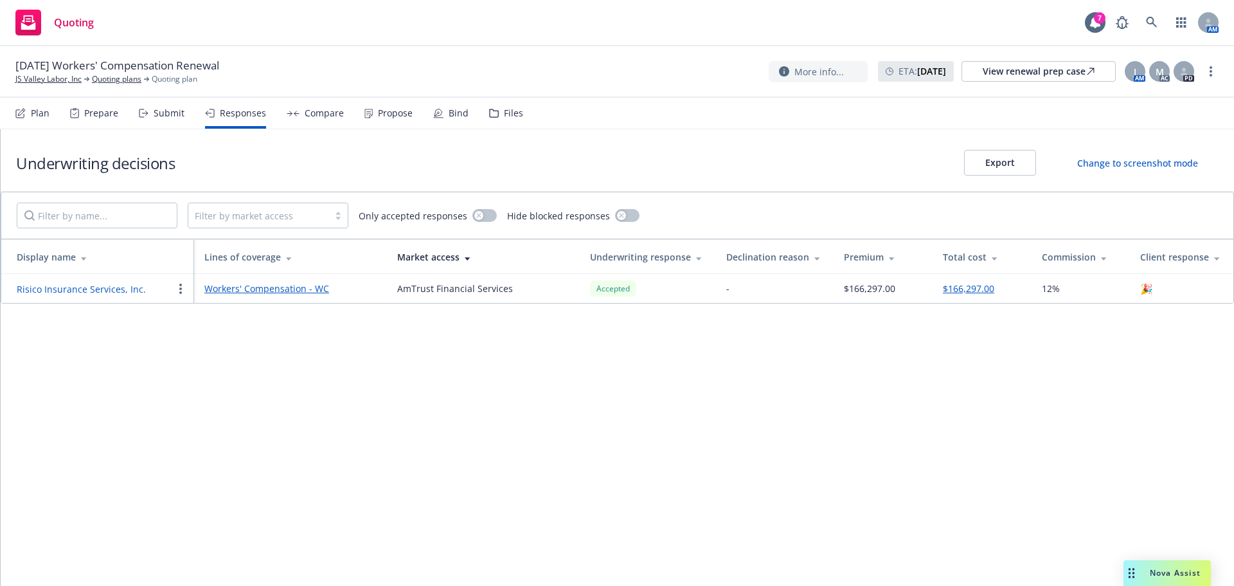
click at [181, 289] on circle "button" at bounding box center [180, 288] width 3 height 3
click at [118, 358] on div "Underwriting decisions Export Change to screenshot mode Filter by market access…" at bounding box center [617, 357] width 1233 height 456
click at [94, 276] on td "Risico Insurance Services, Inc." at bounding box center [97, 288] width 193 height 29
click at [85, 292] on button "Risico Insurance Services, Inc." at bounding box center [81, 288] width 129 height 13
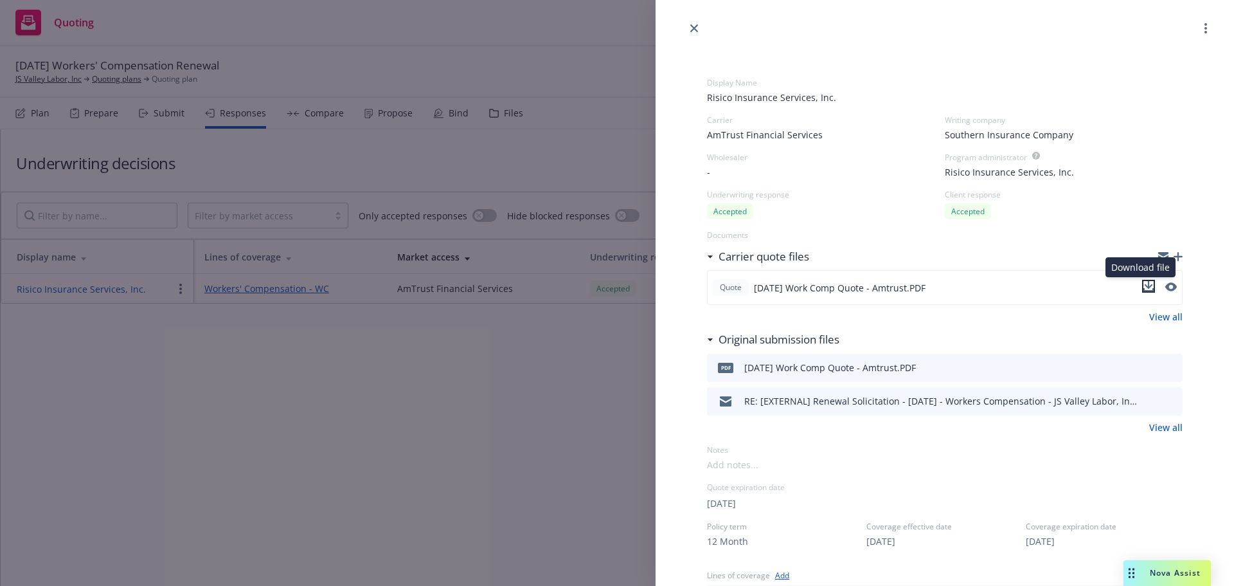
click at [1145, 287] on icon "download file" at bounding box center [1149, 285] width 8 height 8
click at [695, 31] on icon "close" at bounding box center [694, 28] width 8 height 8
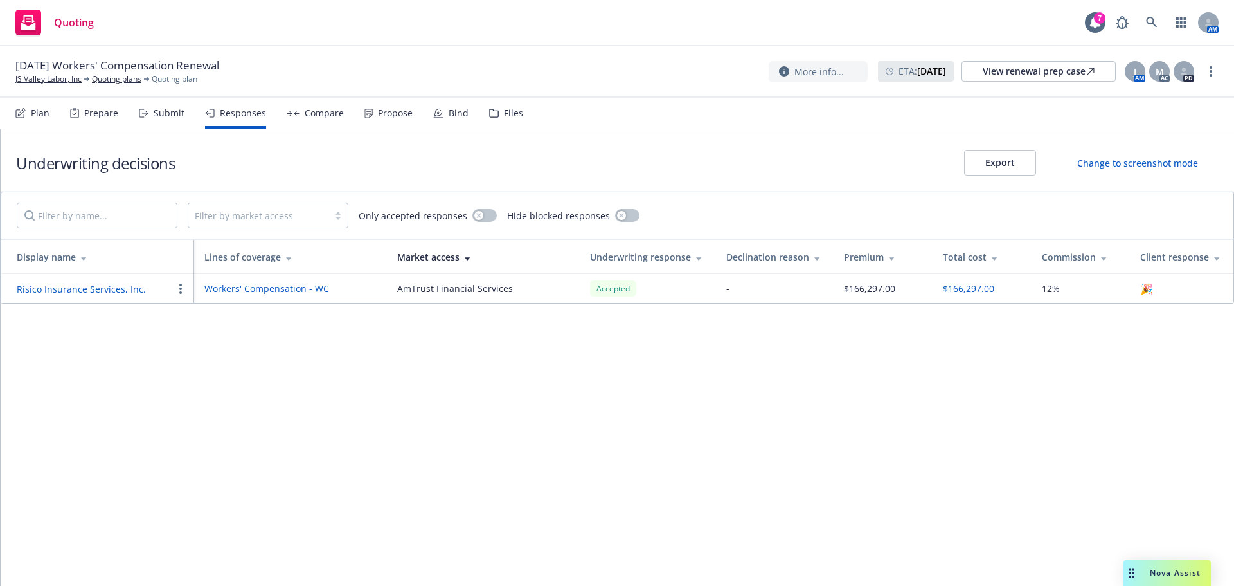
click at [452, 112] on div "Bind" at bounding box center [459, 113] width 20 height 10
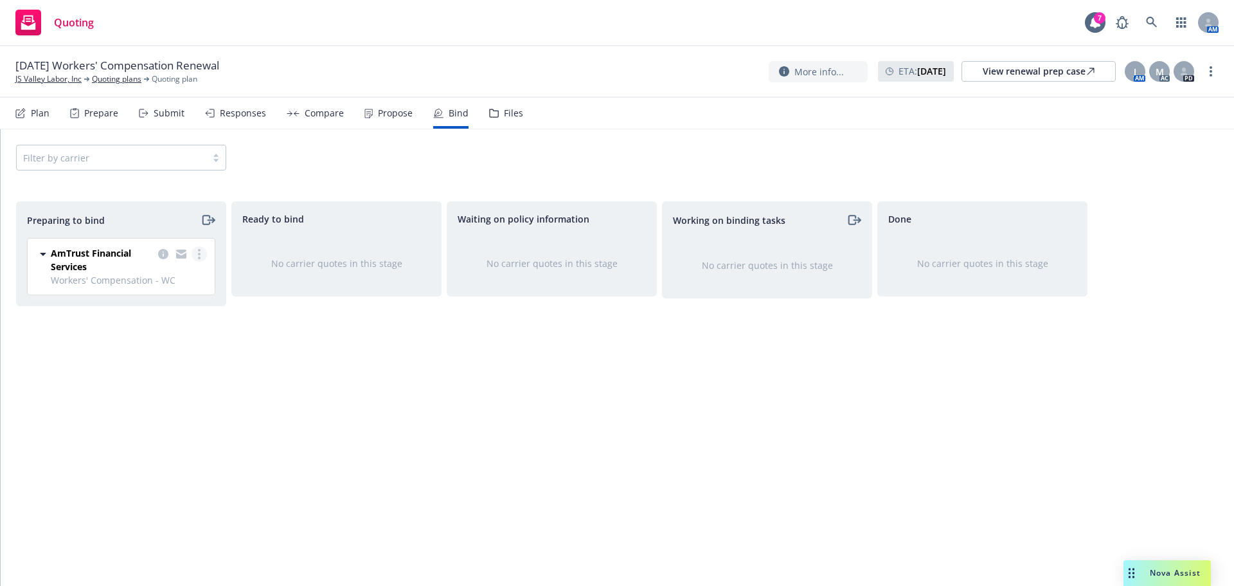
click at [192, 251] on link "more" at bounding box center [199, 253] width 15 height 15
click at [162, 308] on span "Log bind order" at bounding box center [127, 306] width 94 height 12
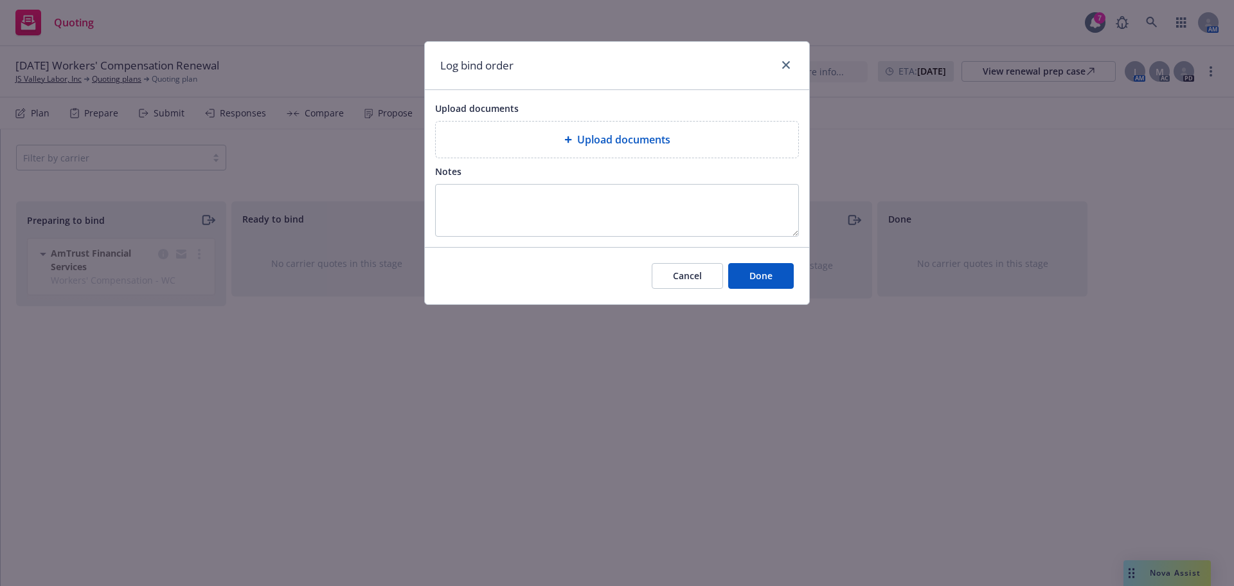
click at [532, 159] on div "Upload documents Upload documents Notes" at bounding box center [617, 168] width 384 height 157
click at [546, 125] on div "Upload documents" at bounding box center [617, 139] width 363 height 36
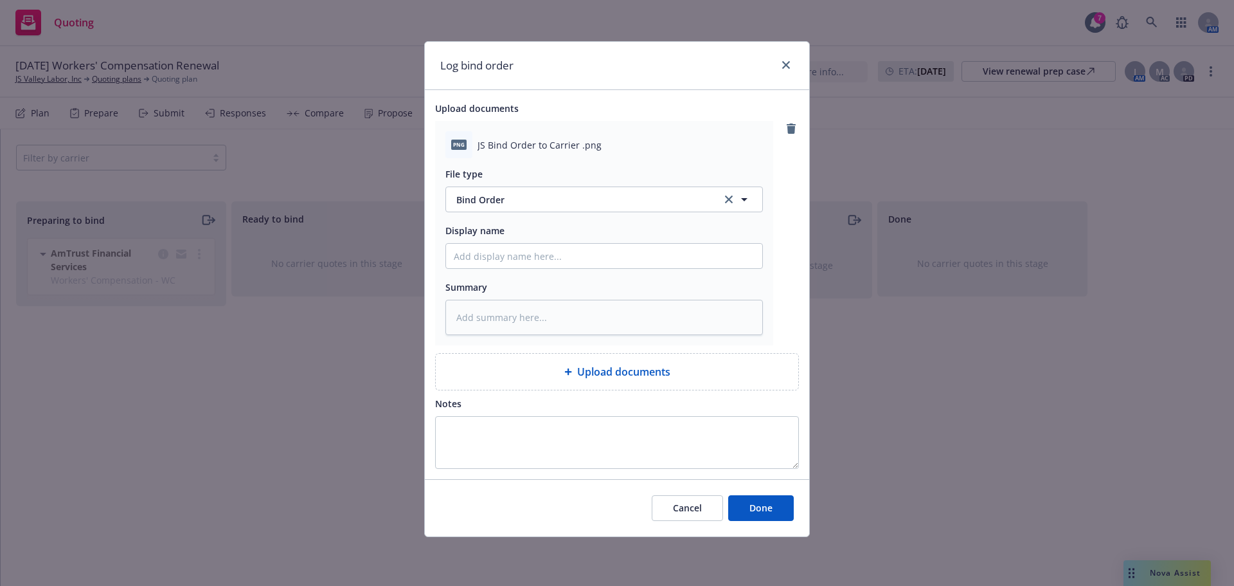
click at [416, 247] on div "Log bind order Upload documents png JS Bind Order to Carrier .png File type Bin…" at bounding box center [617, 293] width 1234 height 586
click at [564, 254] on input "Display name" at bounding box center [604, 256] width 316 height 24
type input "Bind Order to Carrier"
click at [740, 510] on button "Done" at bounding box center [761, 508] width 66 height 26
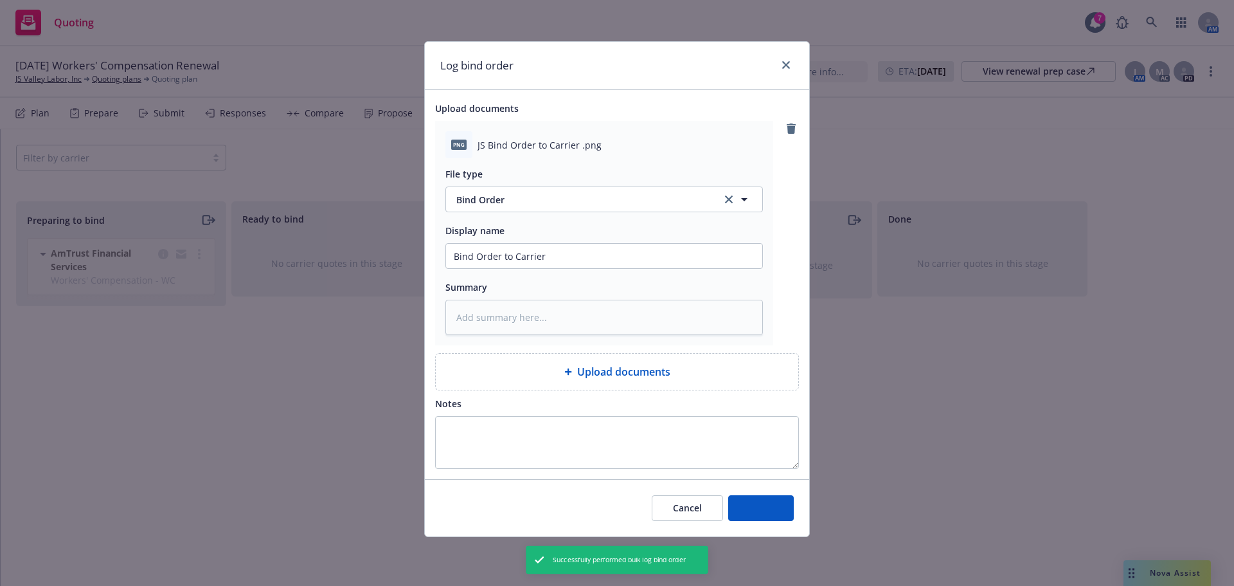
type textarea "x"
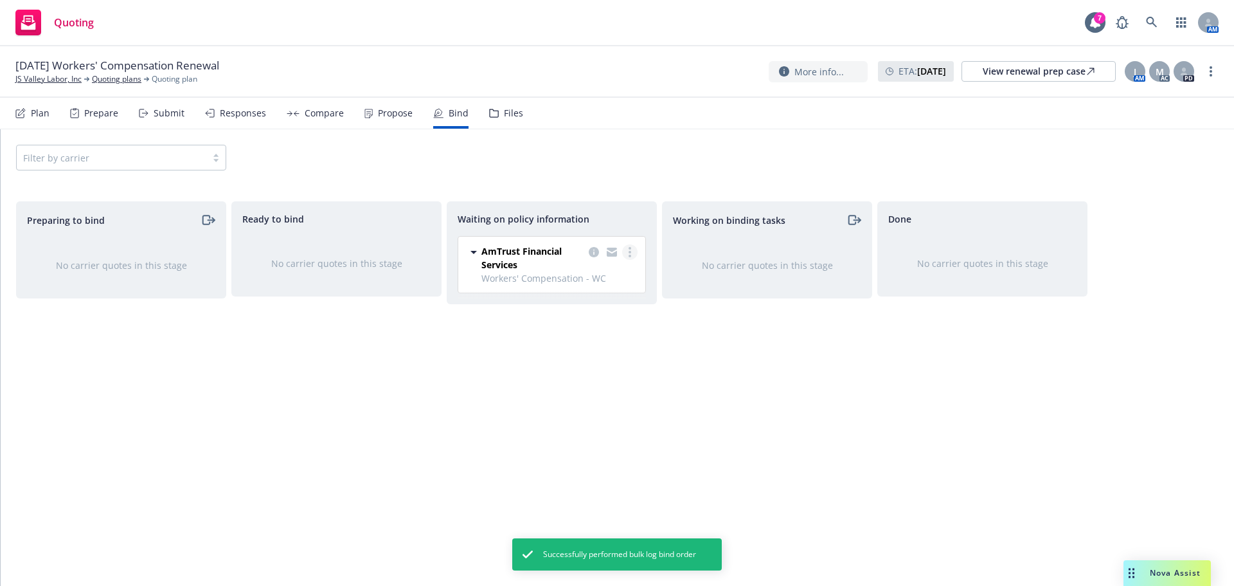
click at [627, 251] on link "more" at bounding box center [629, 251] width 15 height 15
click at [292, 391] on div "Ready to bind No carrier quotes in this stage" at bounding box center [336, 379] width 210 height 357
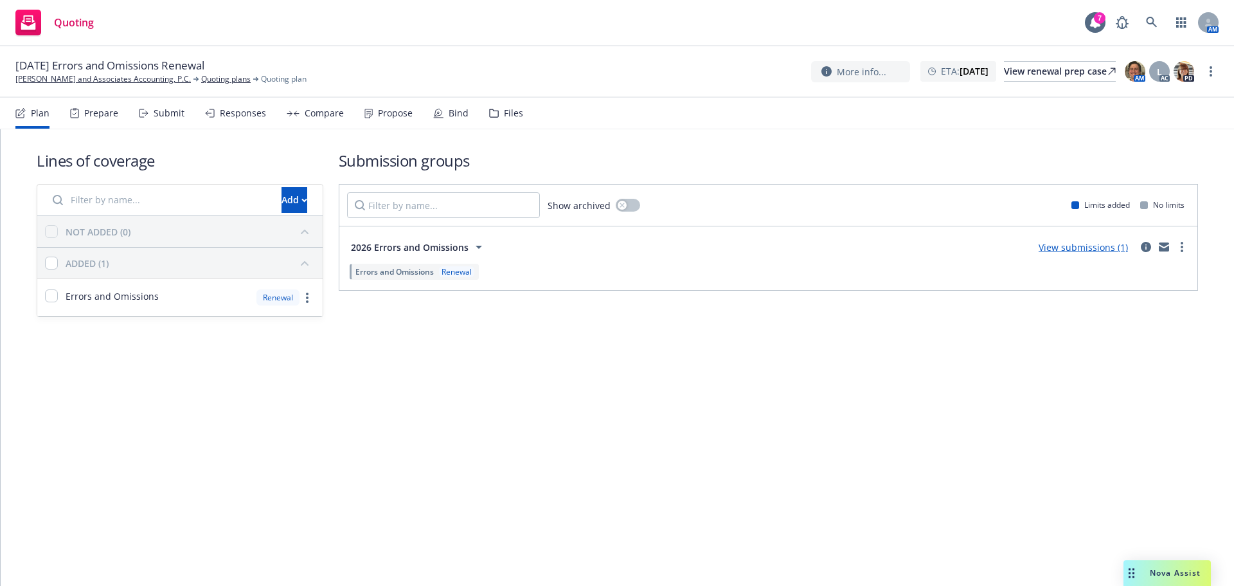
drag, startPoint x: 93, startPoint y: 80, endPoint x: 636, endPoint y: 78, distance: 543.2
click at [636, 78] on div "[DATE] Errors and Omissions [PERSON_NAME] and Associates Accounting, P.C. Quoti…" at bounding box center [616, 71] width 1203 height 27
click at [1151, 249] on link "circleInformation" at bounding box center [1145, 246] width 15 height 15
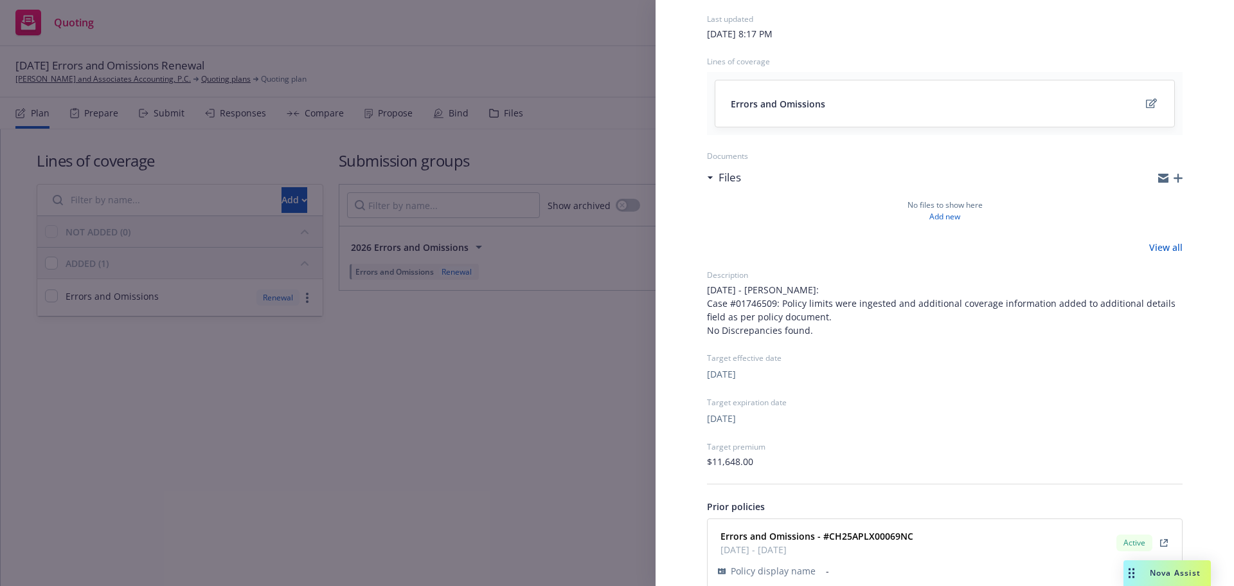
scroll to position [164, 0]
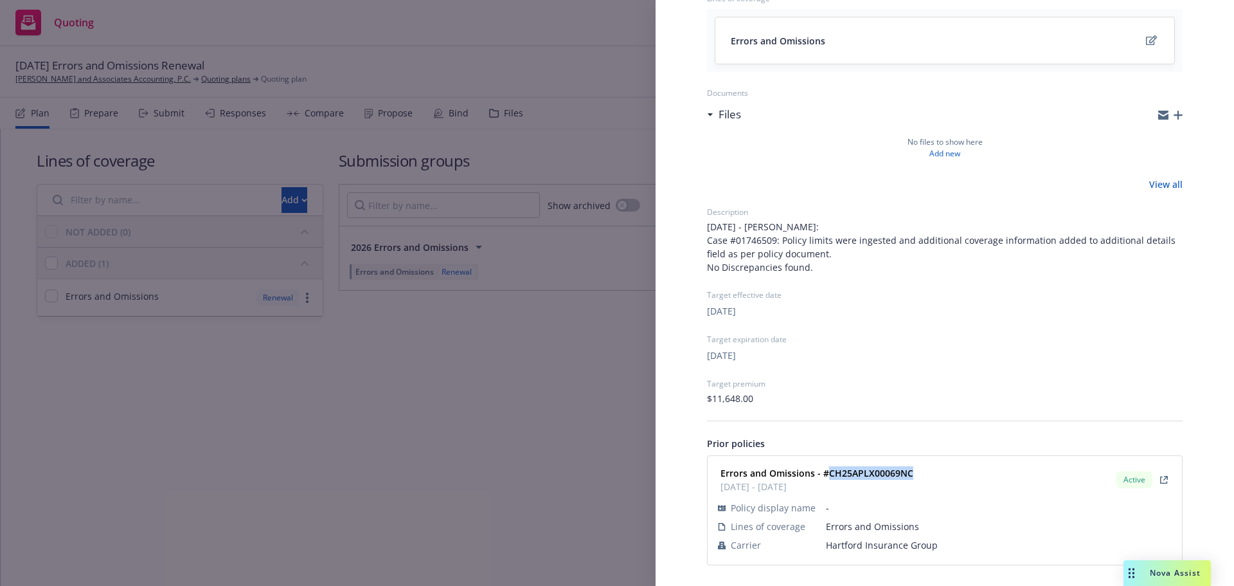
drag, startPoint x: 924, startPoint y: 471, endPoint x: 828, endPoint y: 469, distance: 95.8
click at [828, 469] on div "Errors and Omissions - #CH25APLX00069NC 02/01/2025 - 02/01/2026 Active" at bounding box center [944, 479] width 459 height 32
copy strong "CH25APLX00069NC"
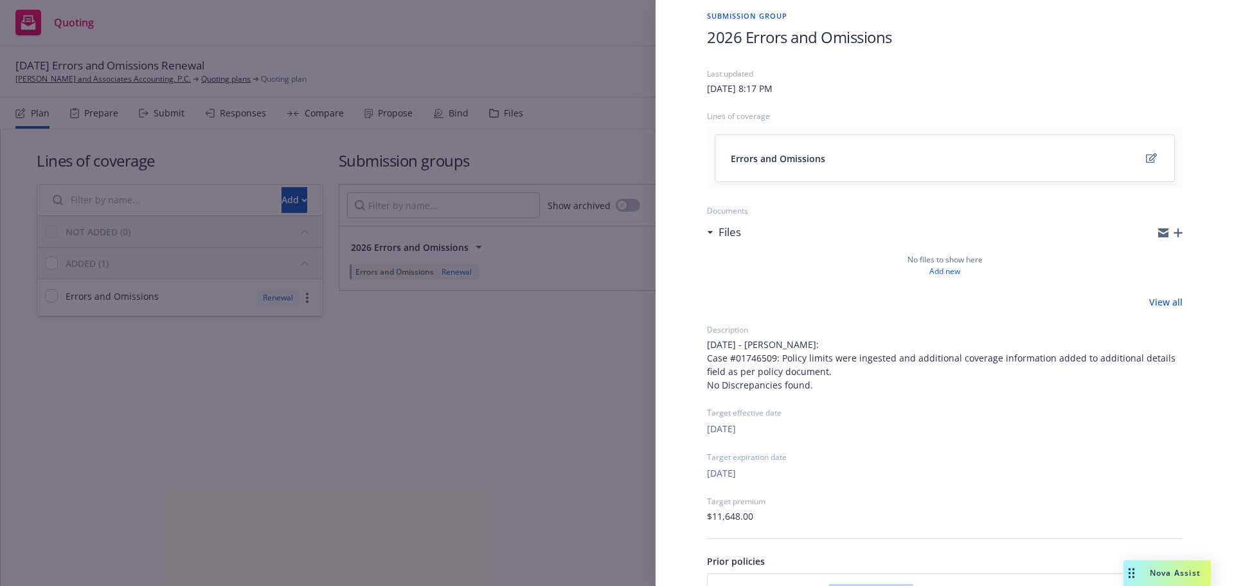
scroll to position [0, 0]
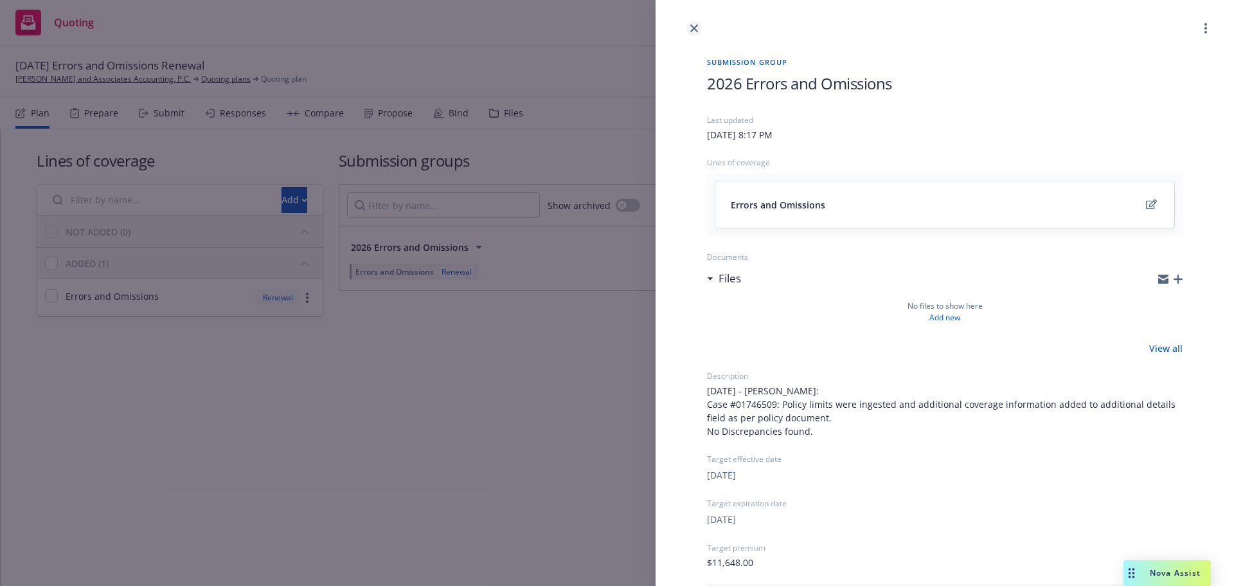
click at [695, 28] on icon "close" at bounding box center [694, 28] width 8 height 8
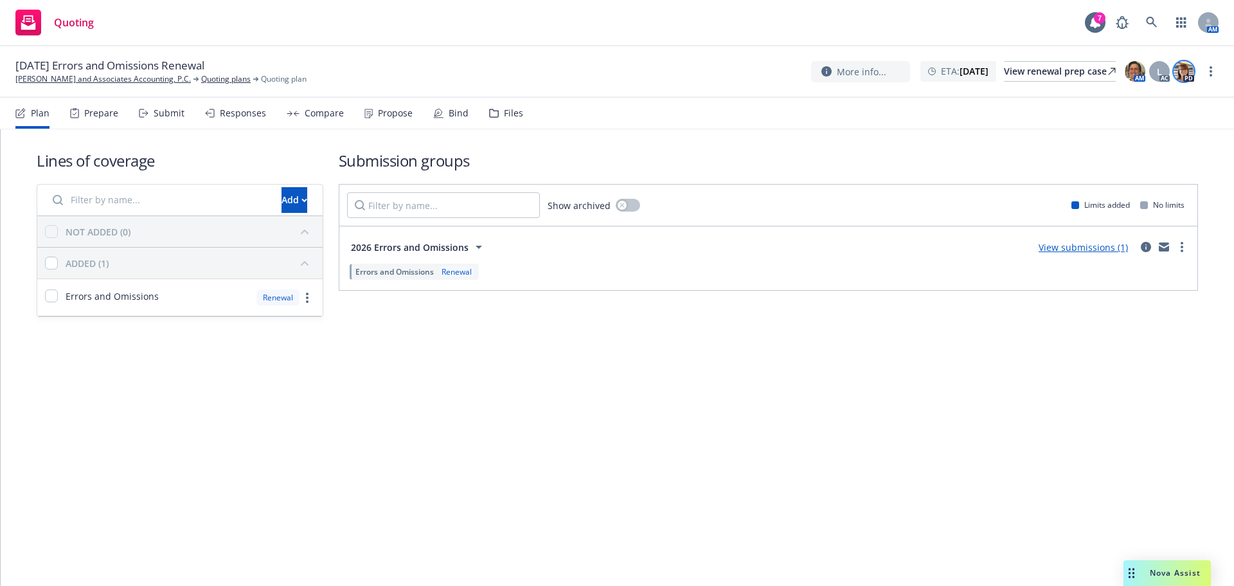
click at [1183, 76] on img at bounding box center [1184, 71] width 21 height 21
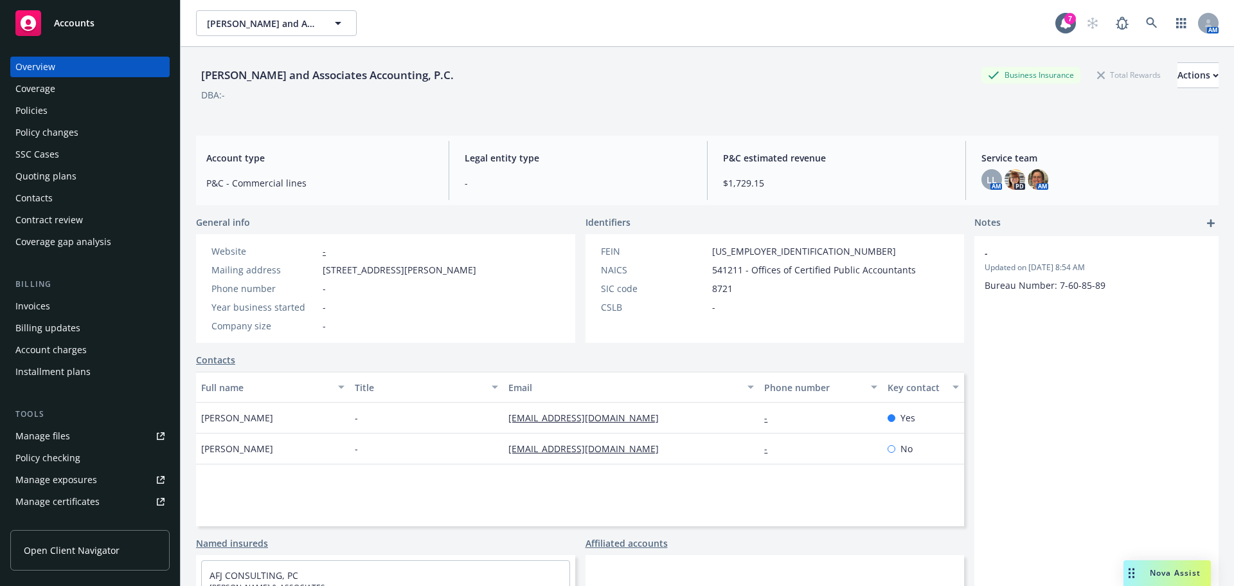
click at [81, 114] on div "Policies" at bounding box center [89, 110] width 149 height 21
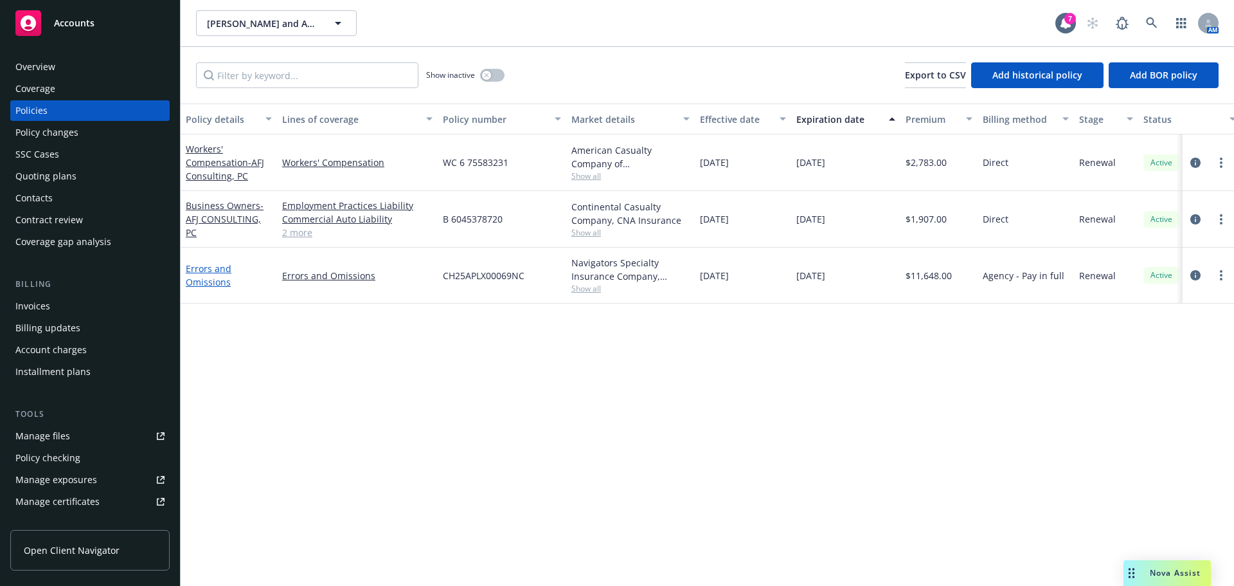
click at [200, 283] on link "Errors and Omissions" at bounding box center [209, 275] width 46 height 26
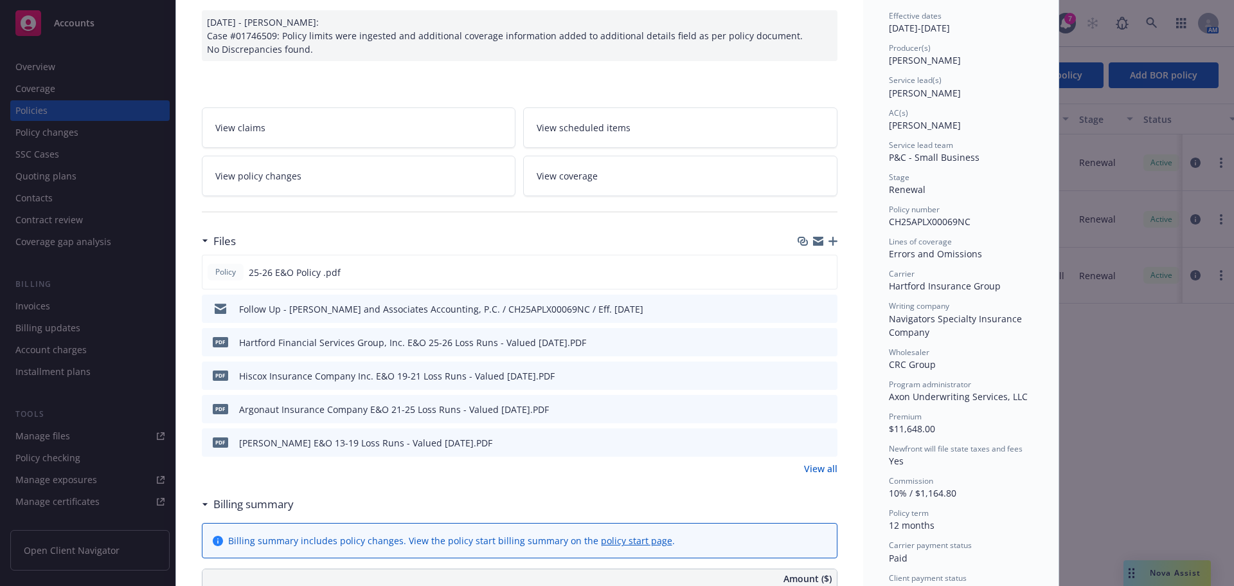
scroll to position [386, 0]
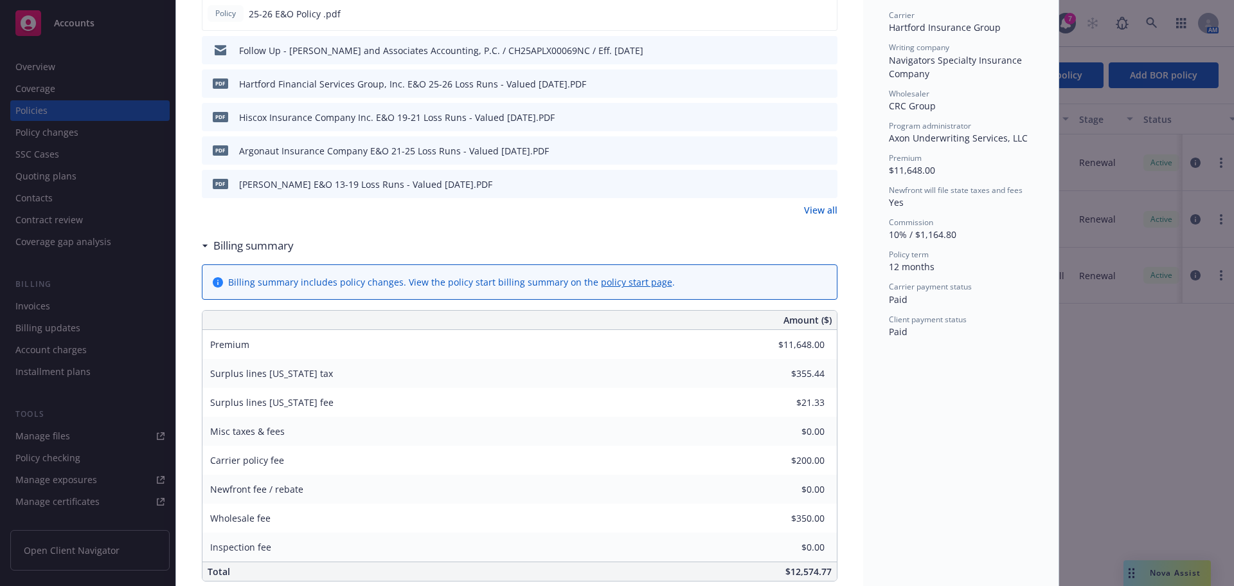
click at [808, 208] on link "View all" at bounding box center [820, 209] width 33 height 13
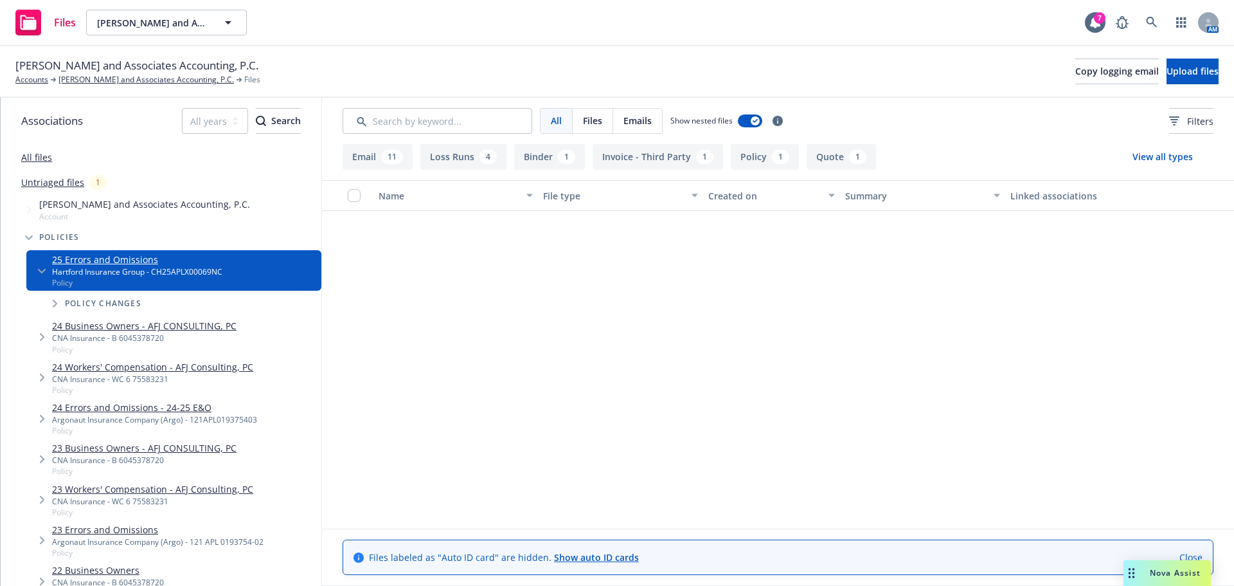
scroll to position [762, 0]
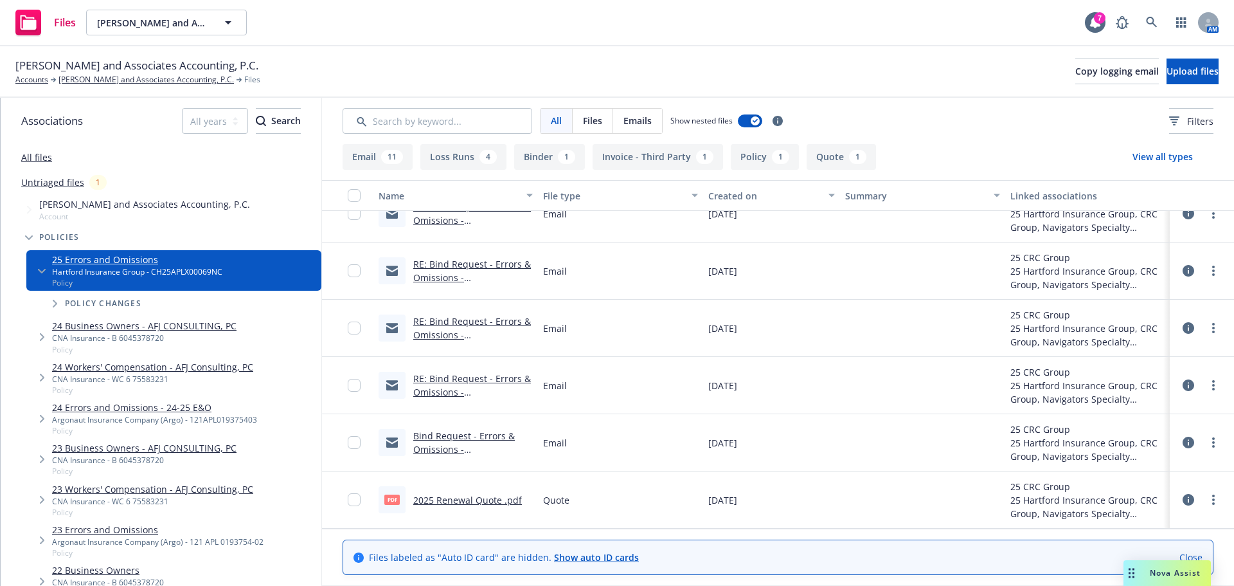
click at [481, 449] on link "Bind Request - Errors & Omissions - [PERSON_NAME] and Associates Accounting, P.…" at bounding box center [471, 469] width 117 height 80
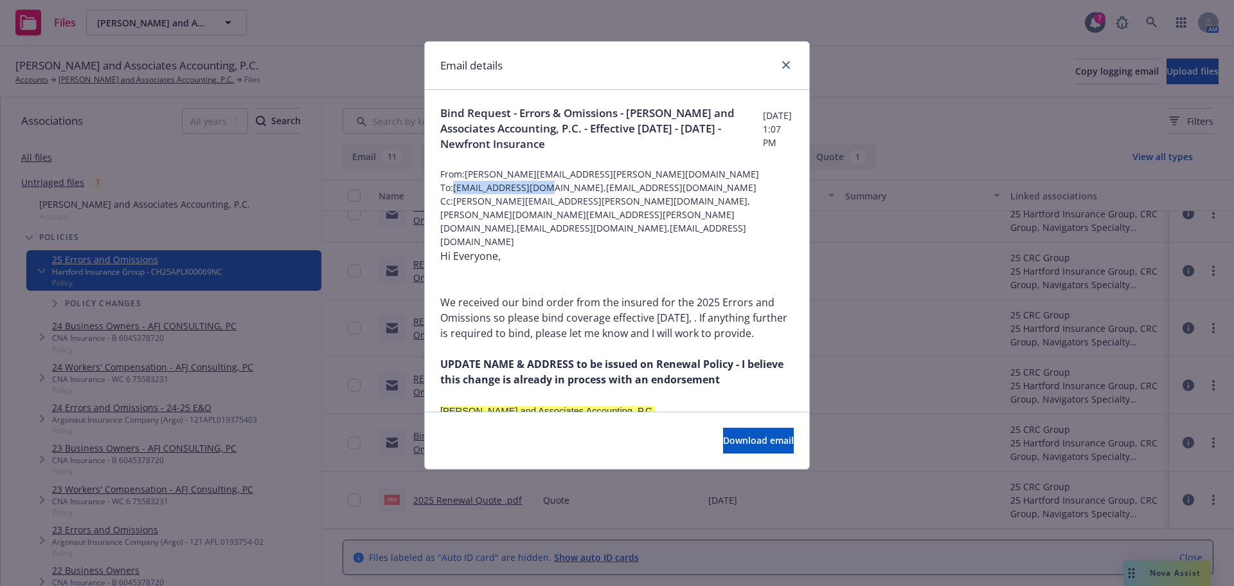
drag, startPoint x: 543, startPoint y: 194, endPoint x: 456, endPoint y: 195, distance: 86.8
click at [456, 194] on span "To: svalle@crcgroup.com,jdonovan@crcgroup.com" at bounding box center [617, 187] width 354 height 13
copy span "svalle@crcgroup.com"
click at [667, 194] on span "To: svalle@crcgroup.com,jdonovan@crcgroup.com" at bounding box center [617, 187] width 354 height 13
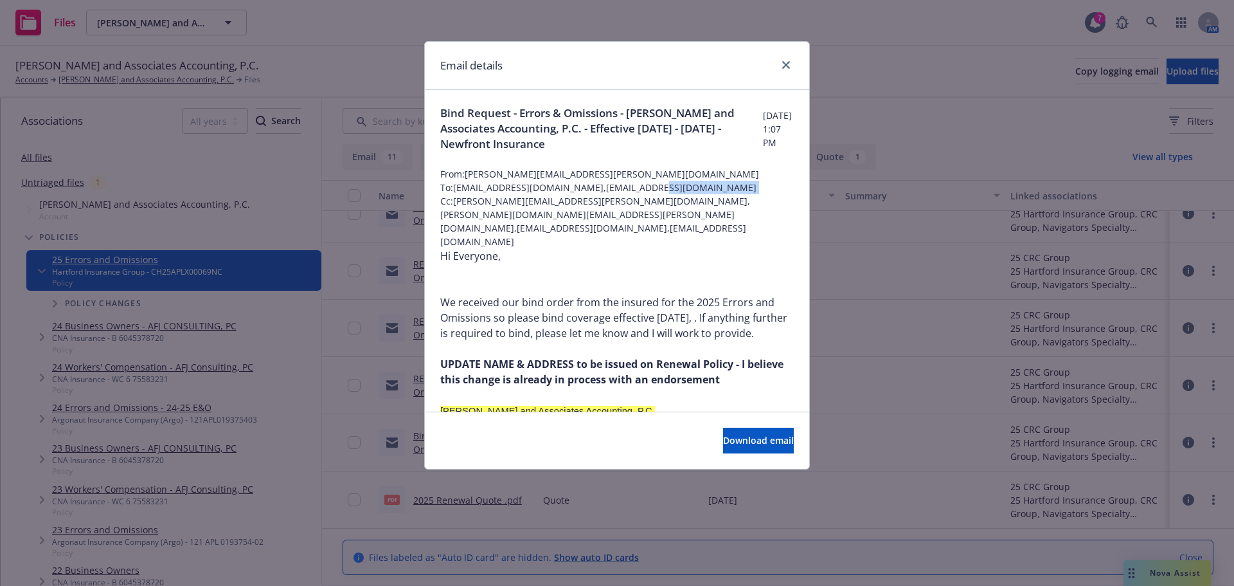
click at [672, 194] on span "To: svalle@crcgroup.com,jdonovan@crcgroup.com" at bounding box center [617, 187] width 354 height 13
click at [654, 194] on span "To: svalle@crcgroup.com,jdonovan@crcgroup.com" at bounding box center [617, 187] width 354 height 13
click at [637, 194] on span "To: svalle@crcgroup.com,jdonovan@crcgroup.com" at bounding box center [617, 187] width 354 height 13
drag, startPoint x: 649, startPoint y: 195, endPoint x: 545, endPoint y: 197, distance: 104.1
click at [545, 194] on span "To: svalle@crcgroup.com,jdonovan@crcgroup.com" at bounding box center [617, 187] width 354 height 13
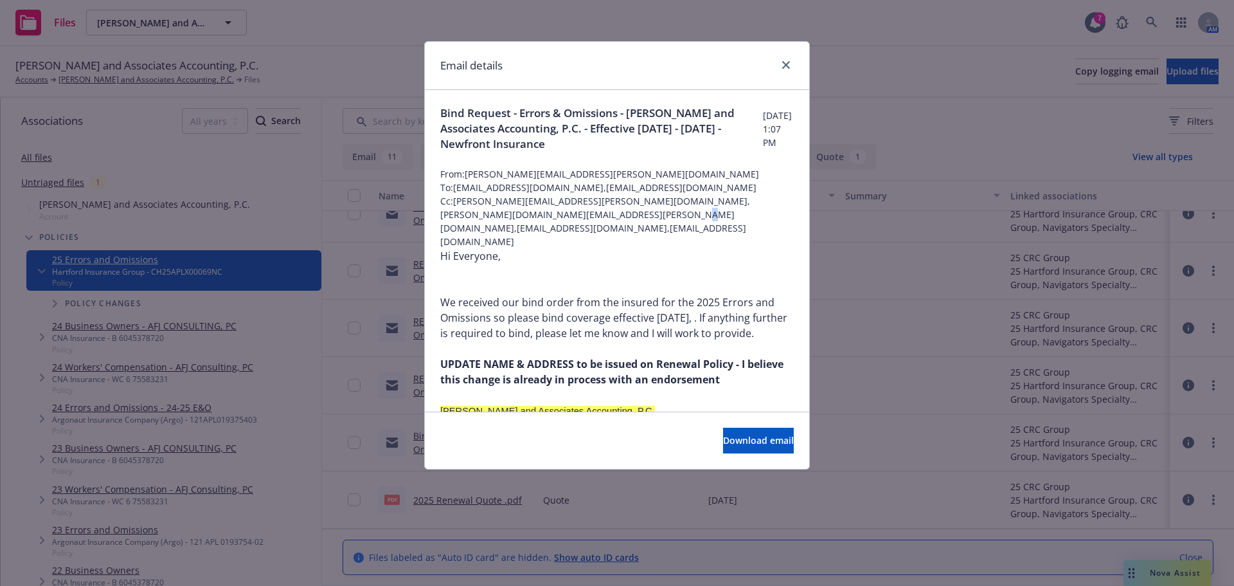
click at [629, 225] on span "Cc: maureen.bernstein@newfront.com,nicholas.baldwin@newfront.com,case-reply@new…" at bounding box center [617, 221] width 354 height 54
click at [649, 194] on span "To: svalle@crcgroup.com,jdonovan@crcgroup.com" at bounding box center [617, 187] width 354 height 13
drag, startPoint x: 650, startPoint y: 194, endPoint x: 546, endPoint y: 195, distance: 104.1
click at [546, 194] on span "To: svalle@crcgroup.com,jdonovan@crcgroup.com" at bounding box center [617, 187] width 354 height 13
copy span "jdonovan@crcgroup.com"
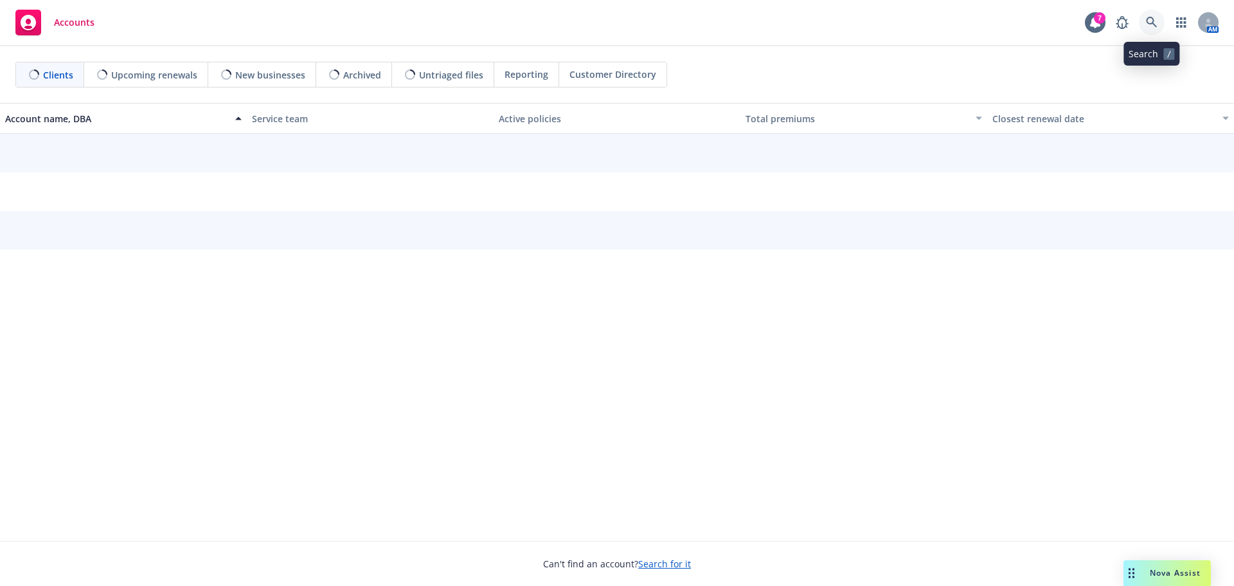
click at [1152, 22] on icon at bounding box center [1152, 23] width 12 height 12
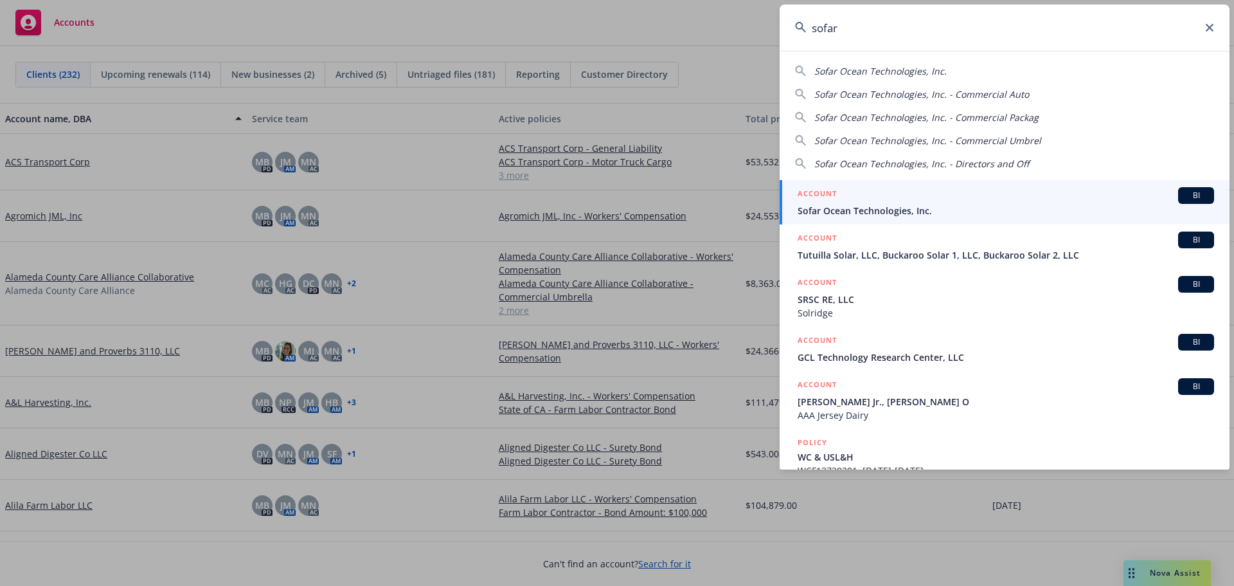
type input "sofar"
click at [856, 192] on div "ACCOUNT BI" at bounding box center [1006, 195] width 417 height 17
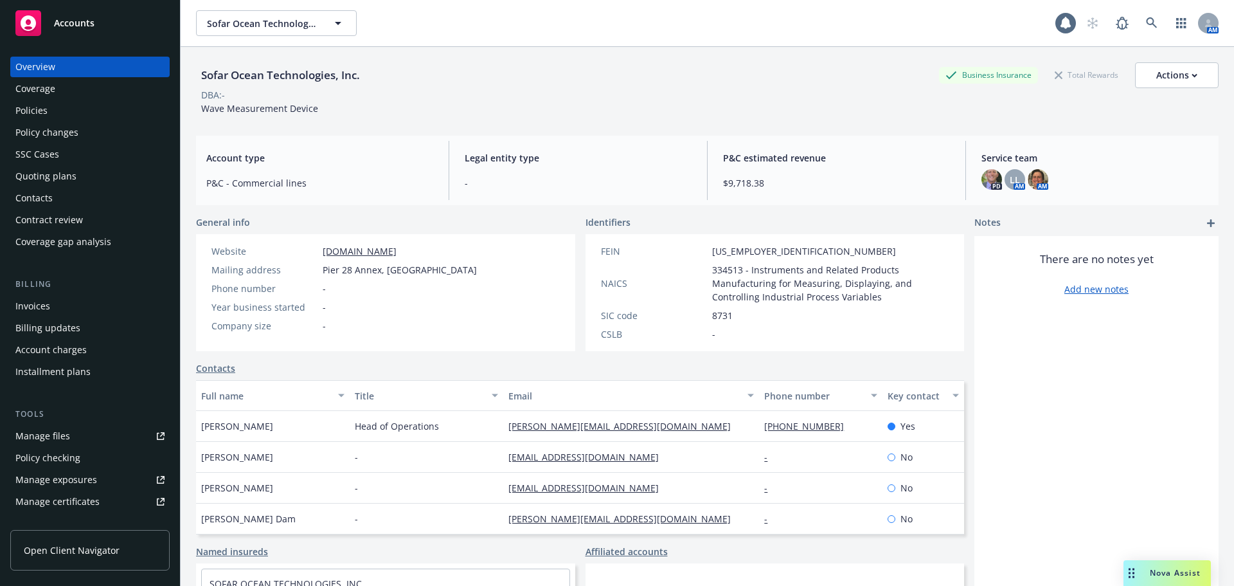
click at [87, 109] on div "Policies" at bounding box center [89, 110] width 149 height 21
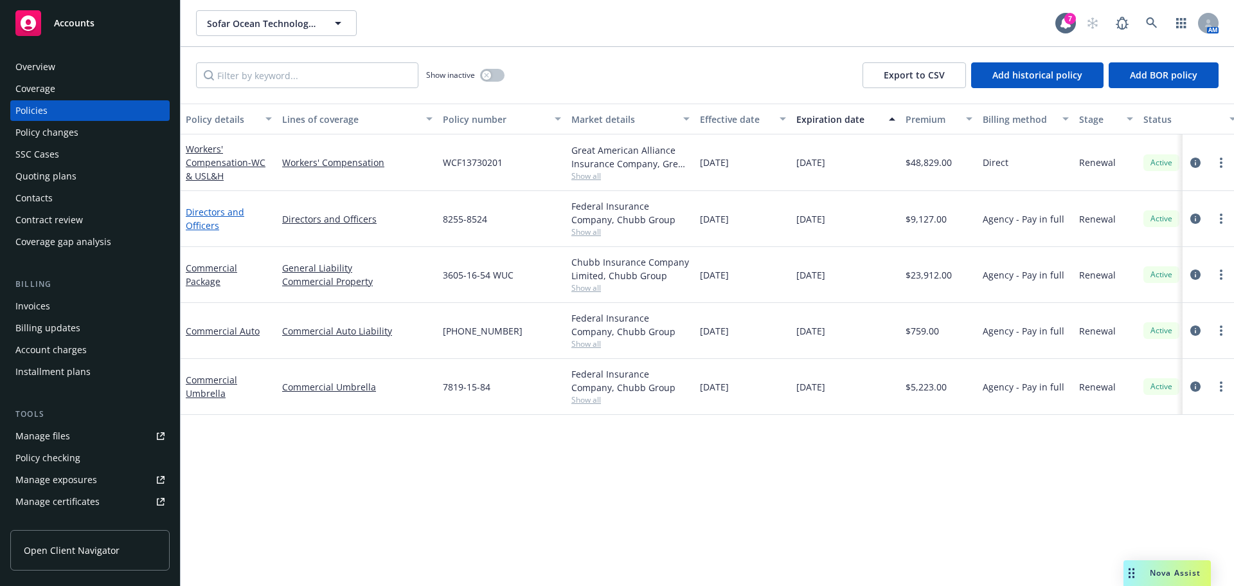
click at [202, 219] on link "Directors and Officers" at bounding box center [215, 219] width 58 height 26
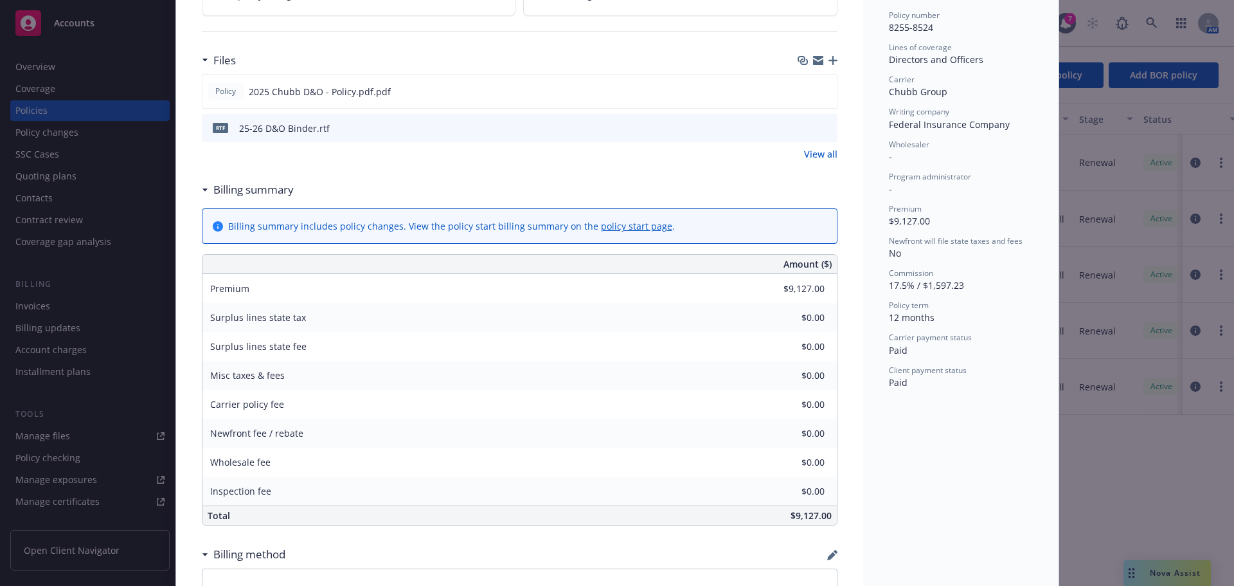
scroll to position [193, 0]
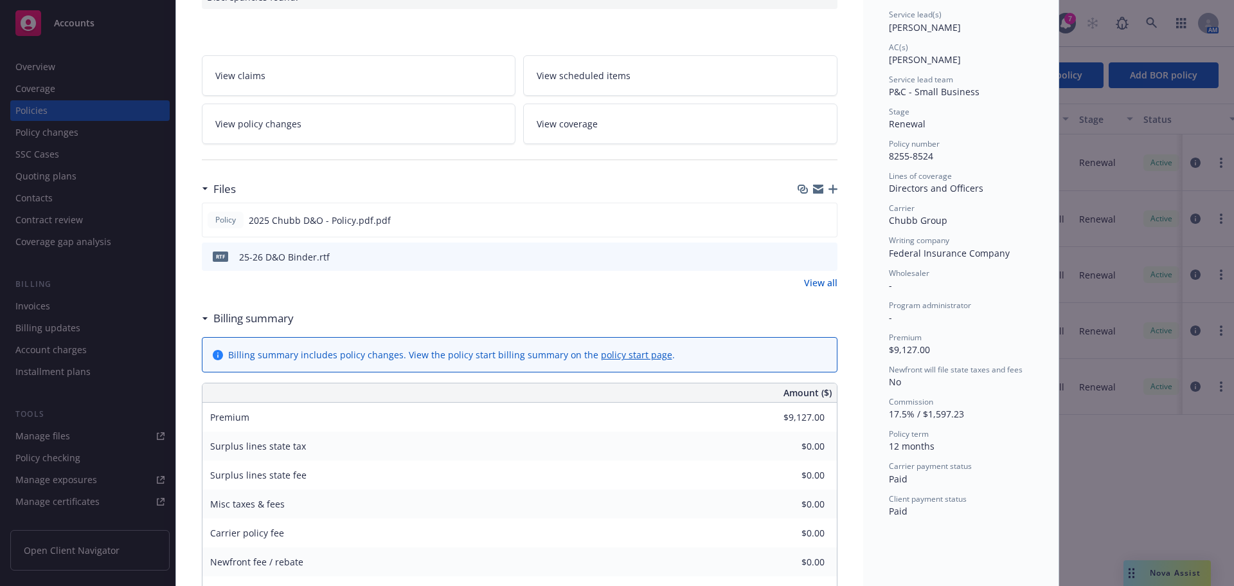
click at [823, 282] on link "View all" at bounding box center [820, 282] width 33 height 13
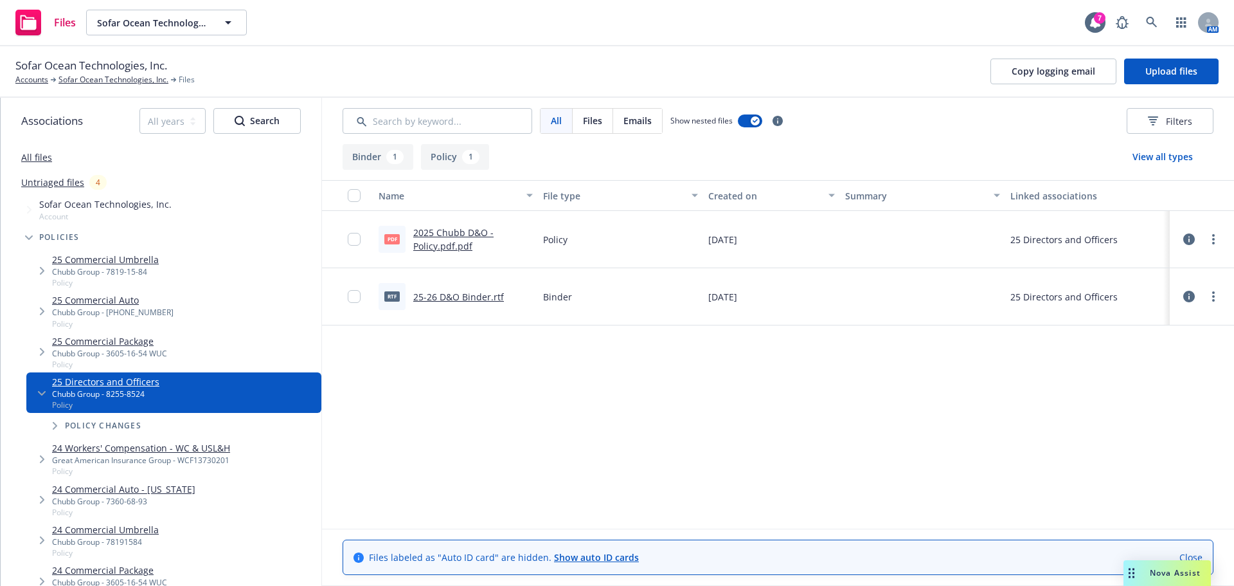
click at [469, 296] on link "25-26 D&O Binder.rtf" at bounding box center [458, 297] width 91 height 12
click at [444, 237] on link "2025 Chubb D&O - Policy.pdf.pdf" at bounding box center [453, 239] width 80 height 26
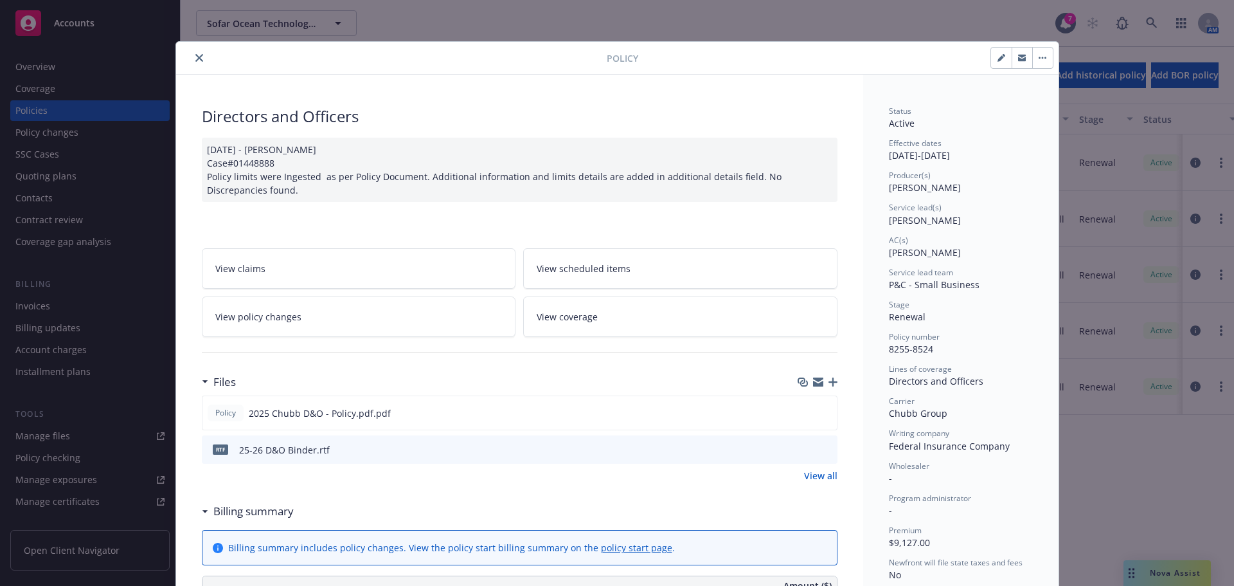
click at [193, 62] on button "close" at bounding box center [199, 57] width 15 height 15
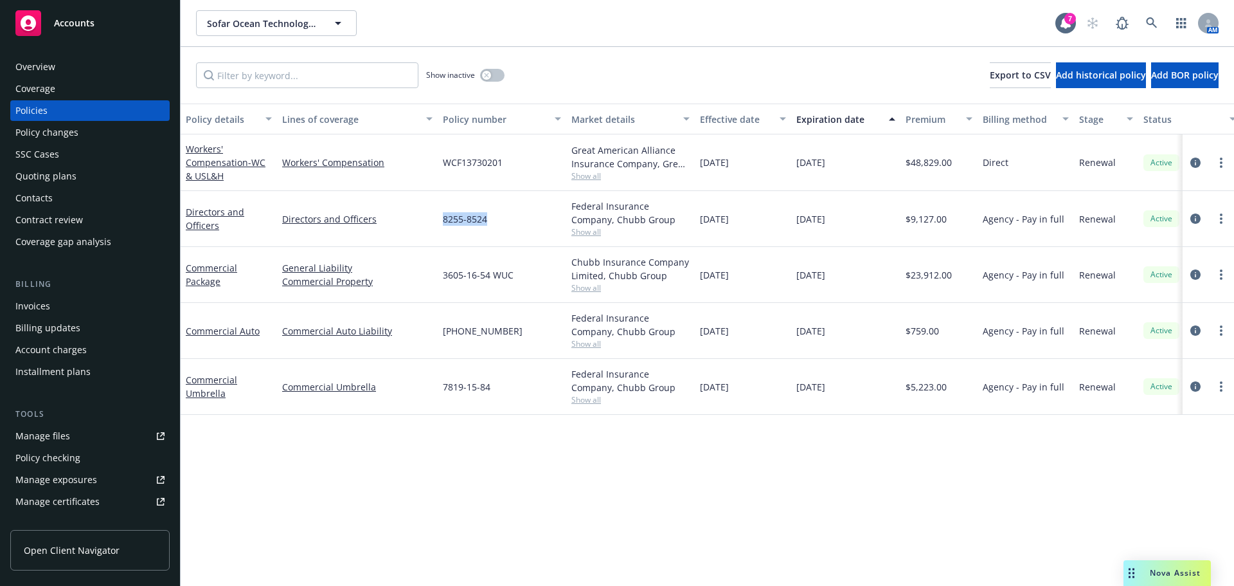
drag, startPoint x: 490, startPoint y: 219, endPoint x: 438, endPoint y: 222, distance: 51.5
click at [438, 222] on div "8255-8524" at bounding box center [502, 219] width 129 height 56
click at [499, 231] on div "8255-8524" at bounding box center [502, 219] width 129 height 56
drag, startPoint x: 491, startPoint y: 223, endPoint x: 440, endPoint y: 223, distance: 51.4
click at [440, 223] on div "8255-8524" at bounding box center [502, 219] width 129 height 56
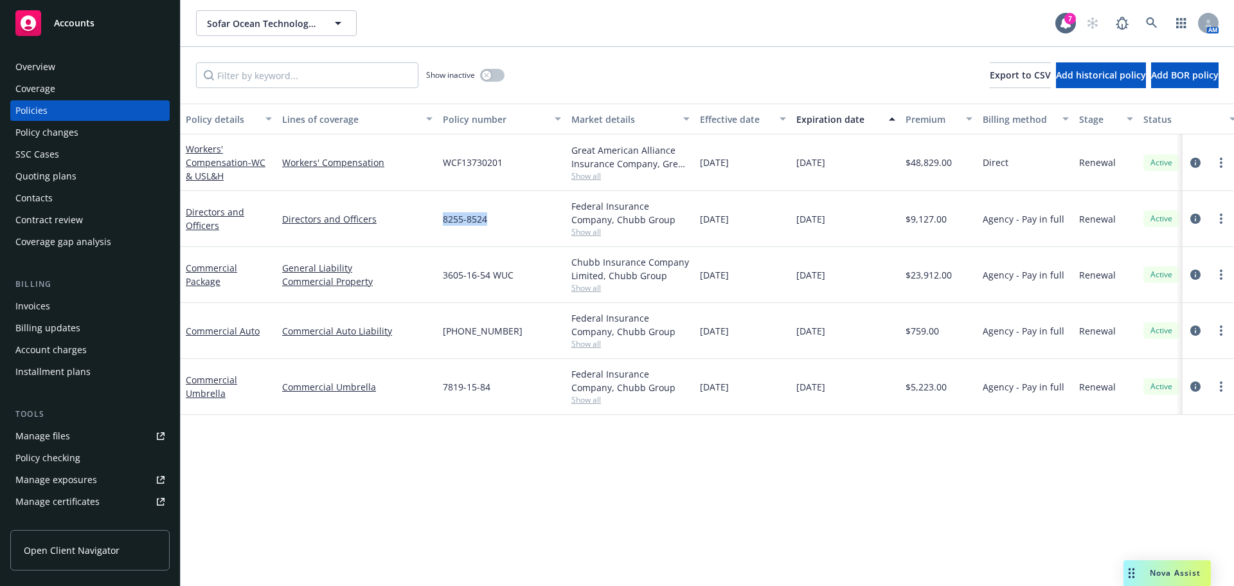
copy span "8255-8524"
click at [496, 229] on div "8255-8524" at bounding box center [502, 219] width 129 height 56
drag, startPoint x: 490, startPoint y: 219, endPoint x: 441, endPoint y: 219, distance: 48.9
click at [441, 219] on div "8255-8524" at bounding box center [502, 219] width 129 height 56
copy span "8255-8524"
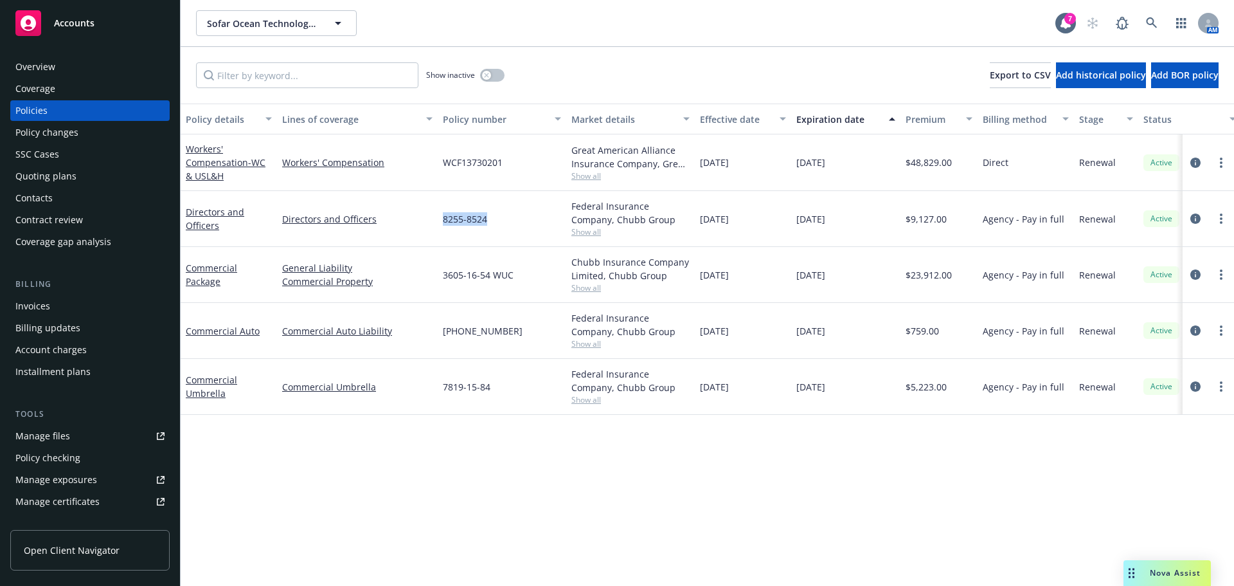
click at [94, 66] on div "Overview" at bounding box center [89, 67] width 149 height 21
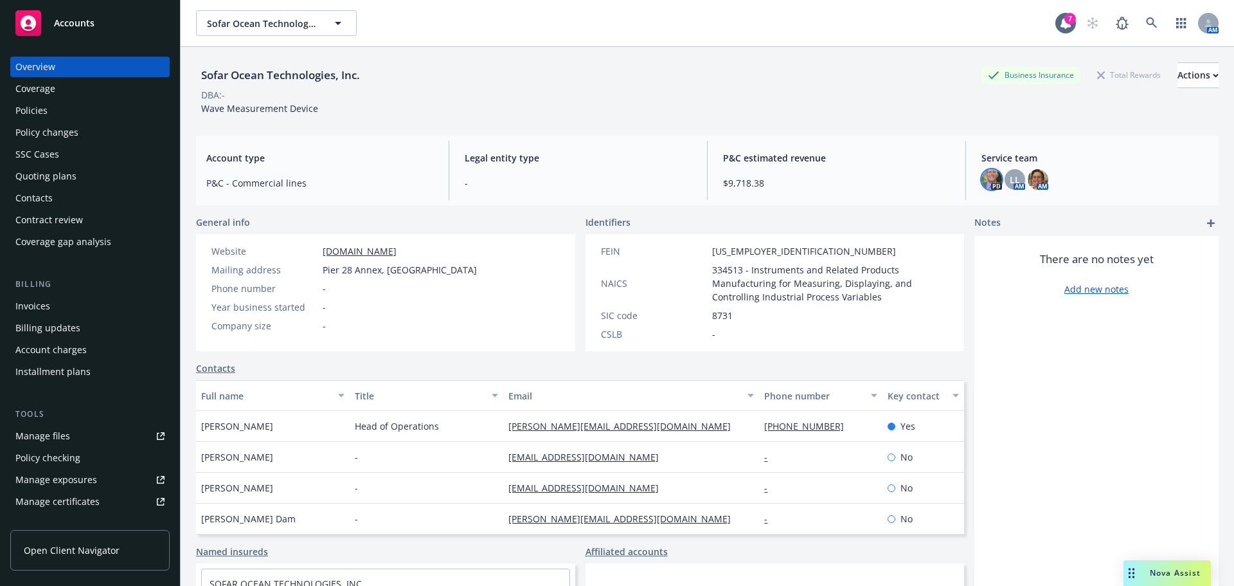
click at [983, 177] on img at bounding box center [992, 179] width 21 height 21
click at [826, 130] on div "Sofar Ocean Technologies, Inc. Business Insurance Total Rewards Actions DBA: - …" at bounding box center [707, 332] width 1023 height 570
